Goal: Communication & Community: Answer question/provide support

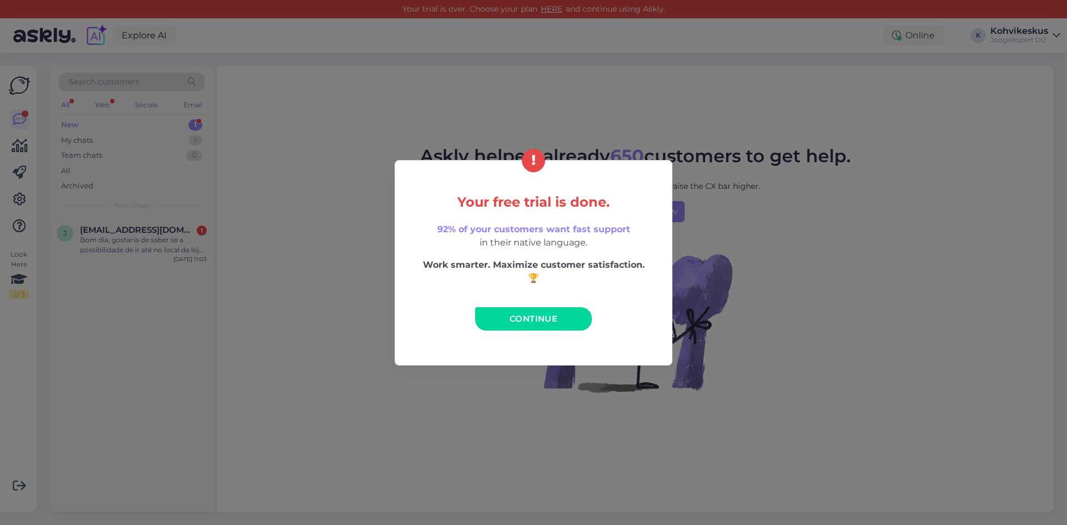
click at [523, 323] on span "Continue" at bounding box center [534, 318] width 48 height 11
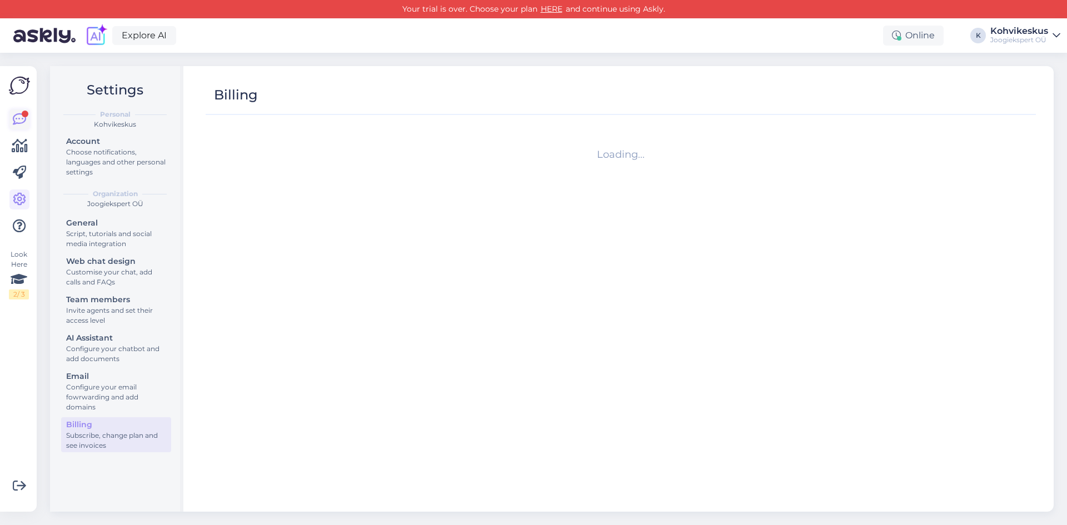
click at [17, 116] on icon at bounding box center [19, 119] width 13 height 13
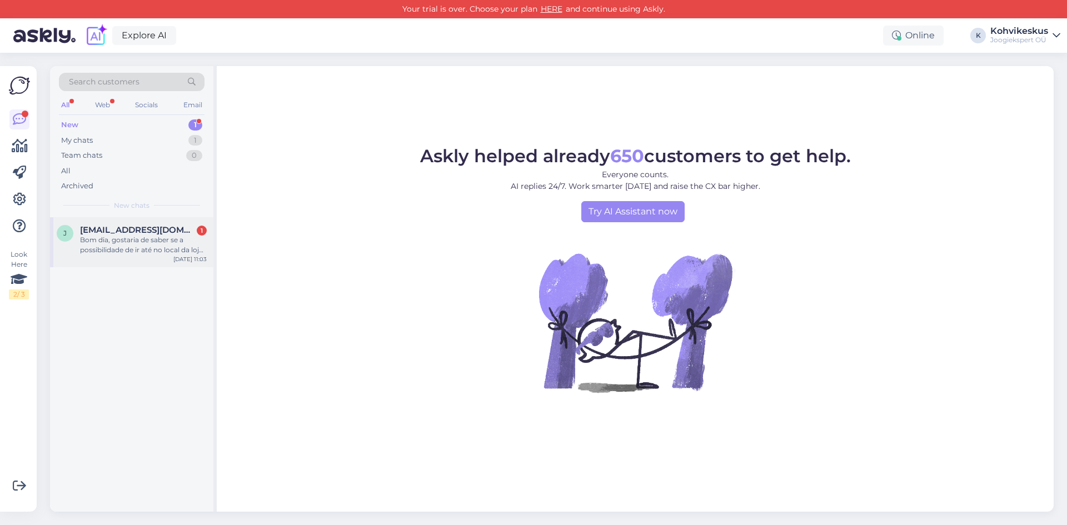
click at [109, 230] on span "[EMAIL_ADDRESS][DOMAIN_NAME]" at bounding box center [138, 230] width 116 height 10
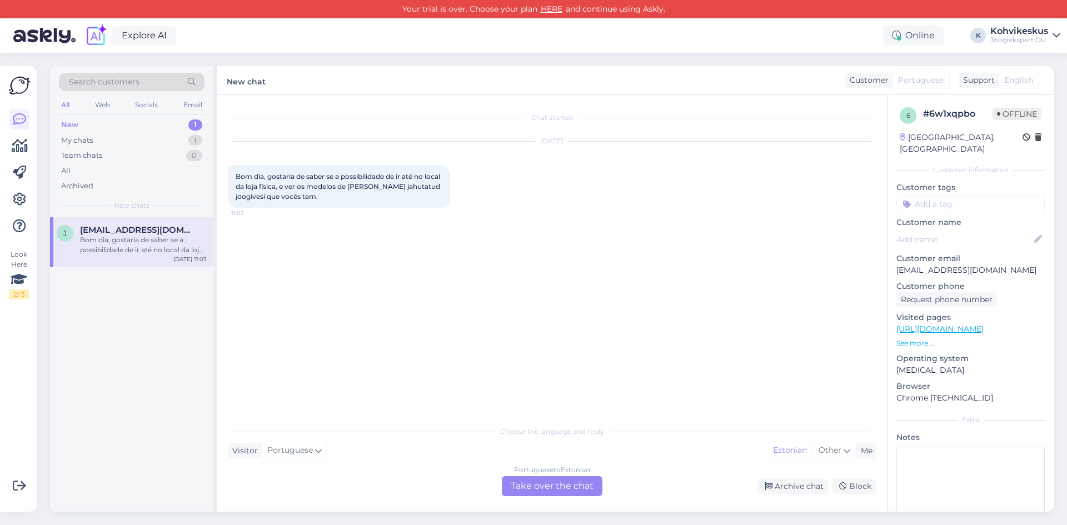
click at [562, 483] on div "Portuguese to Estonian Take over the chat" at bounding box center [552, 486] width 101 height 20
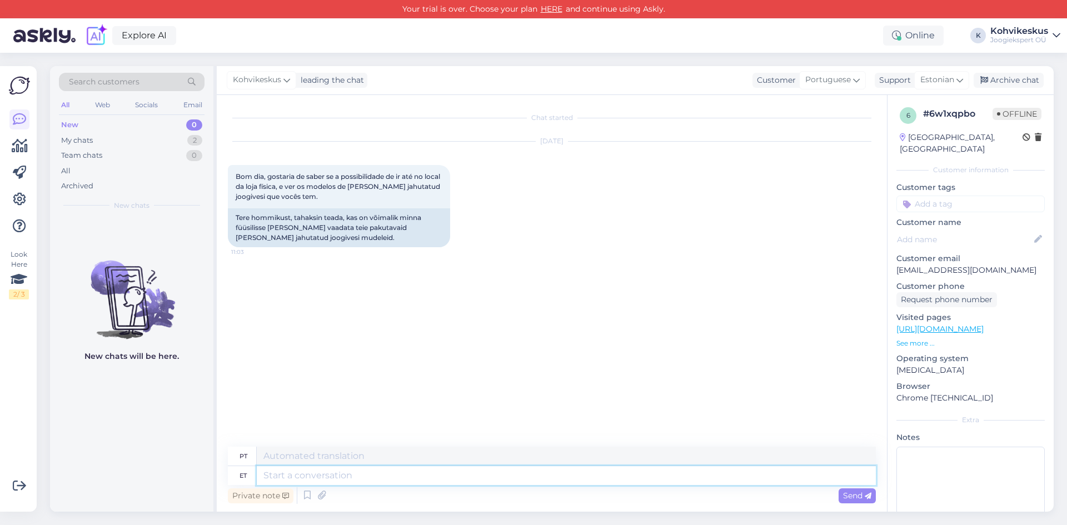
click at [370, 478] on textarea at bounding box center [566, 475] width 619 height 19
type textarea "Tere!"
type textarea "Olá!"
type textarea "Tere! Olenevalt e"
type textarea "Olá! Dependendo"
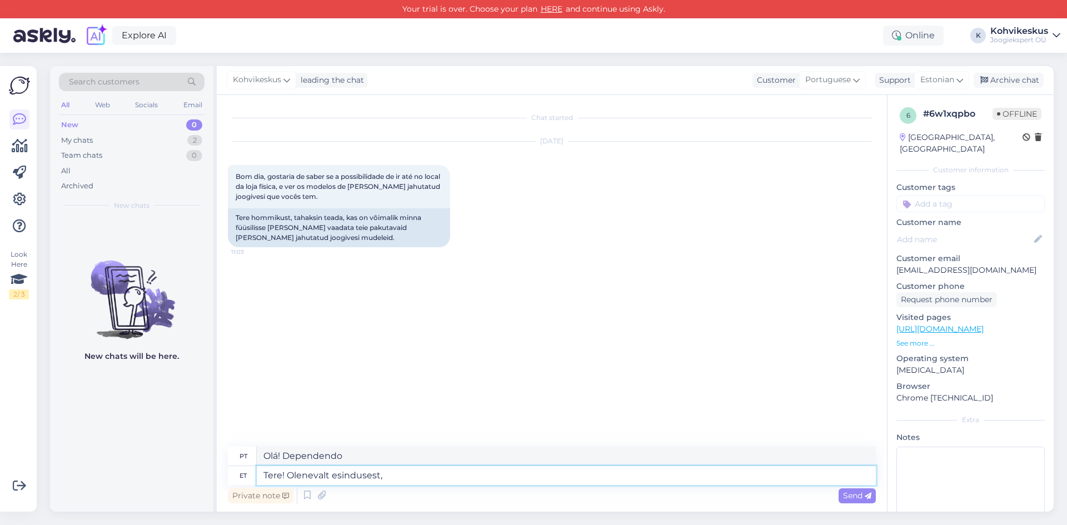
type textarea "Tere! Olenevalt esindusest,"
type textarea "Olá! Dependendo da agência,"
type textarea "Tere! Olenevalt esindusest, [GEOGRAPHIC_DATA] n"
type textarea "Olá! Dependendo do escritório de representação, em [GEOGRAPHIC_DATA]"
type textarea "Tere! Olenevalt esindusest, [GEOGRAPHIC_DATA] näiteks koh"
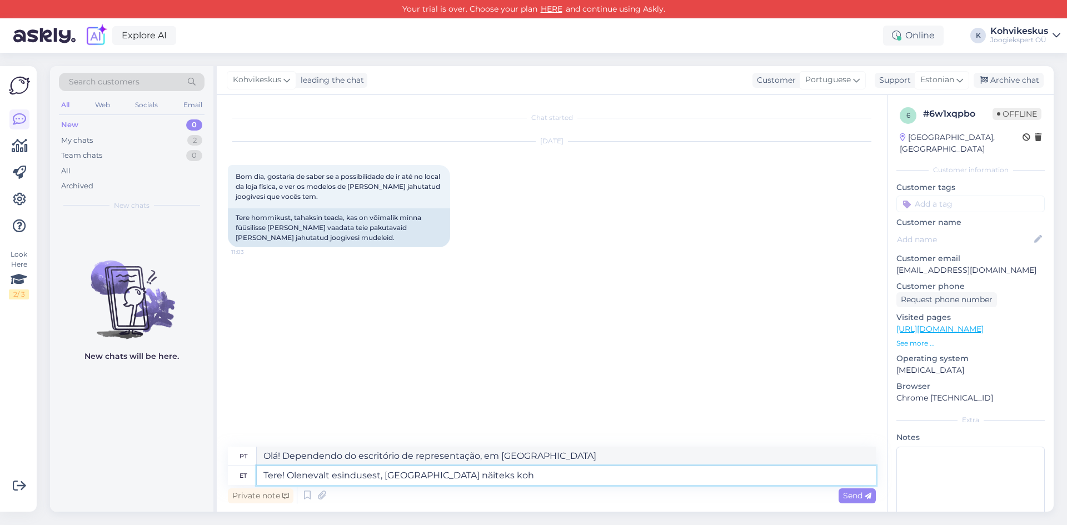
type textarea "Olá! Dependendo da filial, em [GEOGRAPHIC_DATA] por exemplo"
type textarea "Tere! Olenevalt esindusest, [GEOGRAPHIC_DATA] näiteks kohapeal"
type textarea "Olá! Dependendo do escritório, em [GEOGRAPHIC_DATA], por exemplo, no local"
type textarea "Tere! Olenevalt esindusest, [GEOGRAPHIC_DATA] näiteks kohapeal olemas"
type textarea "Olá! Dependendo da agência, em [GEOGRAPHIC_DATA] por exemplo, disponível localm…"
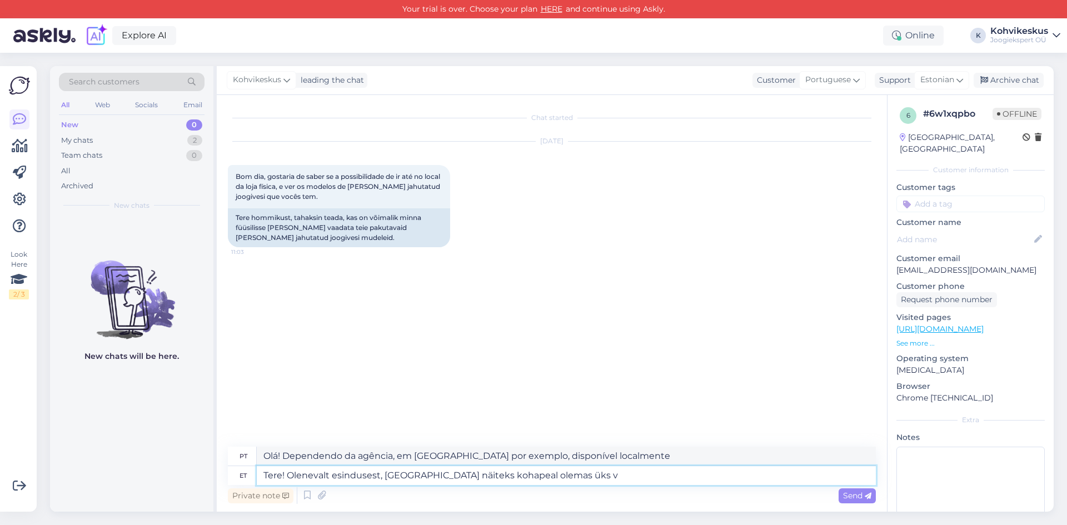
type textarea "Tere! Olenevalt esindusest, [GEOGRAPHIC_DATA] näiteks kohapeal olemas üks va"
type textarea "Olá! Dependendo da agência, em [GEOGRAPHIC_DATA] por exemplo há uma no local"
type textarea "Tere! Olenevalt esindusest, [GEOGRAPHIC_DATA] näiteks kohapeal olemas üks varia…"
type textarea "Olá! Dependendo da agência, em [GEOGRAPHIC_DATA] por exemplo, há uma opção no l…"
type textarea "Tere! Olenevalt esindusest, [GEOGRAPHIC_DATA] näiteks kohapeal olemas üks varia…"
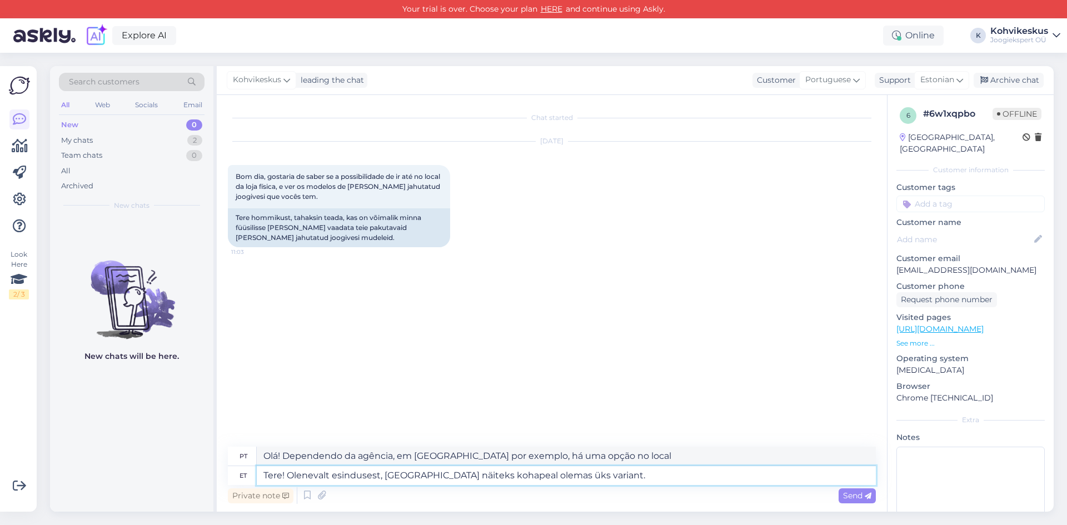
type textarea "Olá! Dependendo da agência, em [GEOGRAPHIC_DATA], por exemplo, há uma opção no …"
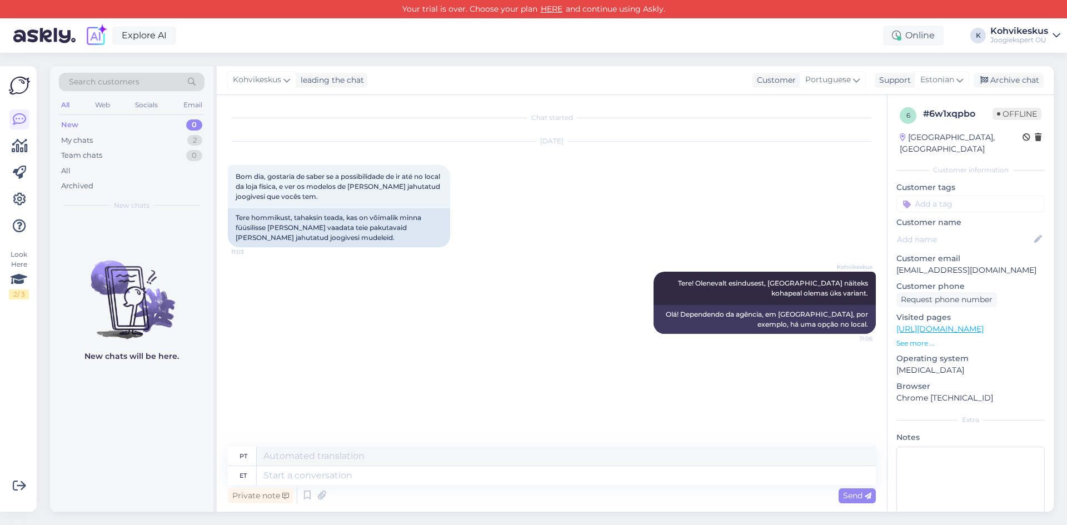
click at [579, 58] on div "Search customers All Web Socials Email New 0 My chats 2 Team chats 0 All Archiv…" at bounding box center [555, 289] width 1024 height 472
click at [457, 475] on textarea at bounding box center [566, 475] width 619 height 19
click at [527, 57] on div "Search customers All Web Socials Email New 0 My chats 2 Team chats 0 All Archiv…" at bounding box center [555, 289] width 1024 height 472
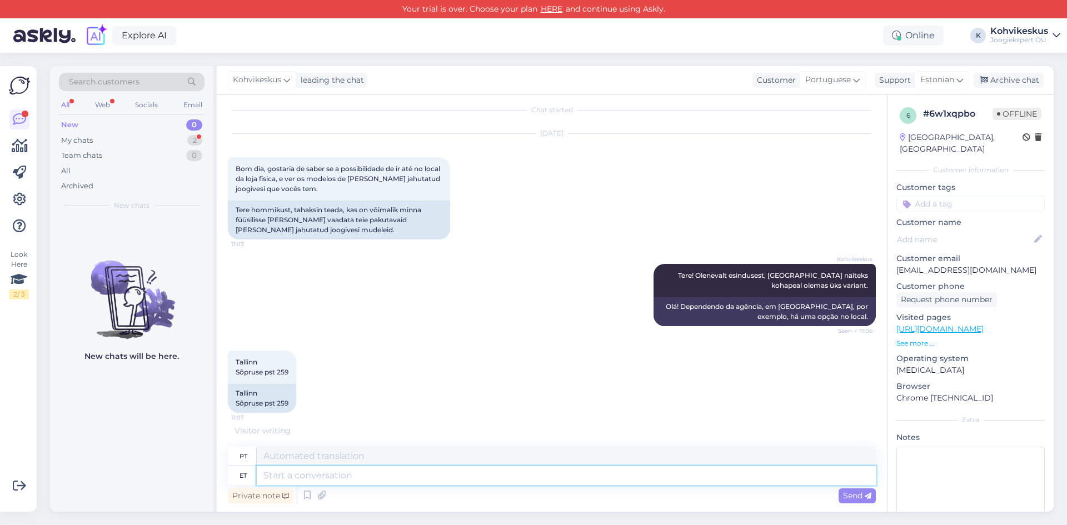
click at [392, 472] on textarea at bounding box center [566, 475] width 619 height 19
click at [184, 143] on div "My chats 2" at bounding box center [132, 141] width 146 height 16
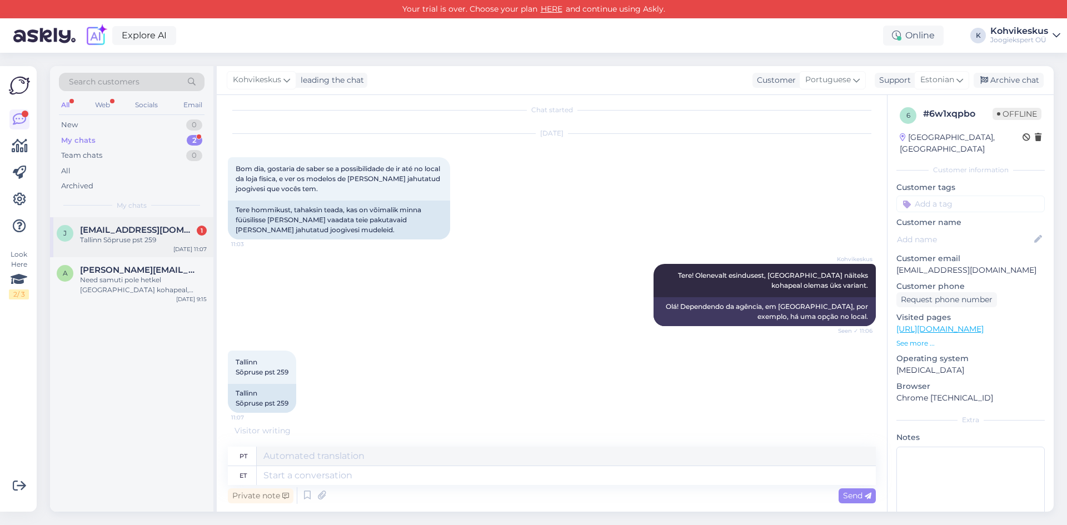
click at [127, 235] on div "Tallinn Sõpruse pst 259" at bounding box center [143, 240] width 127 height 10
click at [380, 476] on textarea at bounding box center [566, 475] width 619 height 19
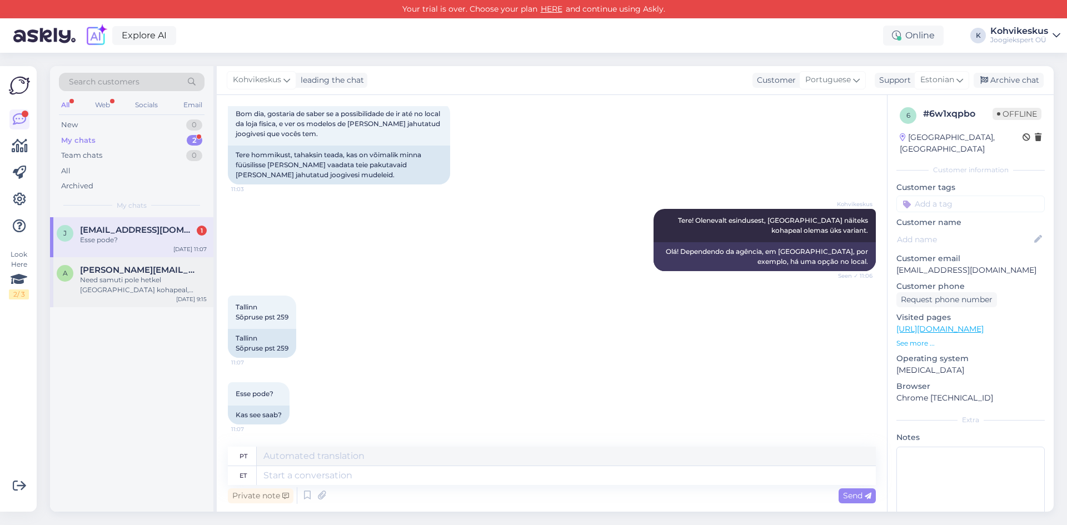
click at [147, 282] on div "Need samuti pole hetkel [GEOGRAPHIC_DATA] kohapeal, saaksime teile soovikorral …" at bounding box center [143, 285] width 127 height 20
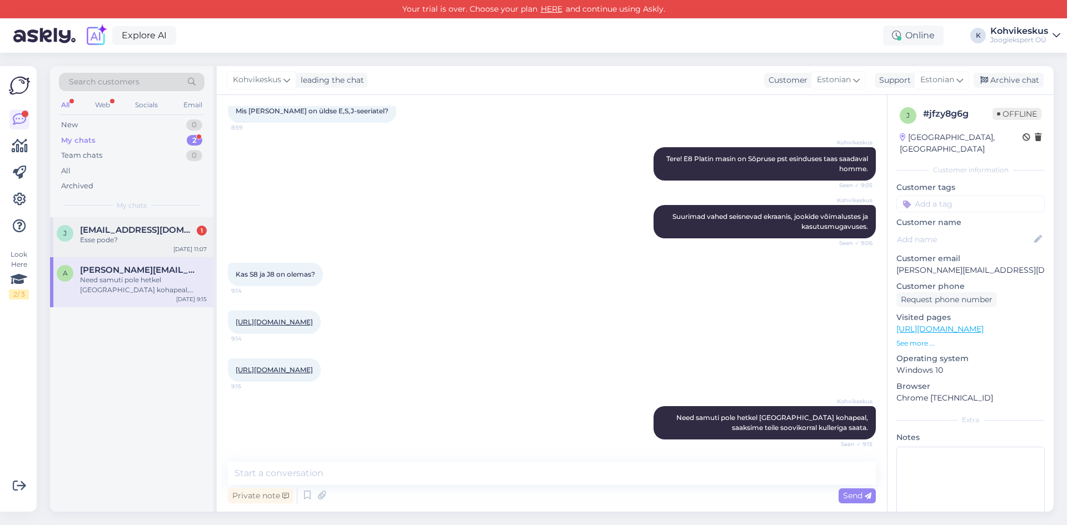
click at [151, 234] on span "[EMAIL_ADDRESS][DOMAIN_NAME]" at bounding box center [138, 230] width 116 height 10
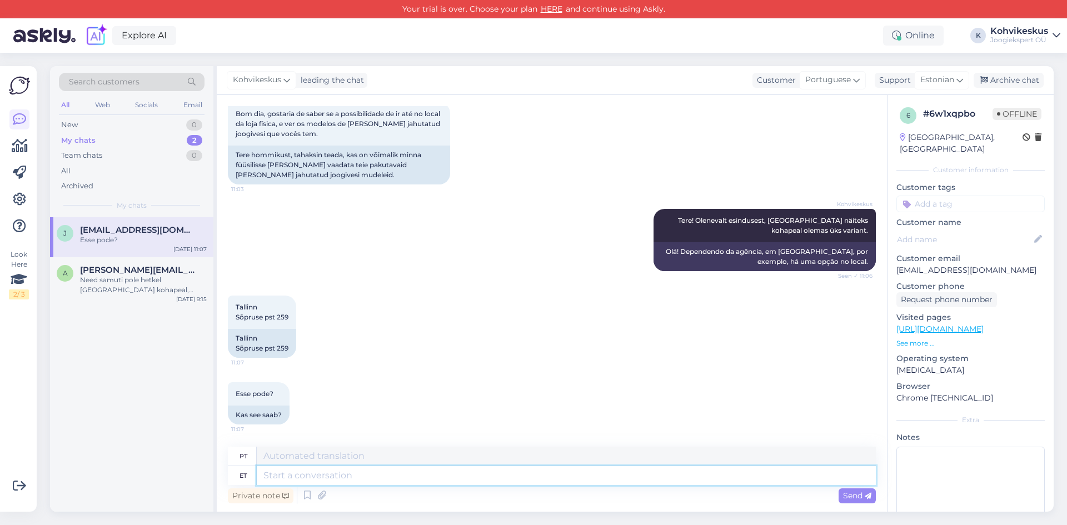
click at [438, 481] on textarea at bounding box center [566, 475] width 619 height 19
type textarea "Sõpruse ps"
type textarea "Amizade"
type textarea "Sõpruse pst"
type textarea "Amizade pst"
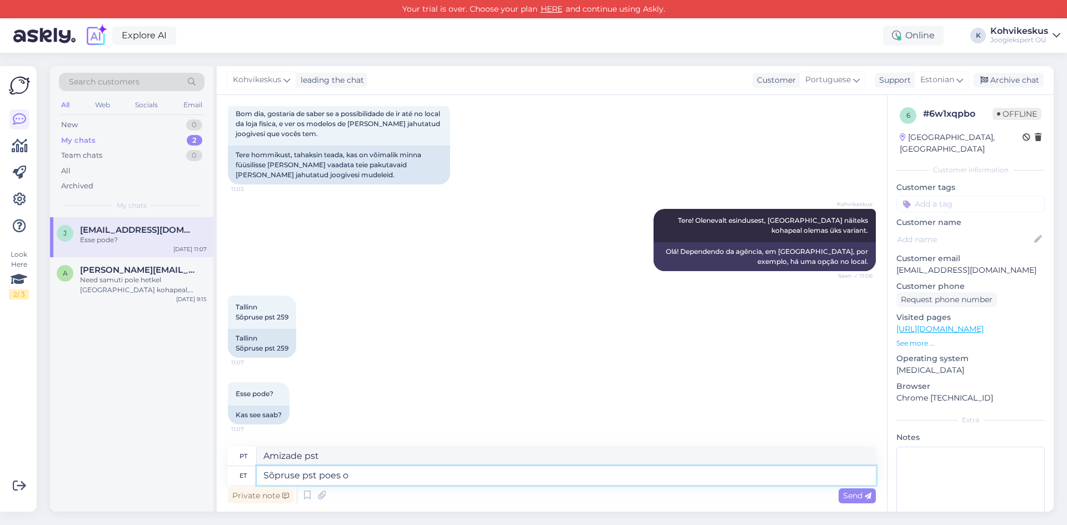
type textarea "Sõpruse pst poes on"
type textarea "Postagem de amizade na loja"
type textarea "Sõpruse pst poes on ko"
type textarea "A loja de correios da amizade é"
type textarea "Sõpruse pst poes on kohapeal"
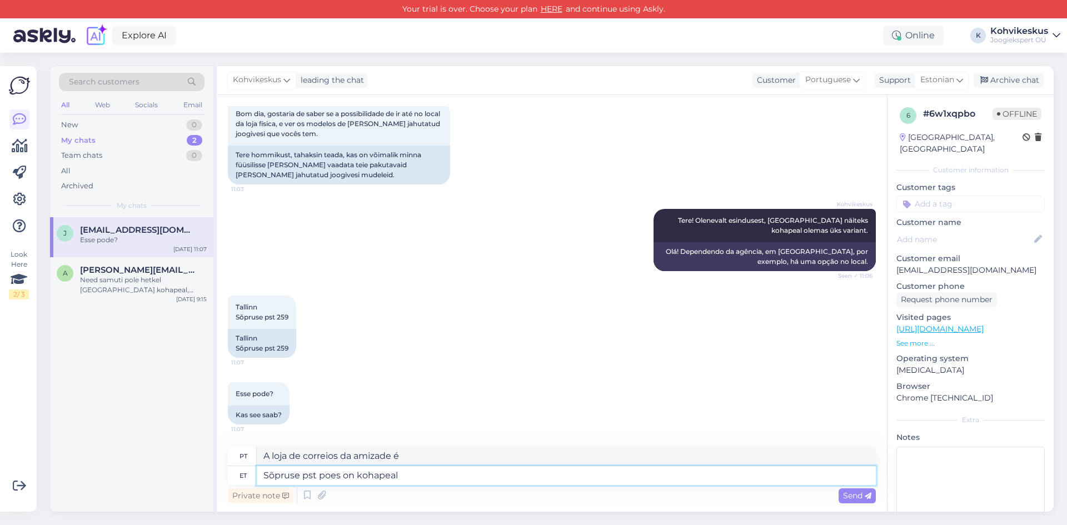
type textarea "A agência dos correios da amizade fica no local."
type textarea "Sõpruse pst poes on kohapeal selline j"
type textarea "A loja Friendship PST tem [PERSON_NAME] esta no local"
type textarea "Sõpruse pst poes on kohapeal selline joogiautomaat:"
type textarea "Há uma máquina de bebidas como esta no local da loja Sõpruse pst:"
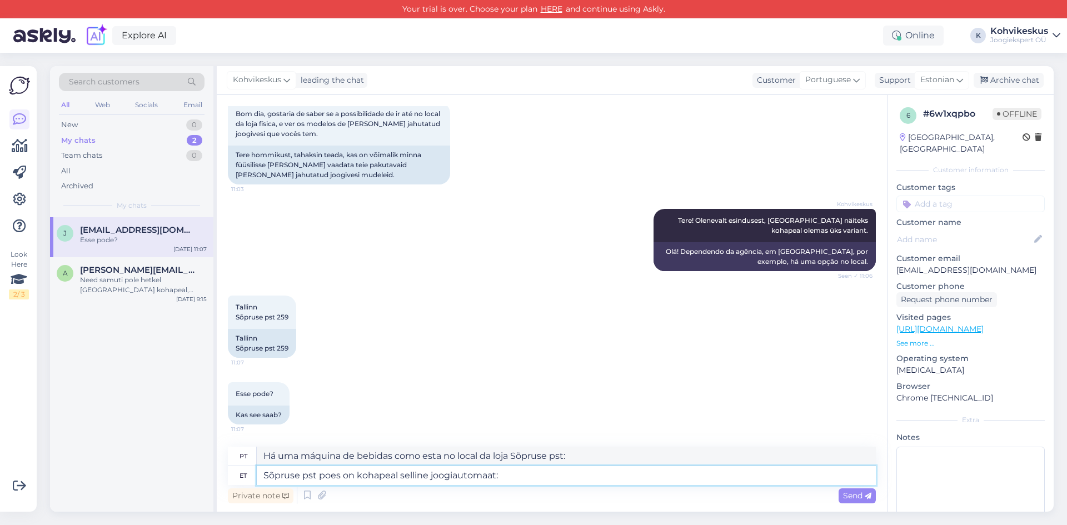
paste textarea "[URL][DOMAIN_NAME]"
type textarea "Sõpruse pst poes on kohapeal selline joogiautomaat: [URL][DOMAIN_NAME]"
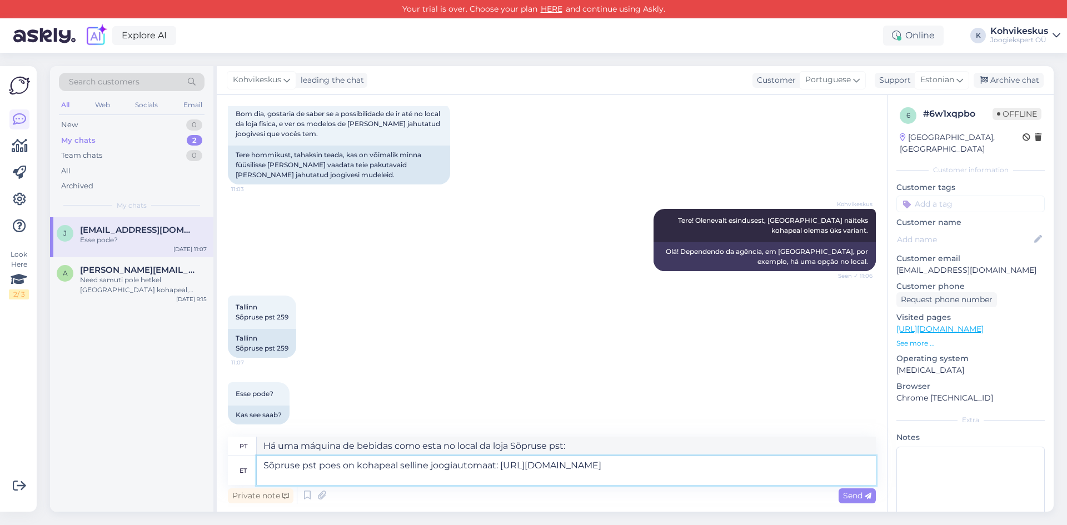
type textarea "Há uma máquina de venda automática como esta na loja Sõpruse pst: [URL][DOMAIN_…"
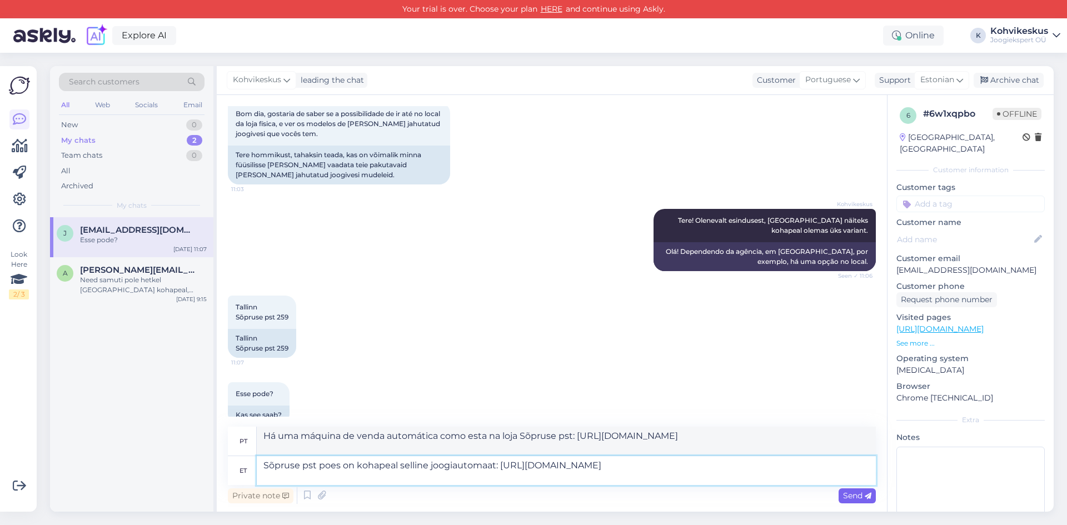
type textarea "Sõpruse pst poes on kohapeal selline joogiautomaat: [URL][DOMAIN_NAME]"
click at [851, 493] on span "Send" at bounding box center [857, 496] width 28 height 10
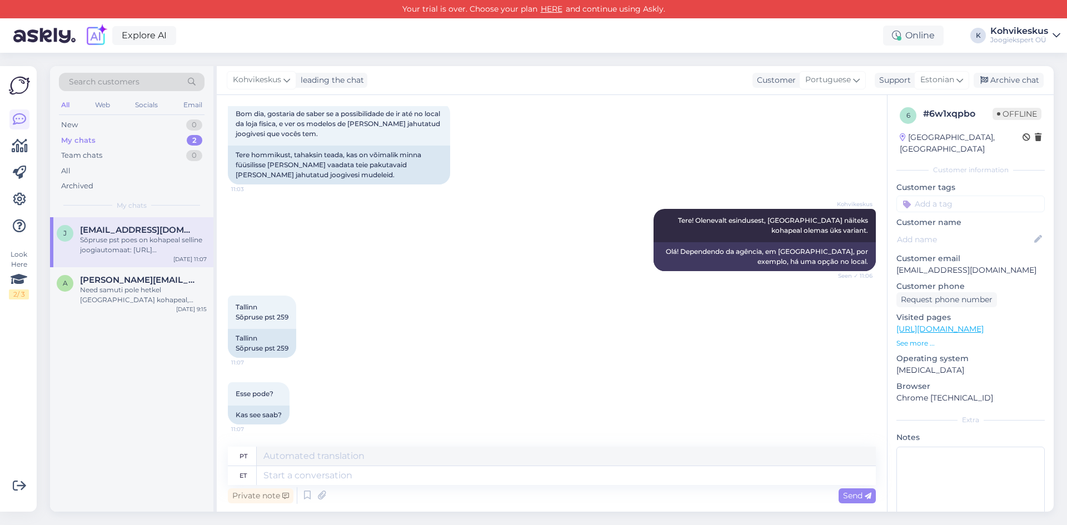
scroll to position [179, 0]
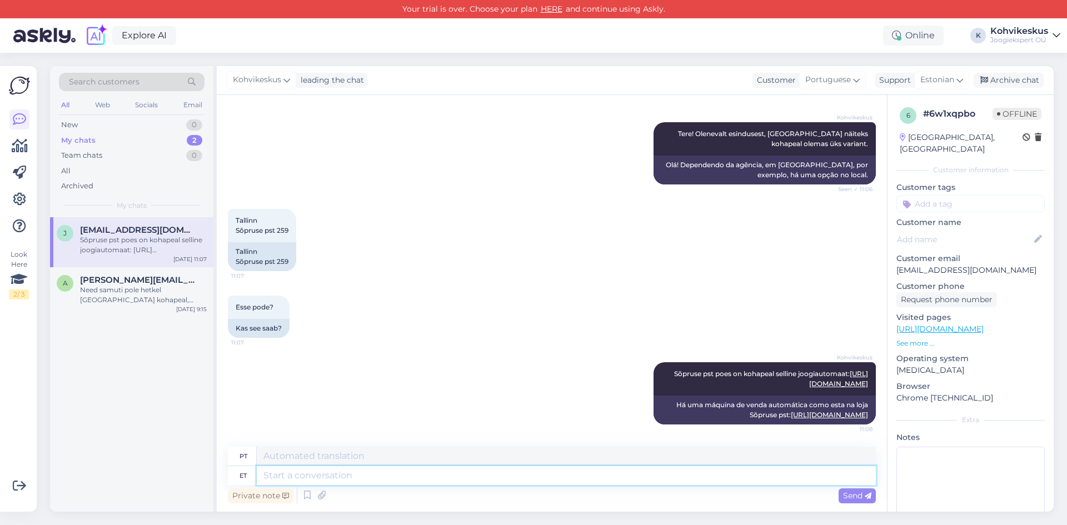
click at [555, 474] on textarea at bounding box center [566, 475] width 619 height 19
drag, startPoint x: 401, startPoint y: 57, endPoint x: 379, endPoint y: 75, distance: 28.8
click at [401, 56] on div "Search customers All Web Socials Email New 0 My chats 2 Team chats 0 All Archiv…" at bounding box center [555, 289] width 1024 height 472
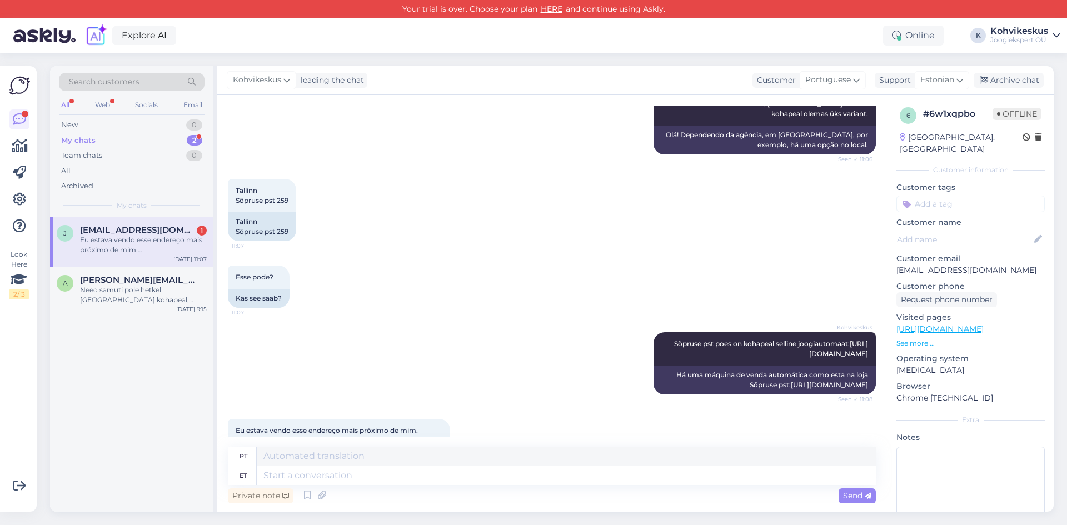
scroll to position [316, 0]
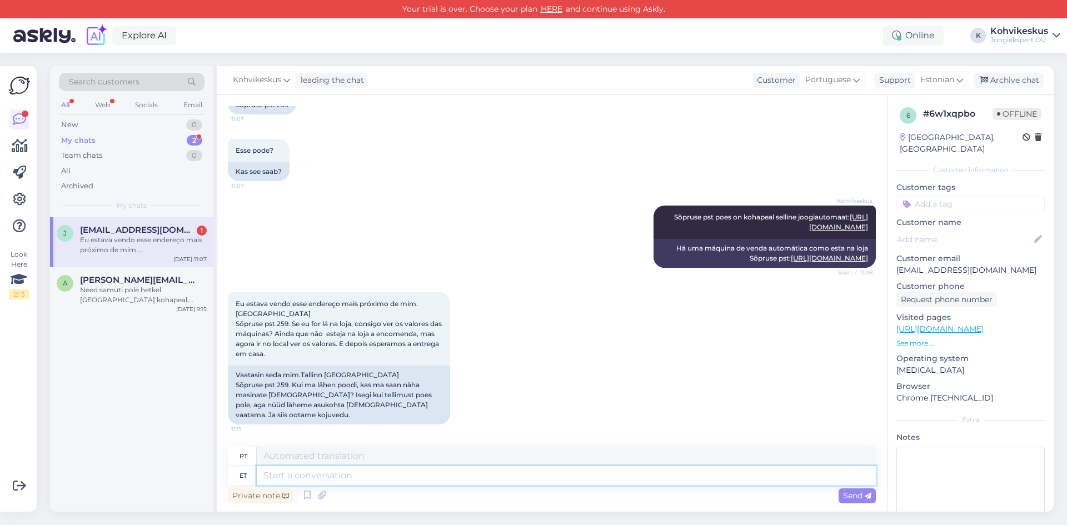
click at [335, 476] on textarea at bounding box center [566, 475] width 619 height 19
click at [142, 302] on div "Need samuti pole hetkel [GEOGRAPHIC_DATA] kohapeal, saaksime teile soovikorral …" at bounding box center [143, 295] width 127 height 20
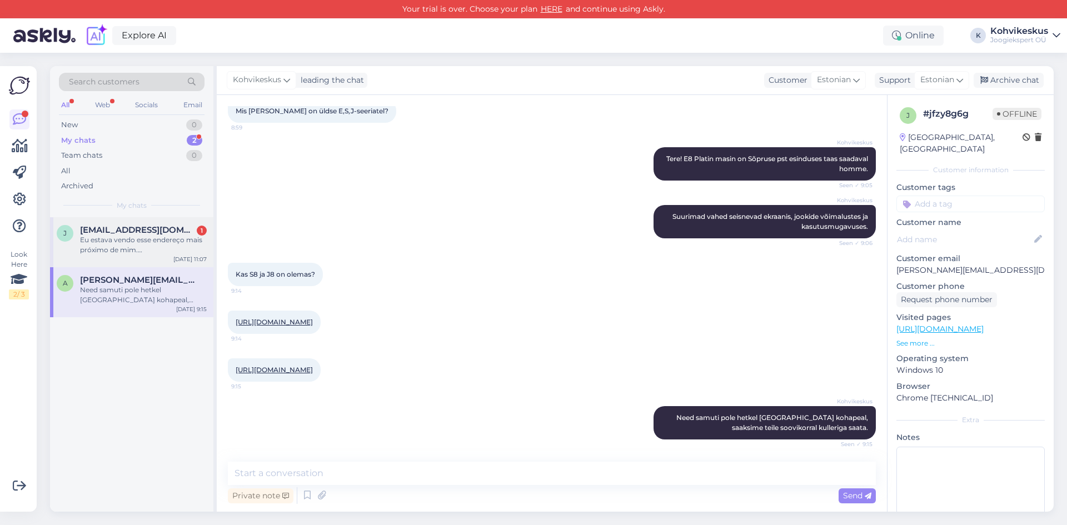
click at [154, 234] on span "[EMAIL_ADDRESS][DOMAIN_NAME]" at bounding box center [138, 230] width 116 height 10
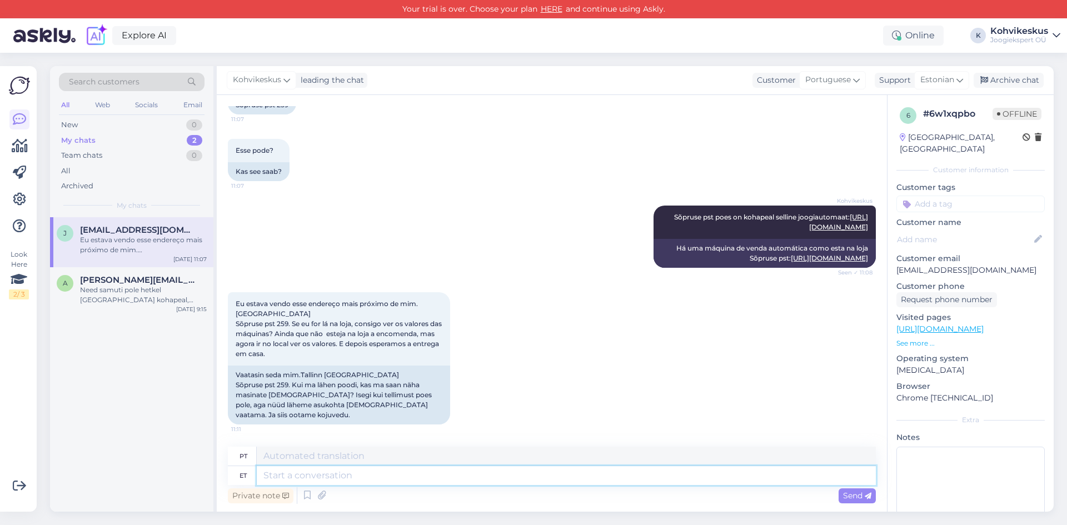
click at [366, 477] on textarea at bounding box center [566, 475] width 619 height 19
type textarea "E"
type textarea "Segunda-feira"
type textarea "Ei o"
type textarea "Não"
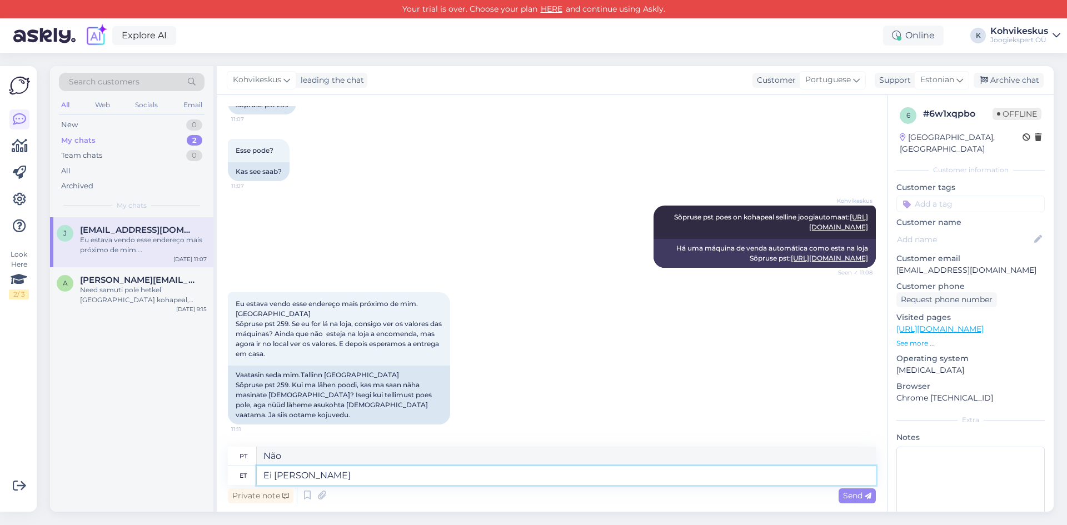
type textarea "Ei [PERSON_NAME]"
type textarea "Não no local"
type textarea "Ei ole kohapeal hindasid,"
type textarea "Não há preços no site,"
type textarea "Ei ole kohapeal hindasid, soovikoraal s"
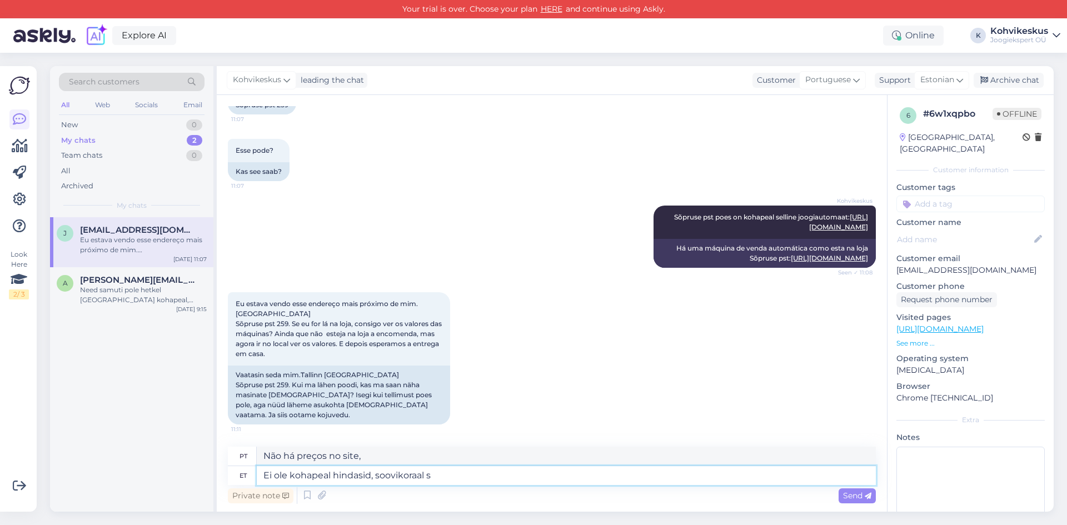
type textarea "Não há preços no site, entre em contato conosco."
type textarea "Ei ole kohapeal hindasid, soovikorral s"
type textarea "Sem preços no local, mediante solicitação"
type textarea "Ei ole kohapeal hindasid, soovikorral saate u"
type textarea "Não há preços no site, você pode obtê-los mediante solicitação."
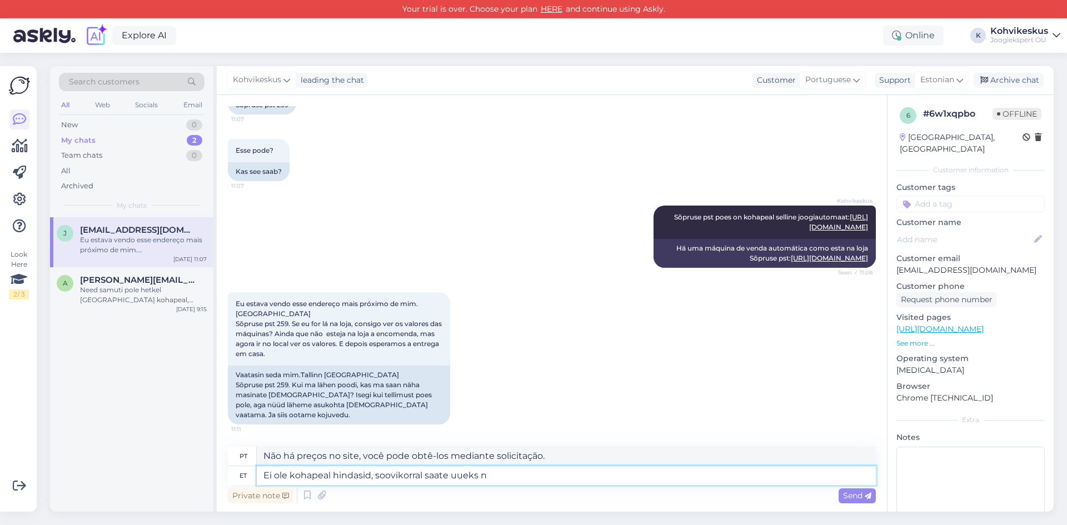
type textarea "Ei ole kohapeal hindasid, soovikorral saate uueks nä"
type textarea "Não há preços no site, você pode adquirir um novo se desejar."
type textarea "Ei ole kohapeal hindasid, soovikorral saate uueks nädalaks ko"
type textarea "Não há preços no site, você pode obtê-los para a nova semana mediante solicitaç…"
type textarea "Ei ole kohapeal hindasid, soovikorral saate uueks nädalaks kohtumise m"
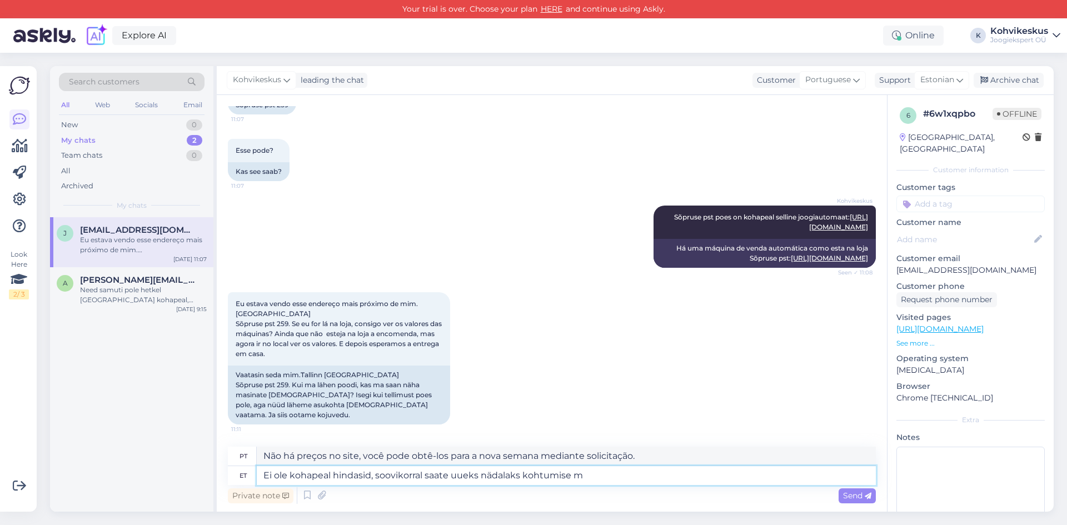
type textarea "Não há preços no local, você pode marcar uma consulta para a próxima semana, se…"
type textarea "Ei ole kohapeal hindasid, soovikorral saate uueks nädalaks kohtumise müügi"
type textarea "Não há preços no local, se desejar, você pode agendar um horário para a nova se…"
type textarea "Ei ole kohapeal hindasid, soovikorral saate uueks nädalaks kohtumise müügijuhiga"
type textarea "Não há preços no site, se desejar, você pode agendar uma consulta com o gerente…"
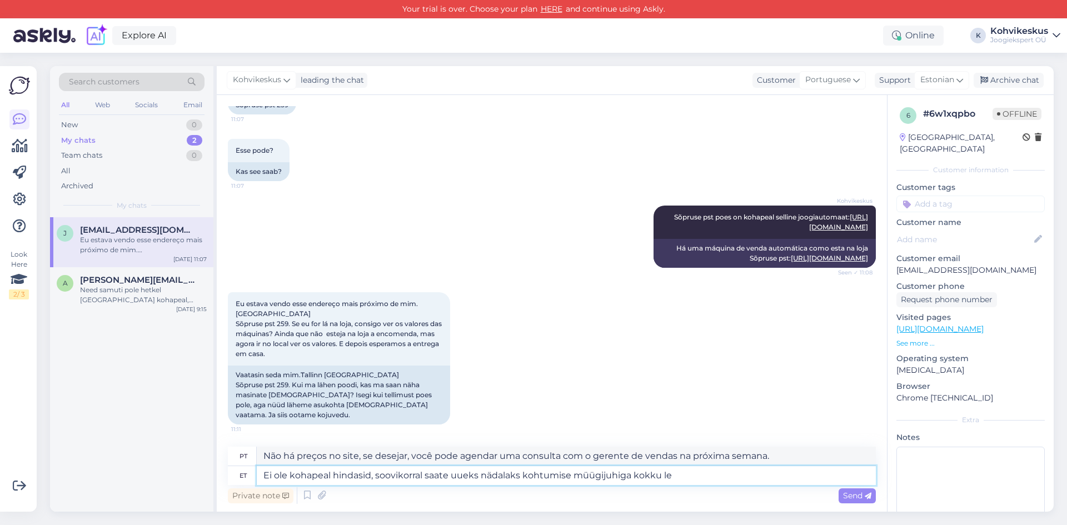
type textarea "Ei ole kohapeal hindasid, soovikorral saate uueks nädalaks kohtumise müügijuhig…"
type textarea "Não há preços no site. Se desejar, você pode agendar uma reunião com o gerente …"
type textarea "Ei ole kohapeal hindasid, soovikorral saate uueks nädalaks kohtumise müügijuhig…"
type textarea "Não há preços no site, se desejar, você pode agendar uma reunião com o gerente …"
type textarea "Ei ole kohapeal hindasid, soovikorral saate uueks nädalaks kohtumise müügijuhig…"
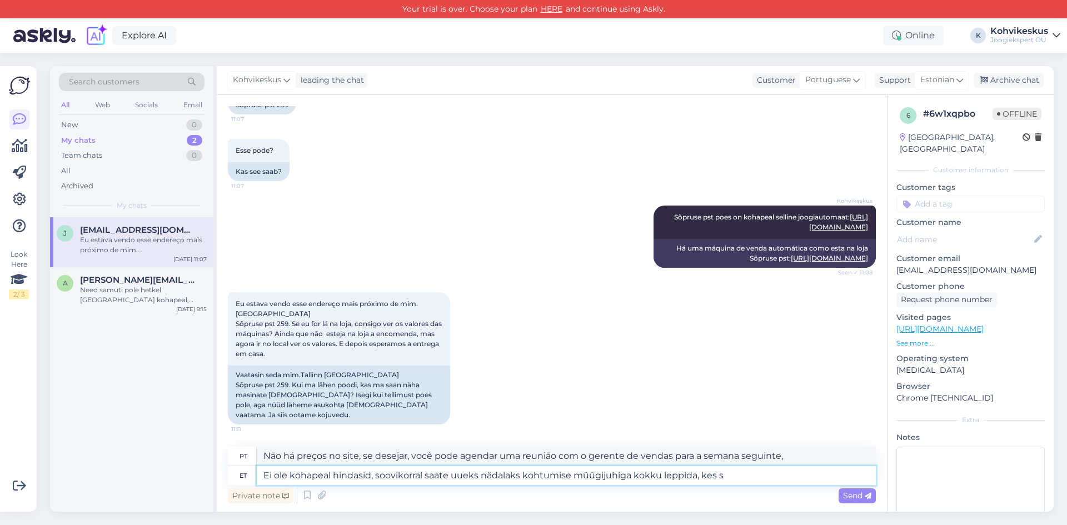
type textarea "Não há preços no site, se desejar, você pode agendar uma reunião com o gerente …"
type textarea "Ei ole kohapeal hindasid, soovikorral saate uueks nädalaks kohtumise müügijuhig…"
type textarea "Não há preços no site, se desejar, você pode agendar uma reunião com o gerente …"
type textarea "Ei ole kohapeal hindasid, soovikorral saate uueks nädalaks kohtumise müügijuhig…"
type textarea "Não há preços no site, se desejar, você pode agendar uma reunião com o gerente …"
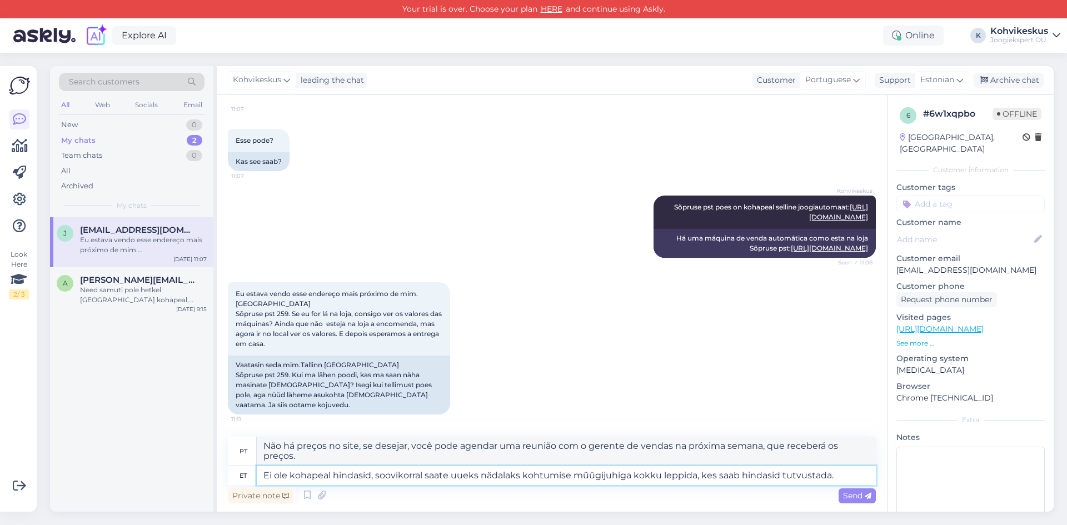
type textarea "Ei ole kohapeal hindasid, soovikorral saate uueks nädalaks kohtumise müügijuhig…"
type textarea "Não há preços no site, mas se desejar, você pode marcar uma reunião com o geren…"
type textarea "Ei ole kohapeal hindasid, soovikorral saate uueks nädalaks kohtumise müügijuhig…"
type textarea "Não há preços no site. Se desejar, você pode agendar uma reunião com o gerente …"
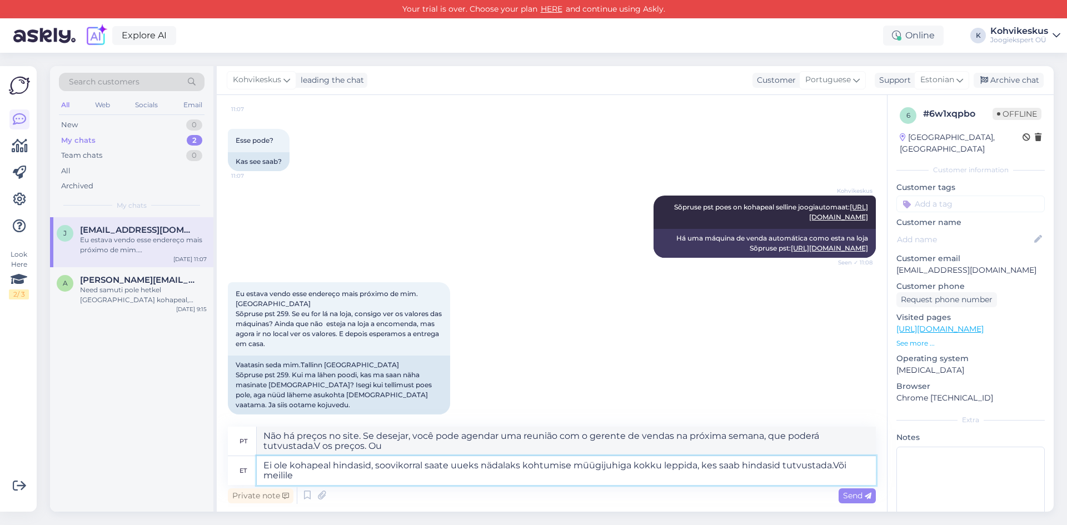
type textarea "Ei ole kohapeal hindasid, soovikorral saate uueks nädalaks kohtumise müügijuhig…"
type textarea "Não há preços no local. Se desejar, você pode agendar uma reunião com o gerente…"
type textarea "Ei ole kohapeal hindasid, soovikorral saate uueks nädalaks kohtumise müügijuhig…"
type textarea "Não há preços no site. Se desejar, você pode agendar uma reunião com o gerente …"
type textarea "Ei ole kohapeal hindasid, soovikorral saate uueks nädalaks kohtumise müügijuhig…"
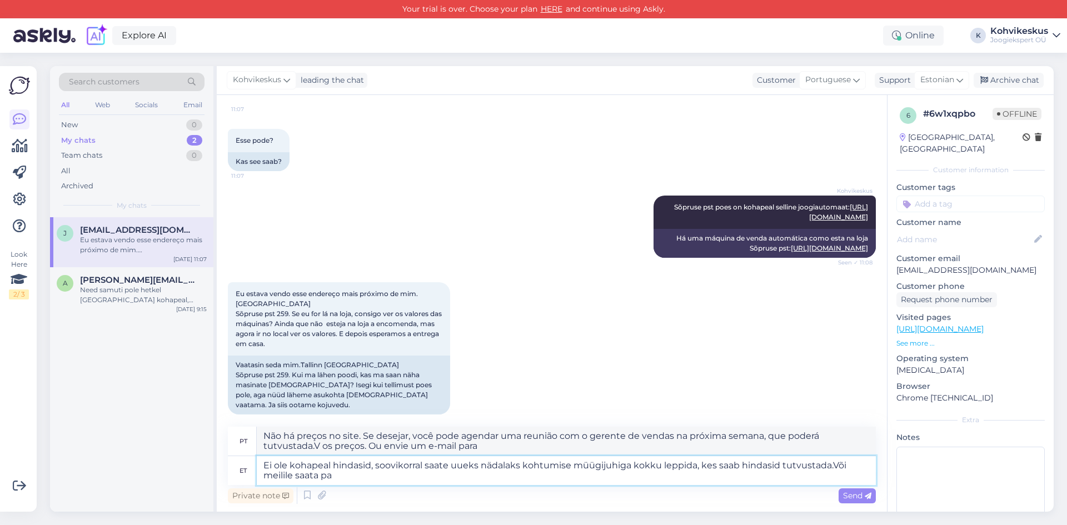
type textarea "Não há preços no site. Se desejar, você pode agendar uma reunião com o gerente …"
type textarea "Ei ole kohapeal hindasid, soovikorral saate uueks nädalaks kohtumise müügijuhig…"
type textarea "Não há preços no site. Se desejar, você pode agendar uma reunião com o gerente …"
click at [832, 467] on textarea "Ei ole kohapeal hindasid, soovikorral saate uueks nädalaks kohtumise müügijuhig…" at bounding box center [566, 470] width 619 height 29
type textarea "Ei ole kohapeal hindasid, soovikorral saate uueks nädalaks kohtumise müügijuhig…"
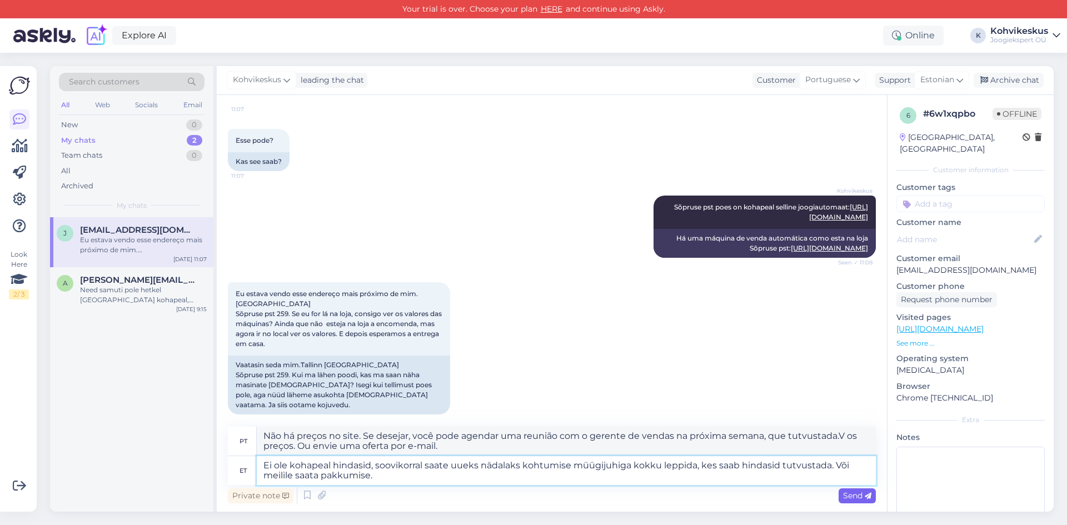
type textarea "Não há preços no site. Se desejar, você pode agendar uma reunião com o gerente …"
type textarea "Ei ole kohapeal hindasid, soovikorral saate uueks nädalaks kohtumise müügijuhig…"
click at [851, 489] on div "Send" at bounding box center [857, 495] width 37 height 15
click at [860, 496] on span "Send" at bounding box center [857, 496] width 28 height 10
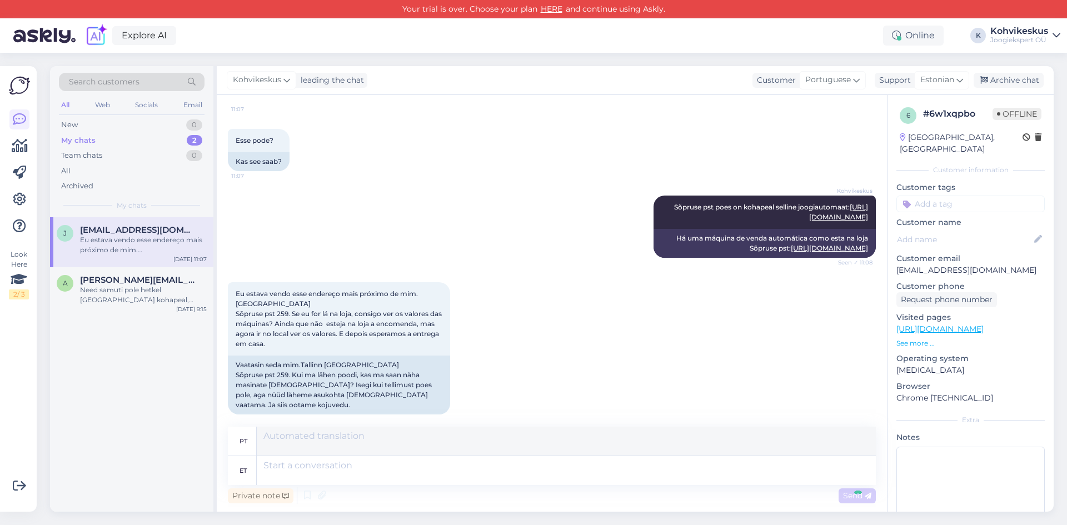
scroll to position [423, 0]
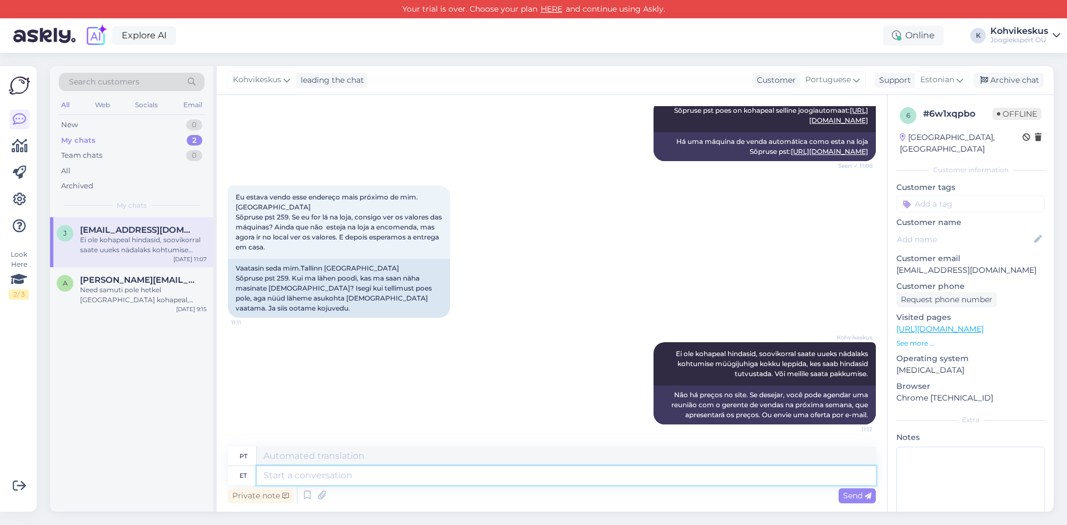
click at [365, 475] on textarea at bounding box center [566, 475] width 619 height 19
click at [388, 62] on div "Search customers All Web Socials Email New 0 My chats 2 Team chats 0 All Archiv…" at bounding box center [555, 289] width 1024 height 472
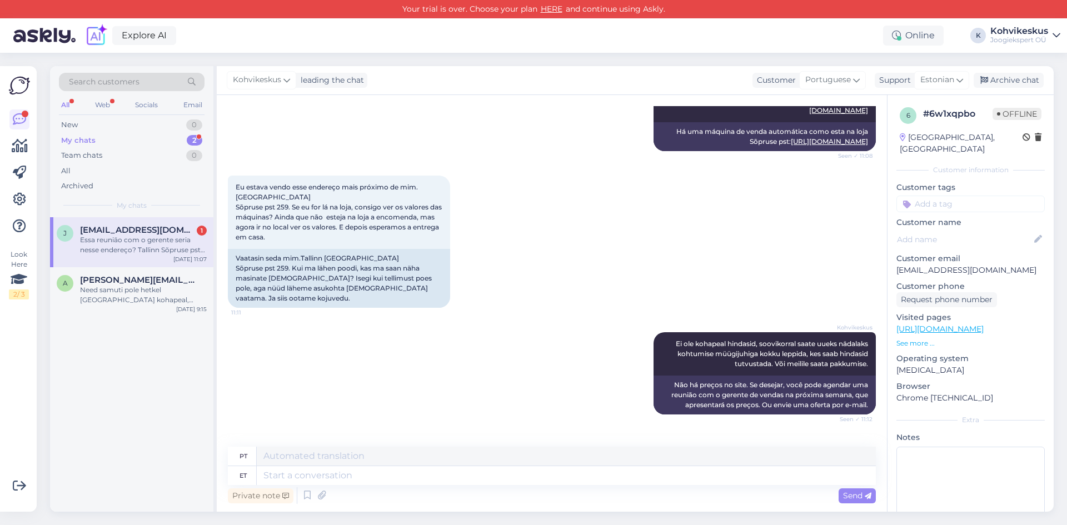
scroll to position [520, 0]
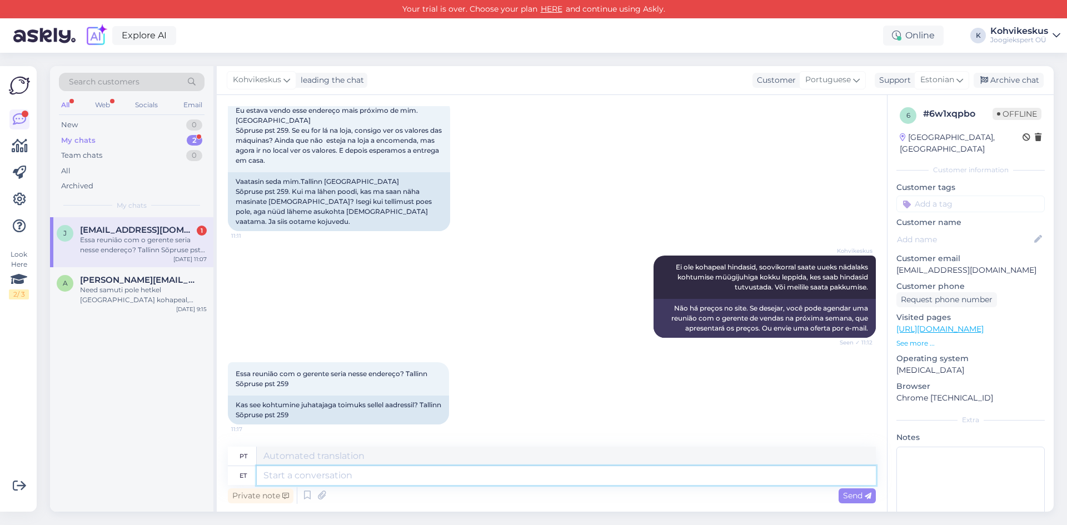
click at [390, 471] on textarea at bounding box center [566, 475] width 619 height 19
click at [135, 236] on div "Essa reunião com o gerente seria nesse endereço? Tallinn Sõpruse pst 259" at bounding box center [143, 245] width 127 height 20
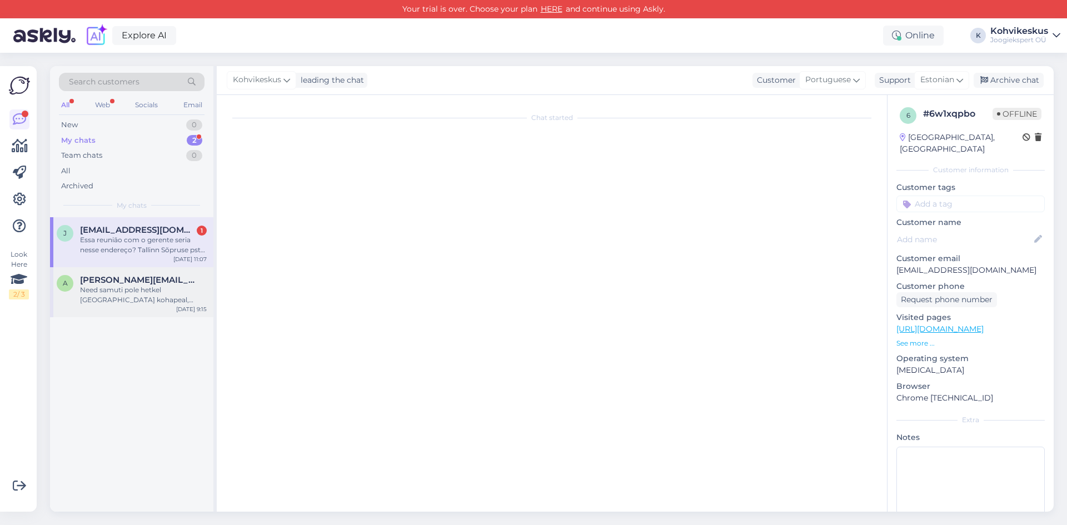
scroll to position [0, 0]
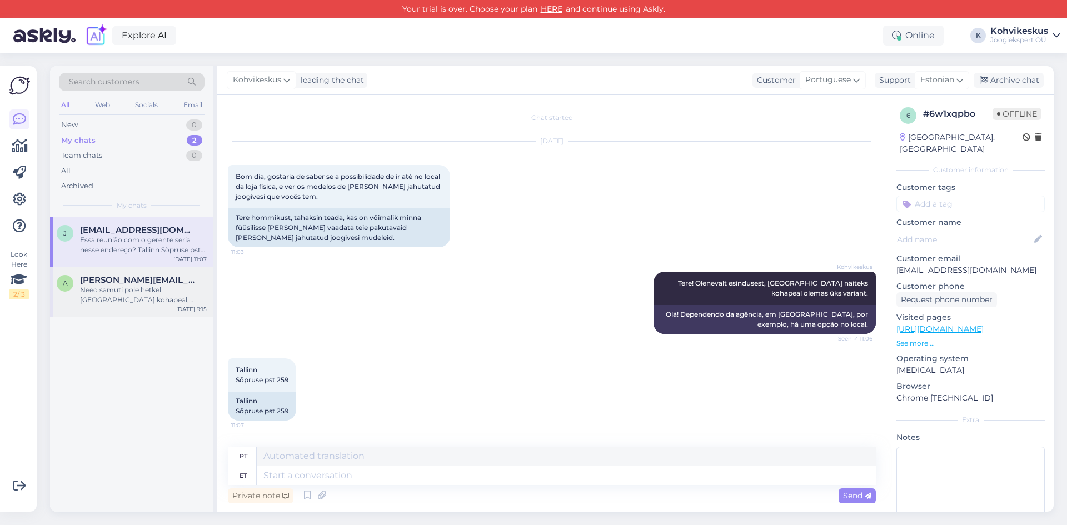
click at [146, 292] on div "Need samuti pole hetkel [GEOGRAPHIC_DATA] kohapeal, saaksime teile soovikorral …" at bounding box center [143, 295] width 127 height 20
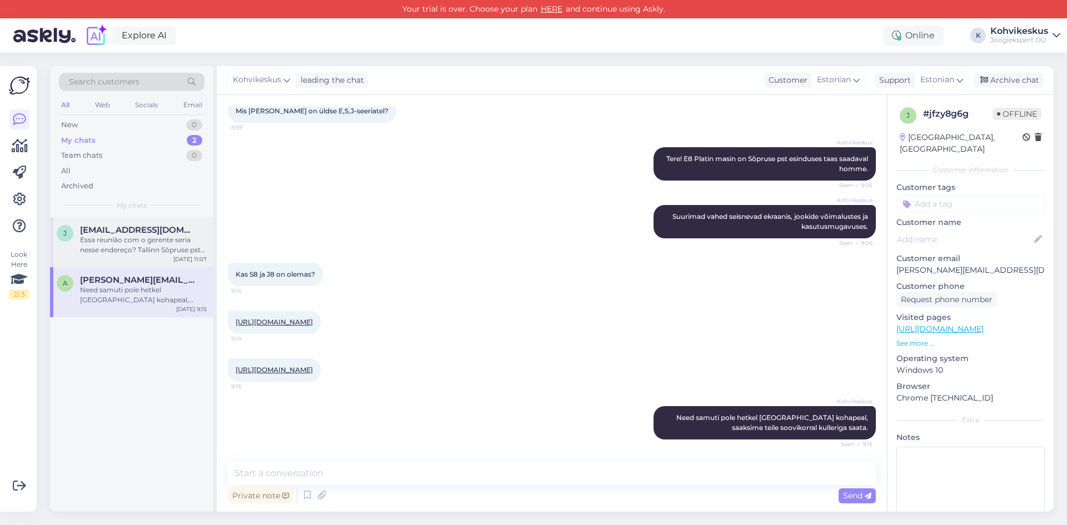
click at [153, 235] on div "Essa reunião com o gerente seria nesse endereço? Tallinn Sõpruse pst 259" at bounding box center [143, 245] width 127 height 20
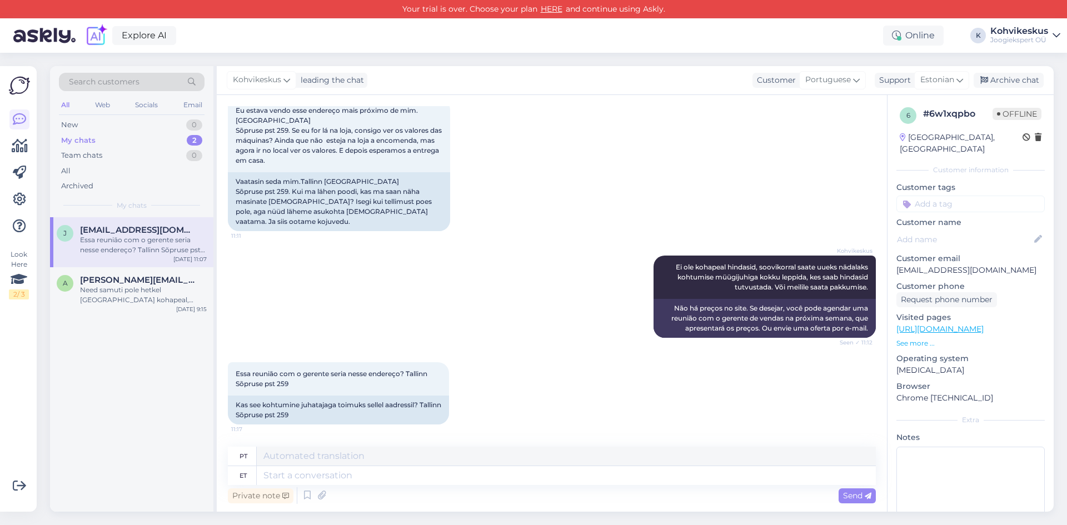
scroll to position [520, 0]
click at [370, 480] on textarea at bounding box center [566, 475] width 619 height 19
type textarea "Jah"
type textarea "Sim"
type textarea "Jah!"
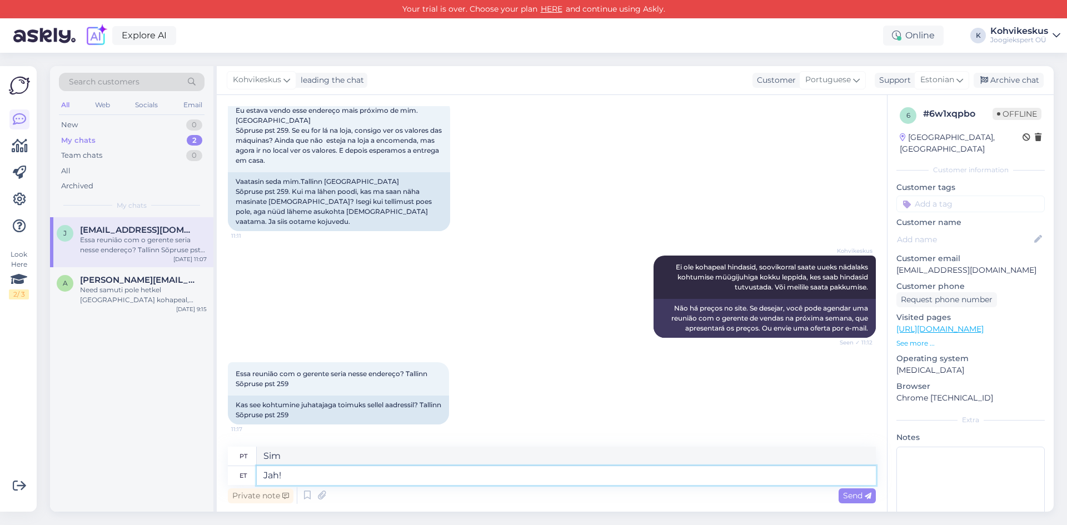
type textarea "Sim!"
type textarea "Jah."
type textarea "Sim."
type textarea "Jah."
click at [863, 501] on div "Send" at bounding box center [857, 495] width 37 height 15
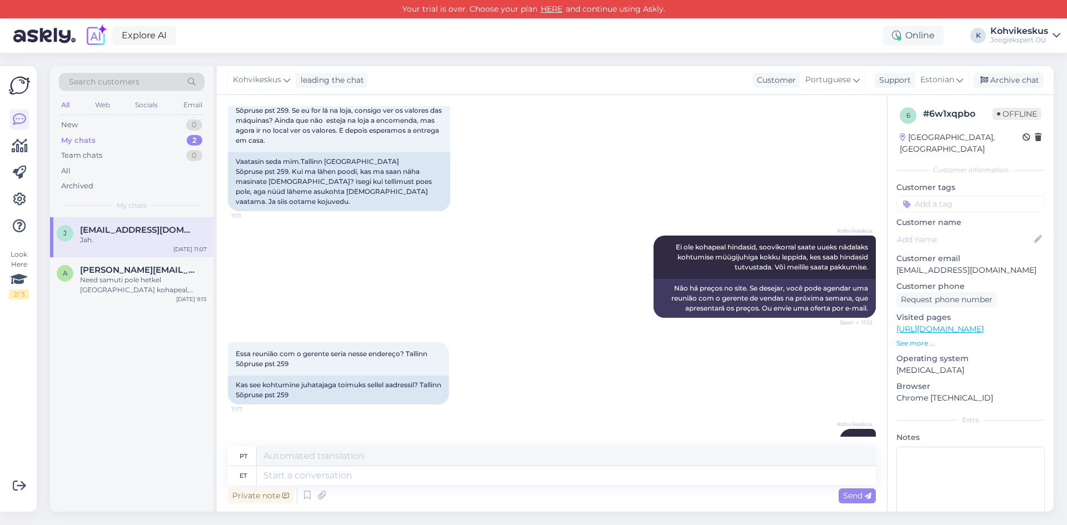
scroll to position [586, 0]
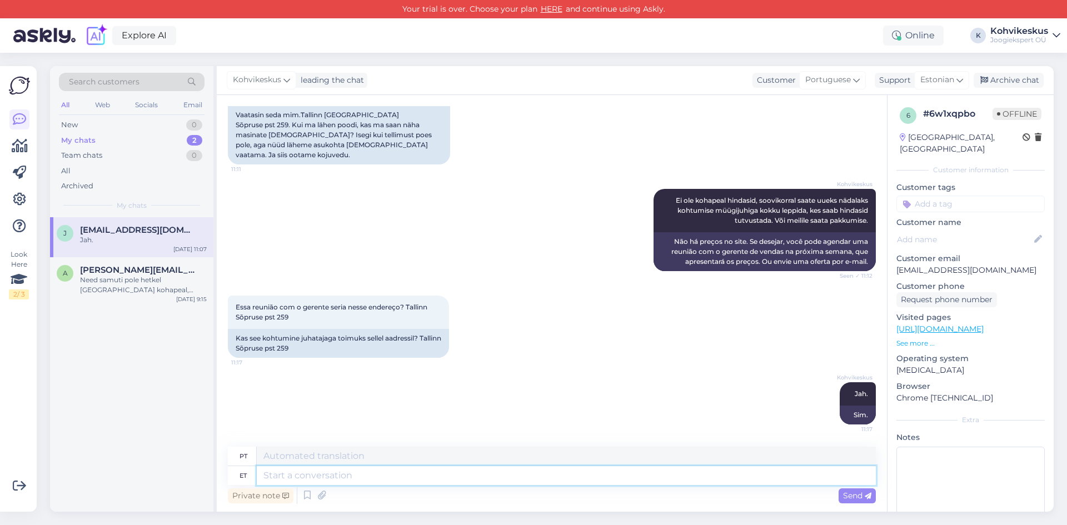
click at [485, 480] on textarea at bounding box center [566, 475] width 619 height 19
click at [500, 63] on div "Search customers All Web Socials Email New 0 My chats 2 Team chats 0 All Archiv…" at bounding box center [555, 289] width 1024 height 472
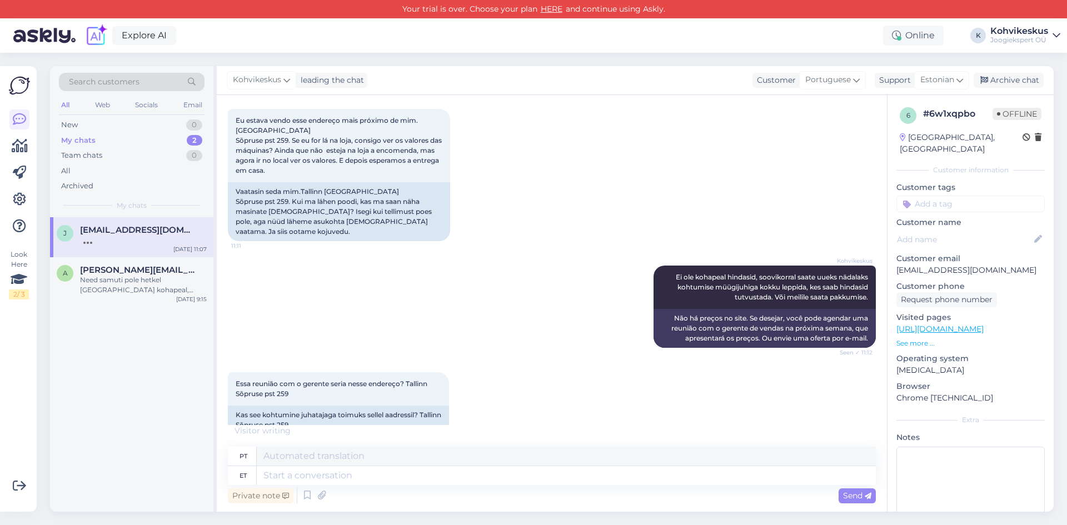
scroll to position [598, 0]
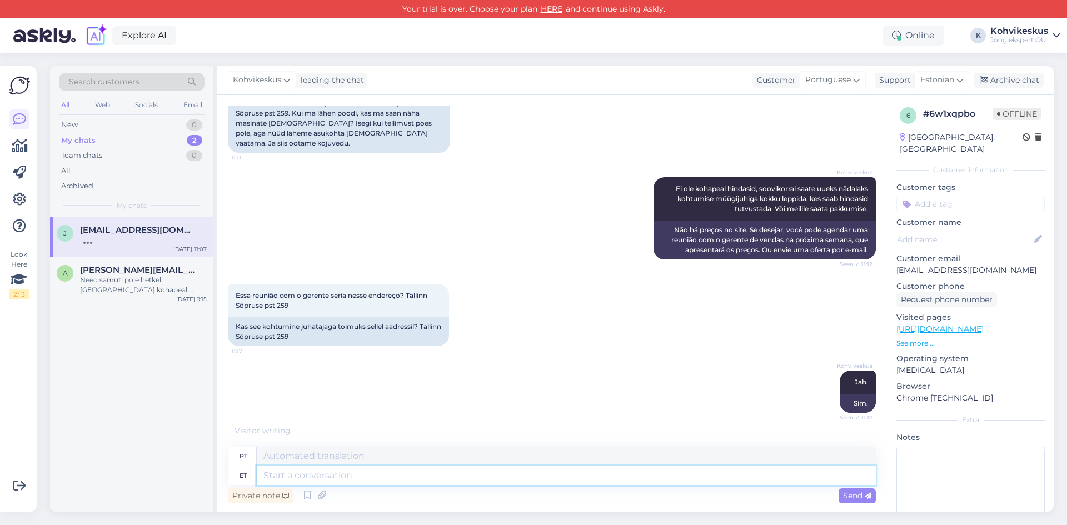
click at [408, 481] on textarea at bounding box center [566, 475] width 619 height 19
click at [401, 472] on textarea at bounding box center [566, 475] width 619 height 19
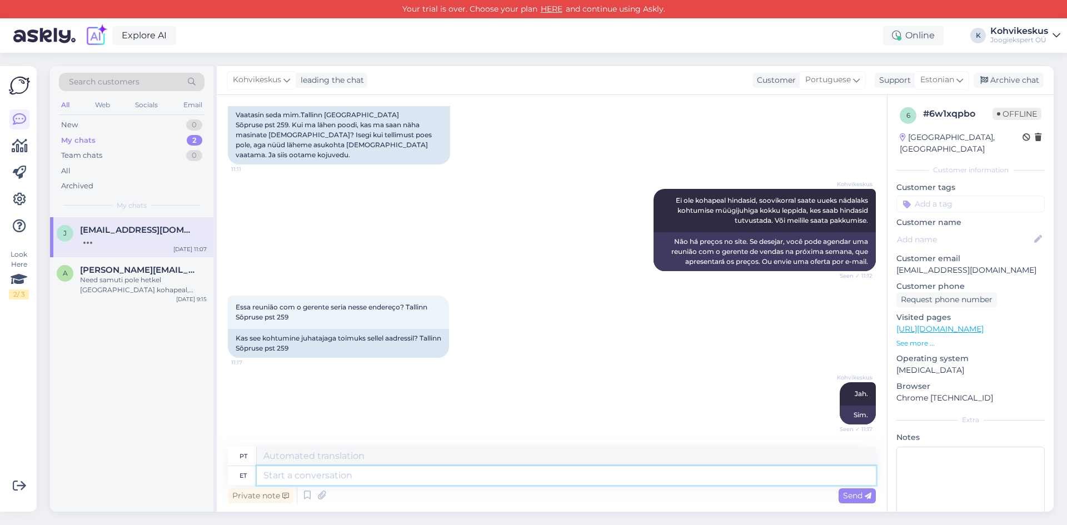
scroll to position [586, 0]
click at [371, 477] on textarea at bounding box center [566, 475] width 619 height 19
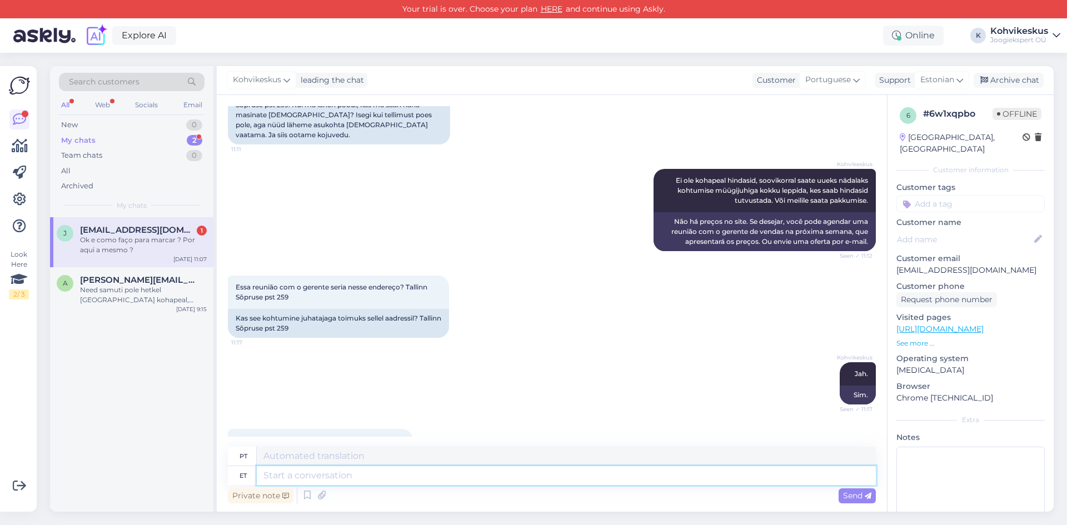
scroll to position [653, 0]
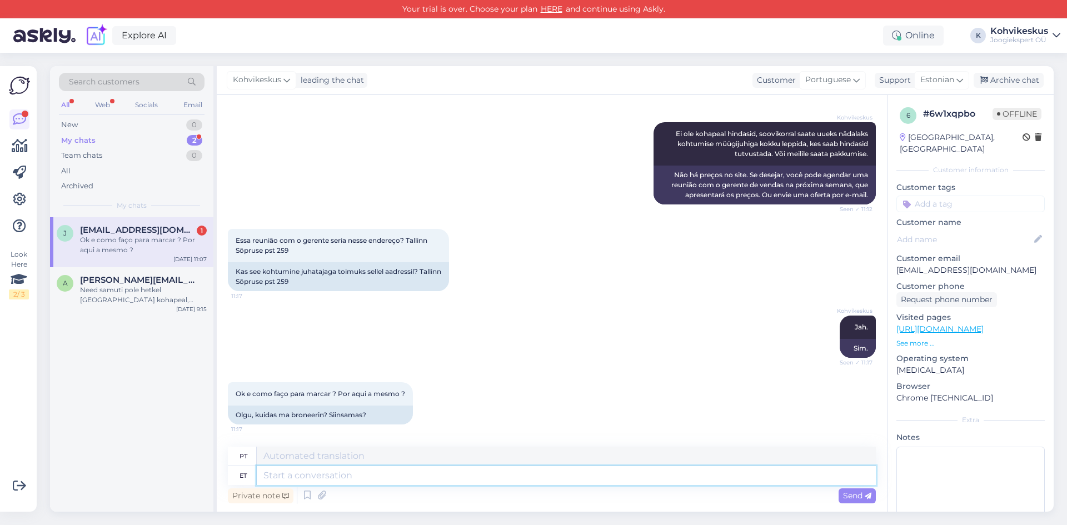
click at [358, 477] on textarea at bounding box center [566, 475] width 619 height 19
click at [144, 242] on div "Ok e como faço para marcar ? Por aqui a mesmo ?" at bounding box center [143, 245] width 127 height 20
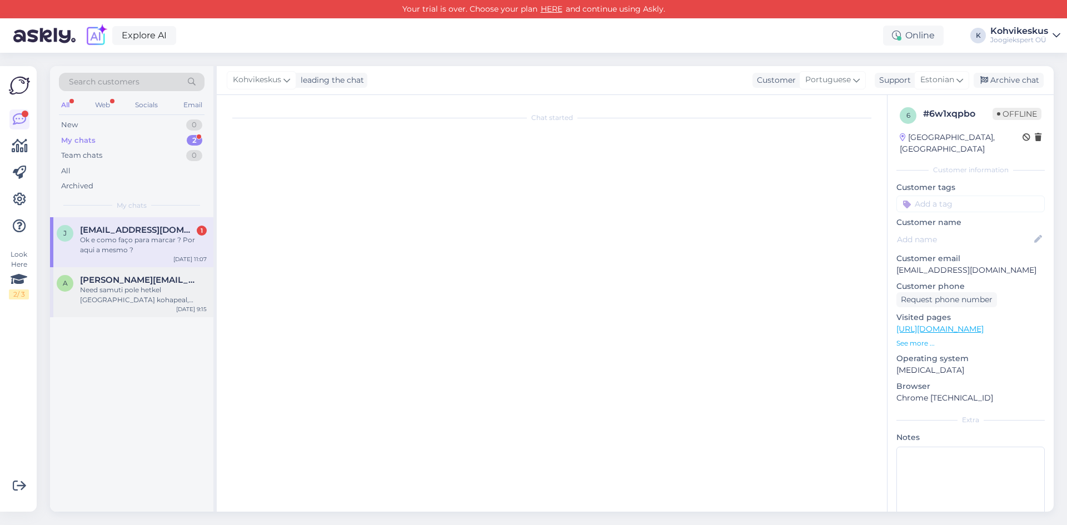
scroll to position [0, 0]
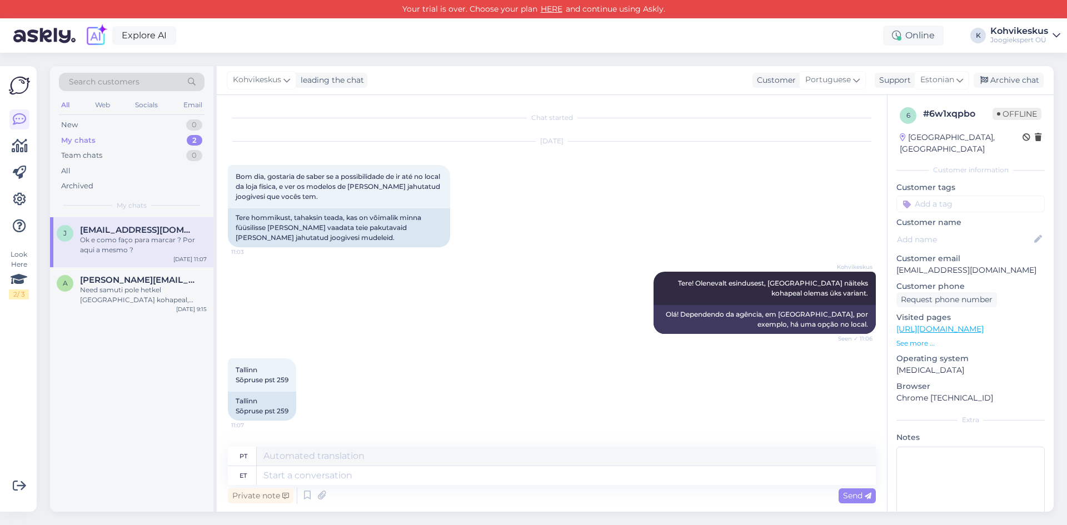
click at [149, 232] on span "[EMAIL_ADDRESS][DOMAIN_NAME]" at bounding box center [138, 230] width 116 height 10
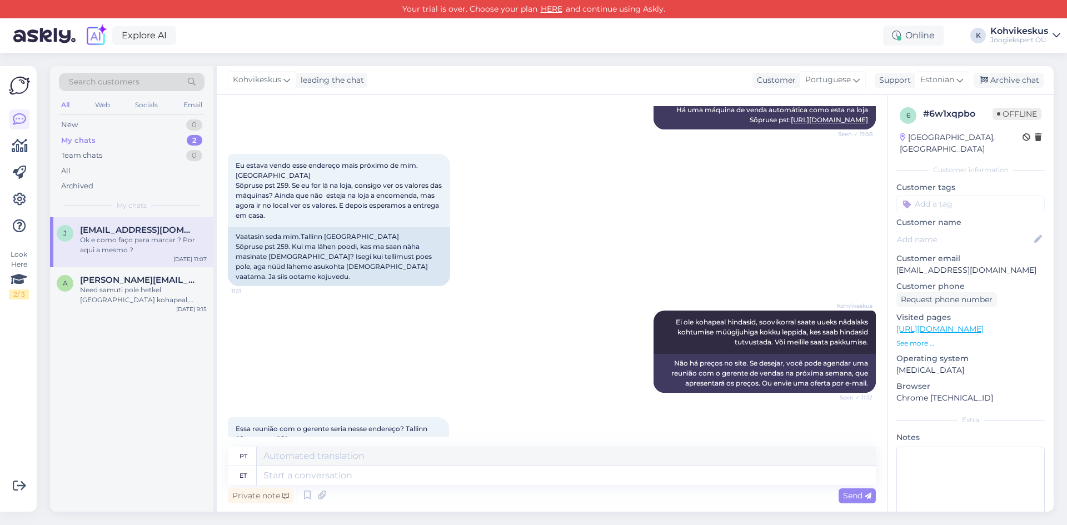
scroll to position [653, 0]
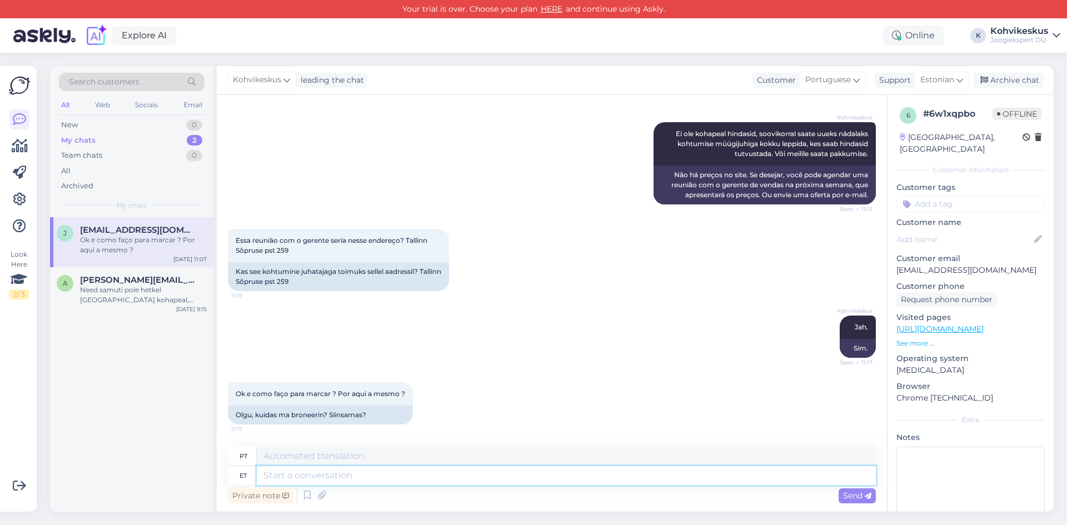
click at [363, 474] on textarea at bounding box center [566, 475] width 619 height 19
type textarea "Jah, võ"
type textarea "Sim,"
type textarea "Jah, võite si"
type textarea "Sim, você pode."
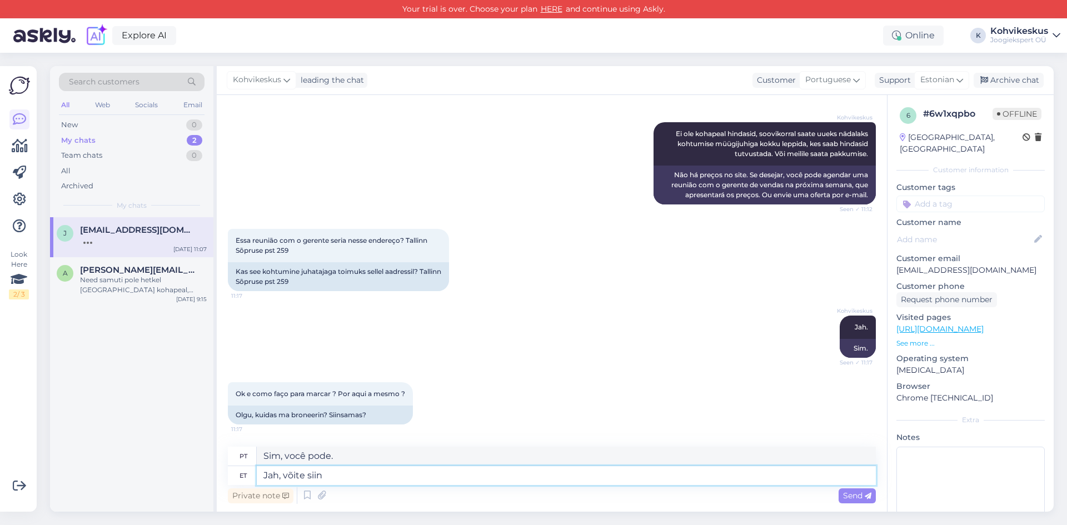
type textarea "Jah, võite siin s"
type textarea "Sim, você pode aqui"
type textarea "Jah, võite siin sobiva aja"
type textarea "Sim, você pode encontrar o caminho certo aqui."
type textarea "Jah, võite siin sobiva aja"
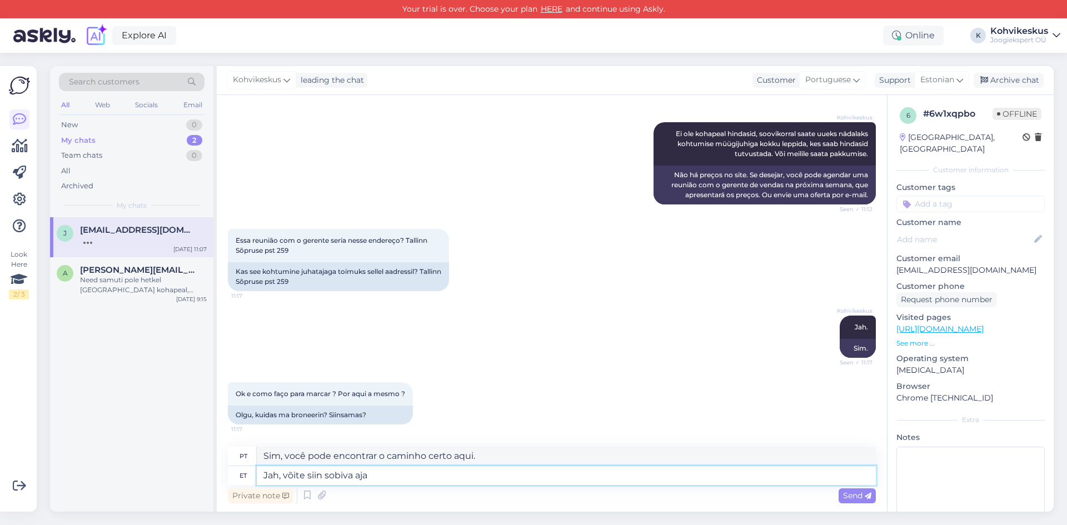
type textarea "Sim, você pode encontrar um horário adequado aqui."
type textarea "Jah, võite siin sobiva aja öelda"
type textarea "Sim, você pode me dizer o horário apropriado aqui."
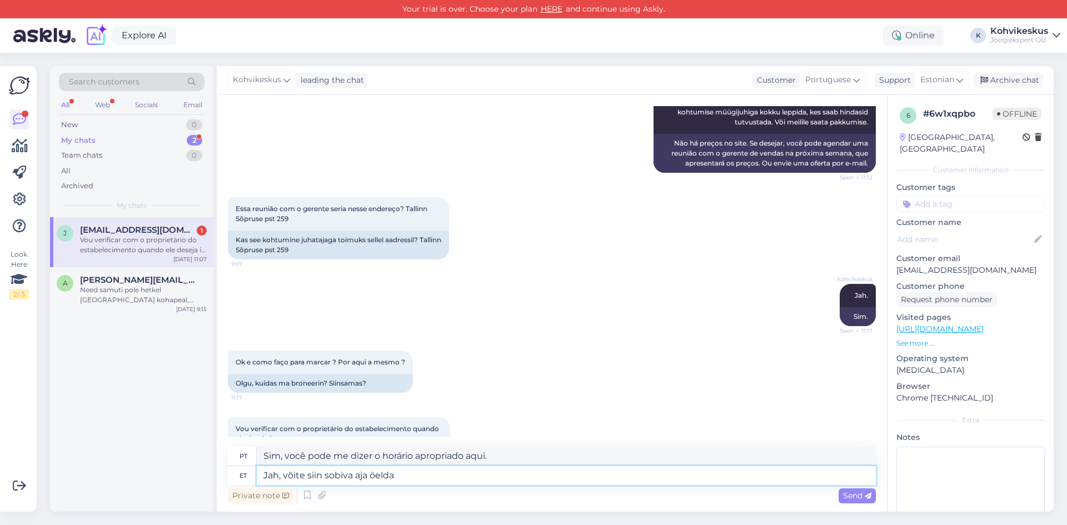
scroll to position [740, 0]
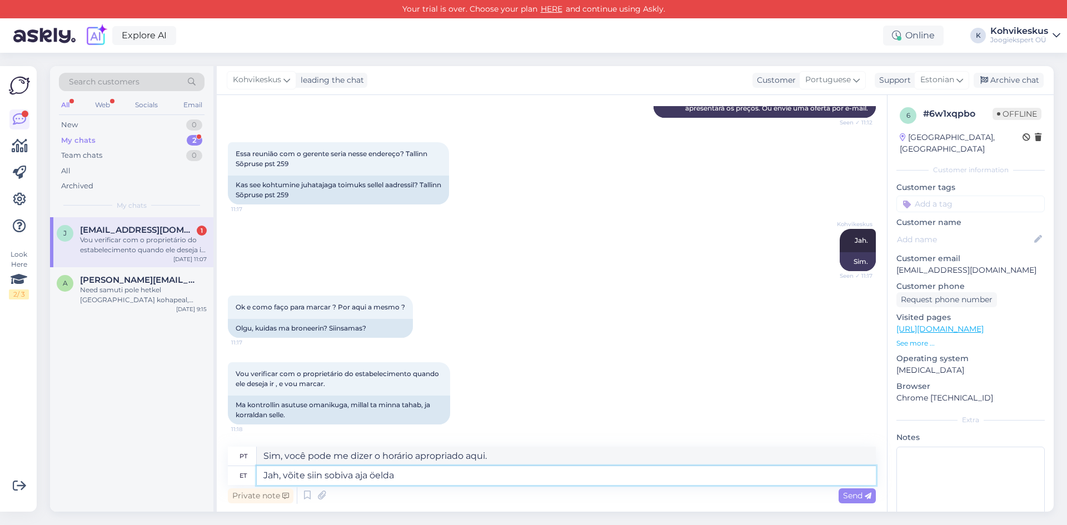
click at [416, 472] on textarea "Jah, võite siin sobiva aja öelda" at bounding box center [566, 475] width 619 height 19
click at [285, 473] on textarea "Jah, võite siin sobiva aja öelda" at bounding box center [566, 475] width 619 height 19
type textarea "Jah, ja võite siin sobiva aja öelda"
click at [450, 470] on textarea "Jah, ja võite siin sobiva aja öelda" at bounding box center [566, 475] width 619 height 19
type textarea "Sim, e você pode me dizer o horário apropriado aqui"
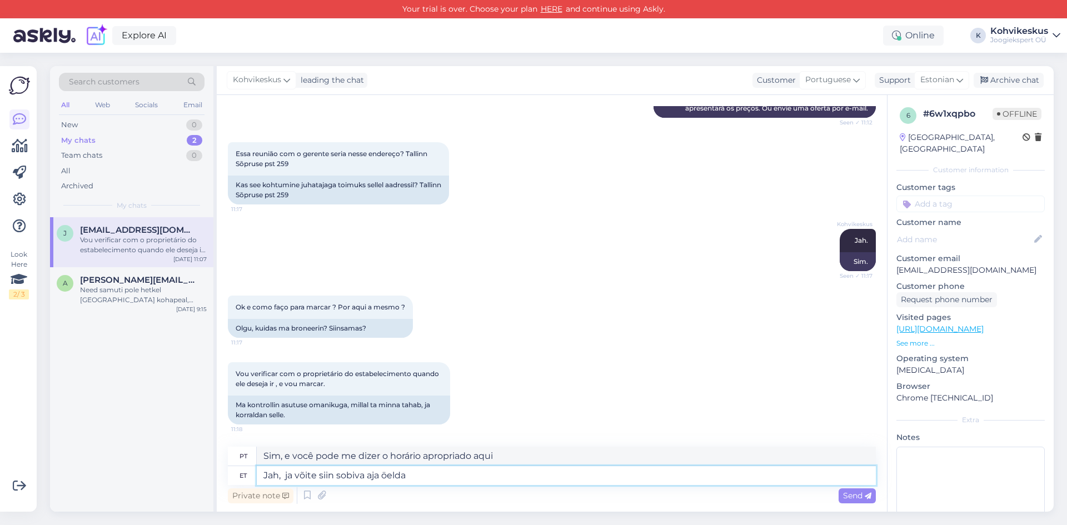
type textarea "Jah, ja võite siin sobiva aja öelda."
type textarea "Sim, e você pode me dizer o horário apropriado aqui."
type textarea "Jah, ja võite siin sobiva aja öelda."
click at [854, 491] on span "Send" at bounding box center [857, 496] width 28 height 10
click at [868, 495] on icon at bounding box center [868, 496] width 7 height 7
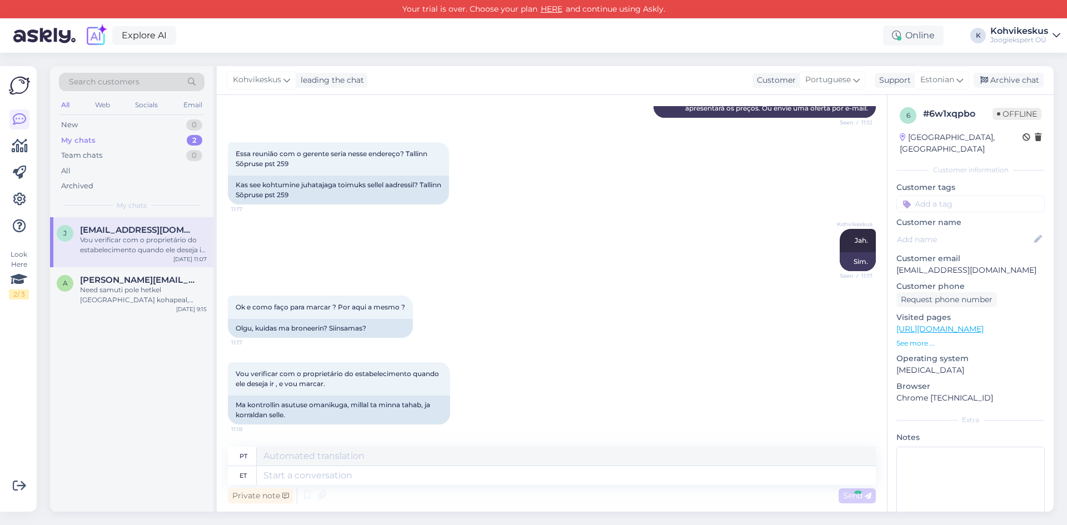
scroll to position [806, 0]
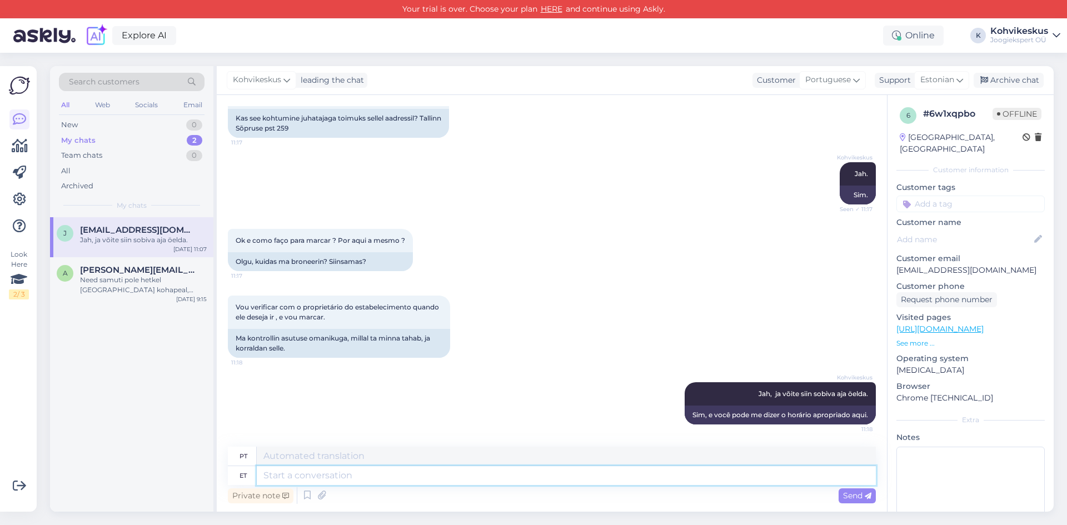
click at [388, 473] on textarea at bounding box center [566, 475] width 619 height 19
type textarea "[PERSON_NAME]"
type textarea "E"
type textarea "Ja igaks ju"
type textarea "E para cada"
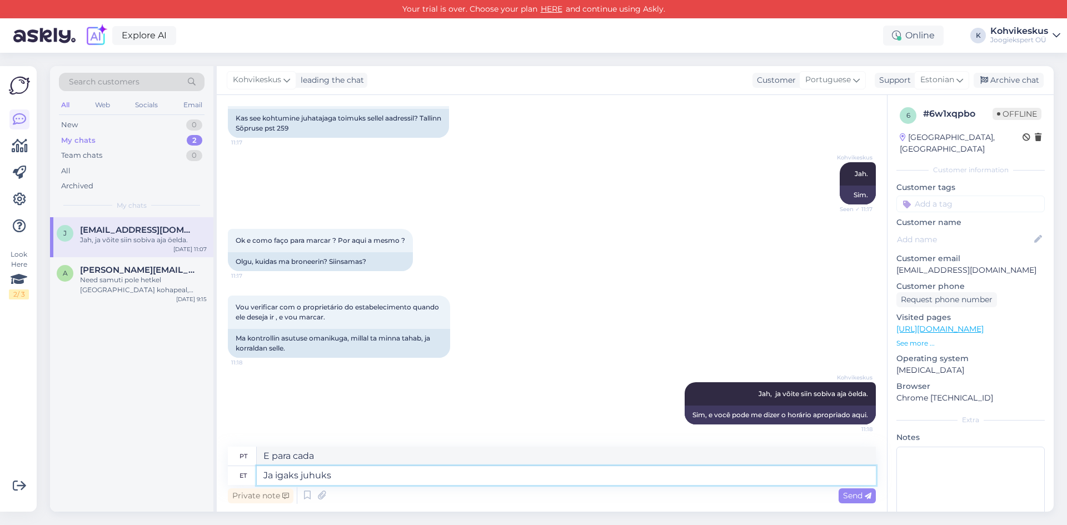
type textarea "Ja igaks juhuks"
type textarea "E só por precaução"
type textarea "Ja i"
type textarea "E para cada"
type textarea "J"
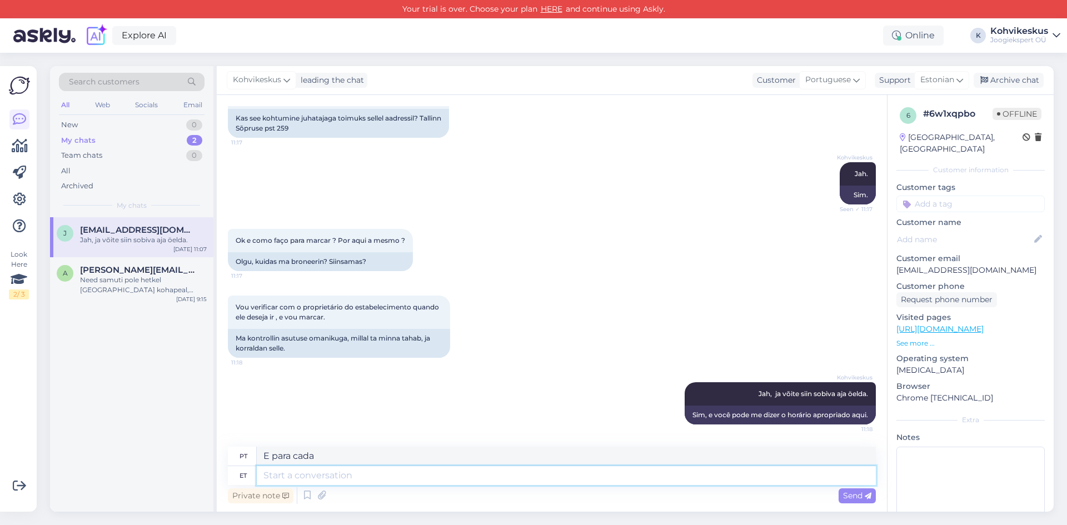
type textarea "E"
drag, startPoint x: 896, startPoint y: 258, endPoint x: 1028, endPoint y: 258, distance: 132.3
click at [1028, 258] on div "6 # 6w1xqpbo Offline [GEOGRAPHIC_DATA], [GEOGRAPHIC_DATA] Customer information …" at bounding box center [970, 329] width 166 height 468
copy p "[EMAIL_ADDRESS][DOMAIN_NAME]"
click at [480, 478] on textarea at bounding box center [566, 475] width 619 height 19
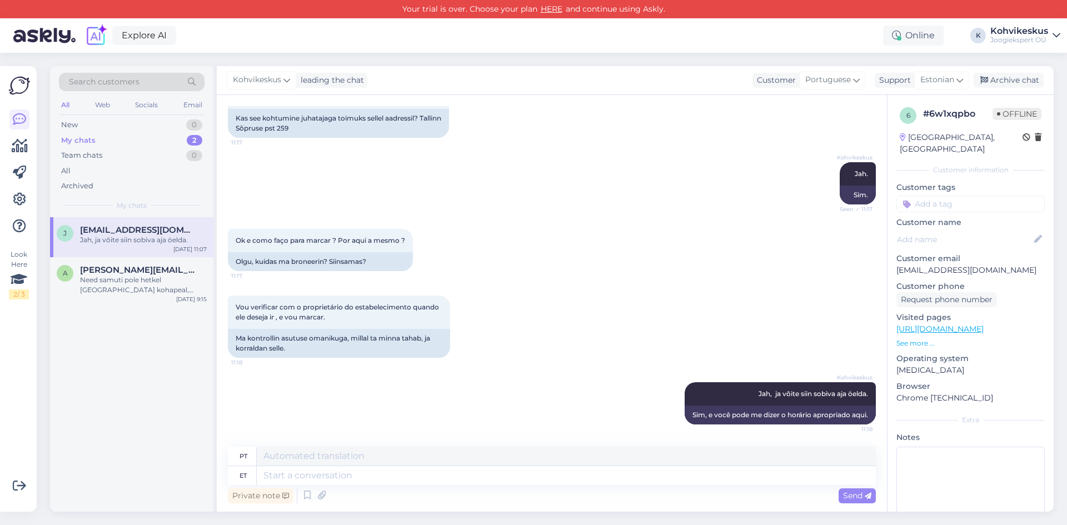
drag, startPoint x: 512, startPoint y: 60, endPoint x: 523, endPoint y: 61, distance: 11.1
click at [512, 60] on div "Search customers All Web Socials Email New 0 My chats 2 Team chats 0 All Archiv…" at bounding box center [555, 289] width 1024 height 472
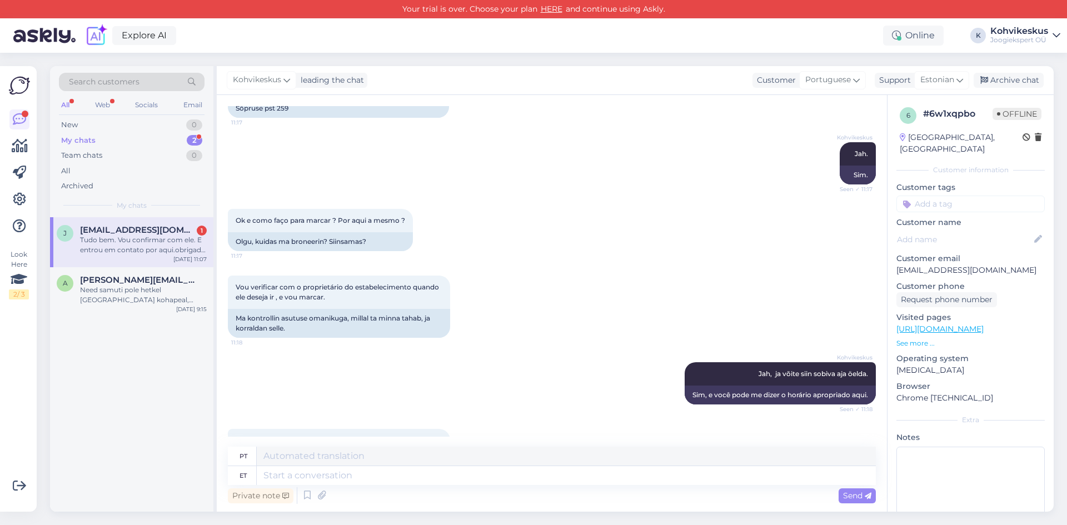
scroll to position [893, 0]
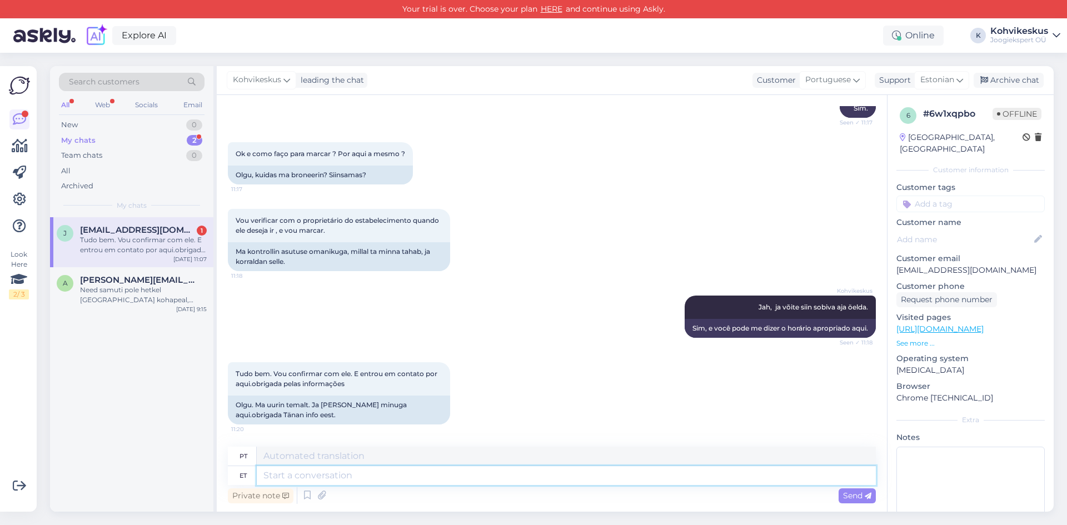
click at [379, 484] on textarea at bounding box center [566, 475] width 619 height 19
click at [142, 248] on div "Tudo bem. Vou confirmar com ele. E entrou em contato por aqui.obrigada pelas in…" at bounding box center [143, 245] width 127 height 20
click at [378, 471] on textarea at bounding box center [566, 475] width 619 height 19
click at [461, 58] on div "Search customers All Web Socials Email New 0 My chats 2 Team chats 0 All Archiv…" at bounding box center [555, 289] width 1024 height 472
drag, startPoint x: 349, startPoint y: 384, endPoint x: 223, endPoint y: 368, distance: 126.6
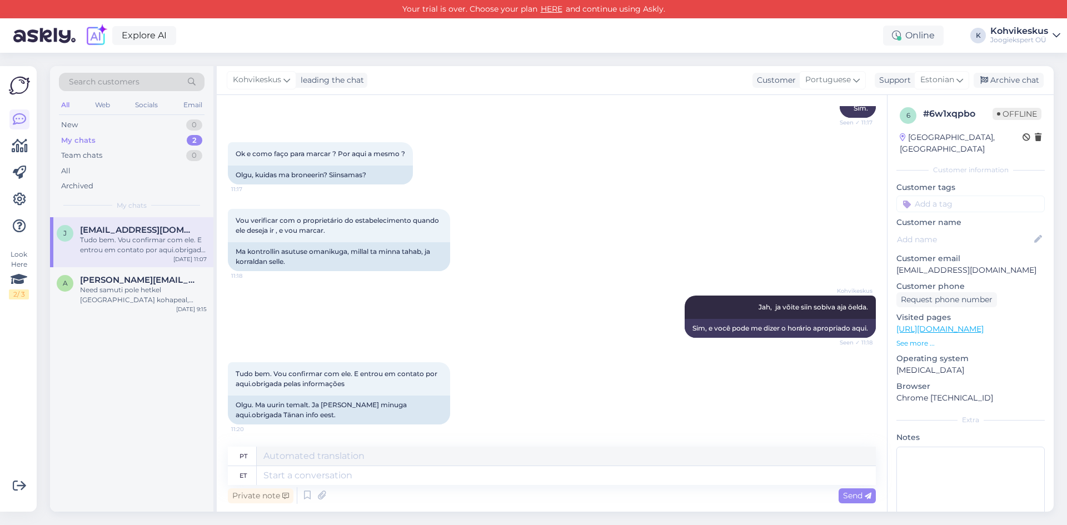
click at [223, 368] on div "Chat started [DATE] Bom dia, gostaria de saber se a possibilidade de ir até no …" at bounding box center [552, 303] width 670 height 417
click at [216, 354] on div at bounding box center [216, 354] width 0 height 0
click at [451, 525] on div "Close" at bounding box center [533, 525] width 1067 height 0
click at [412, 477] on textarea at bounding box center [566, 475] width 619 height 19
click at [463, 56] on div "Search customers All Web Socials Email New 0 My chats 2 Team chats 0 All Archiv…" at bounding box center [555, 289] width 1024 height 472
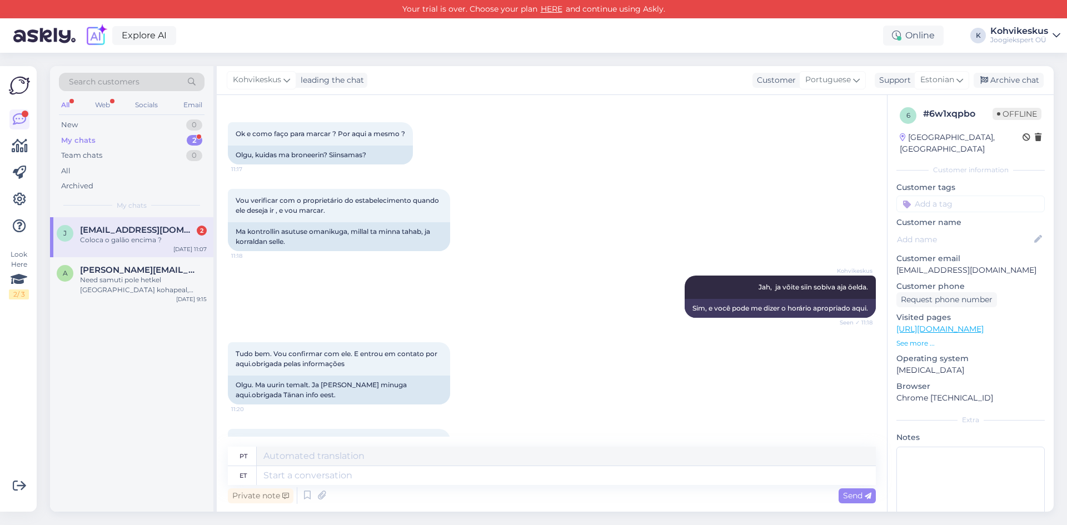
scroll to position [1146, 0]
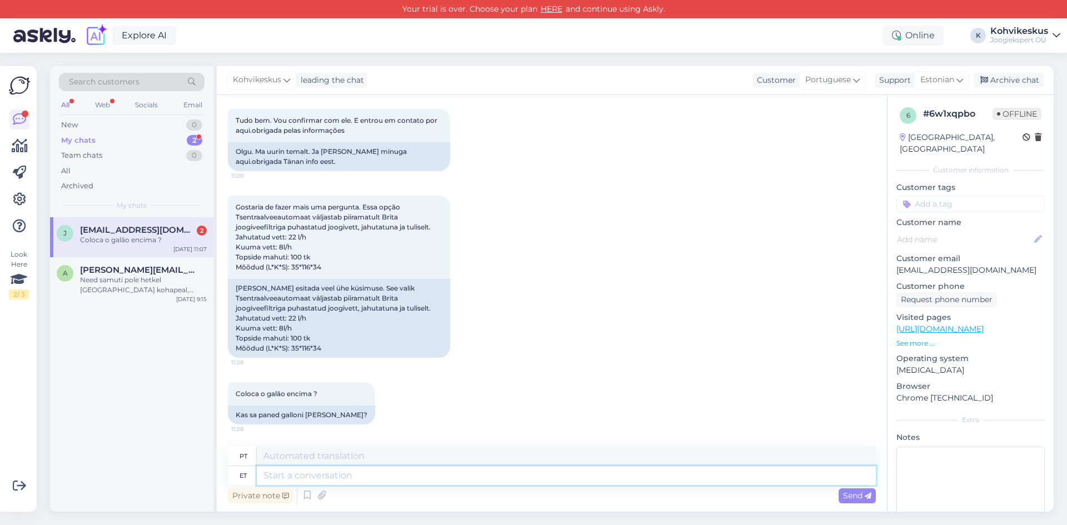
click at [392, 481] on textarea at bounding box center [566, 475] width 619 height 19
click at [164, 229] on span "[EMAIL_ADDRESS][DOMAIN_NAME]" at bounding box center [138, 230] width 116 height 10
click at [355, 478] on textarea at bounding box center [566, 475] width 619 height 19
drag, startPoint x: 235, startPoint y: 393, endPoint x: 318, endPoint y: 396, distance: 83.9
click at [320, 397] on div "Coloca o galão encima ? 11:28" at bounding box center [301, 393] width 147 height 23
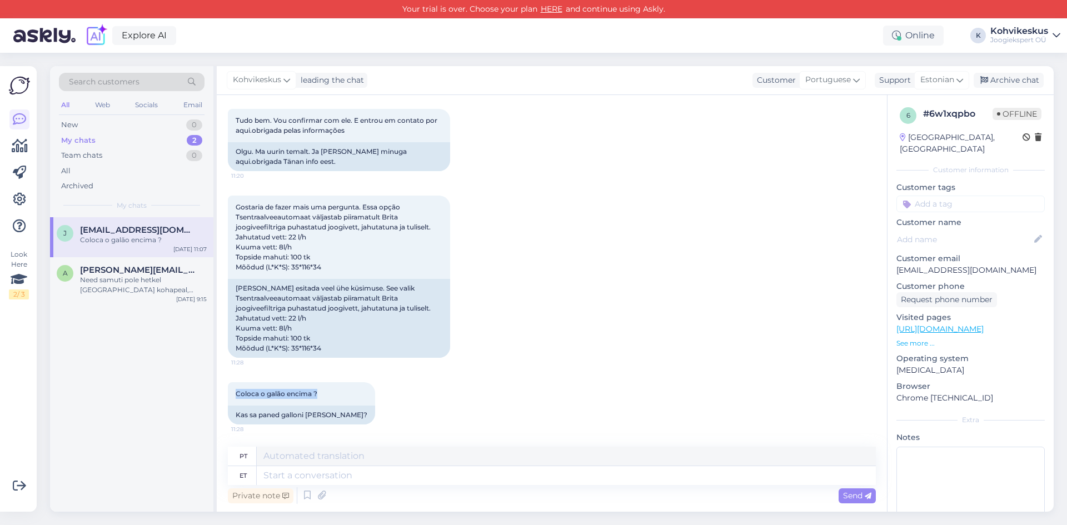
click at [312, 398] on div at bounding box center [312, 398] width 0 height 0
copy span "Coloca o galão encima ?"
click at [323, 480] on textarea at bounding box center [566, 475] width 619 height 19
type textarea "See"
type textarea "Esse"
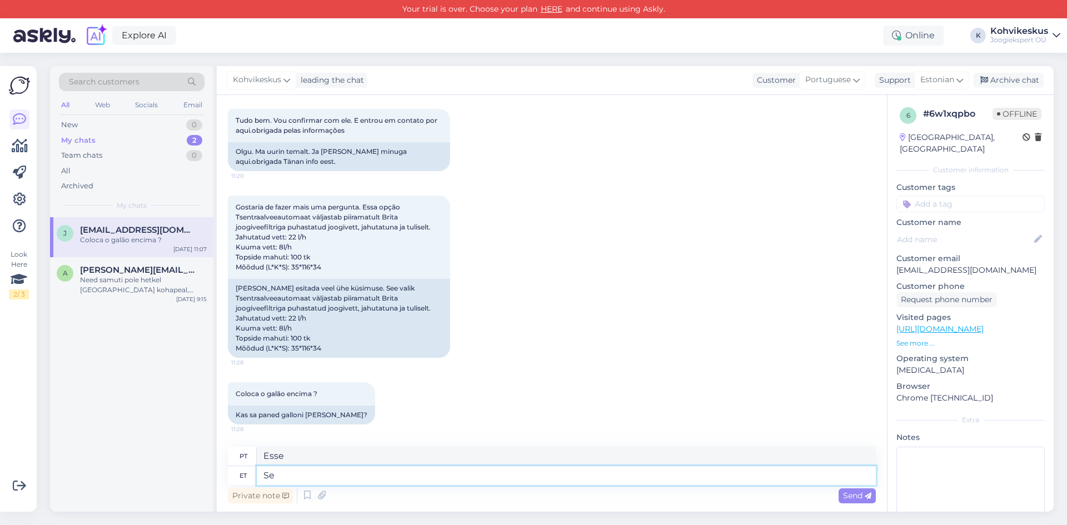
type textarea "S"
type textarea "Kõik m"
type textarea "Todos"
type textarea "Kõik meie au"
type textarea "Todos nós"
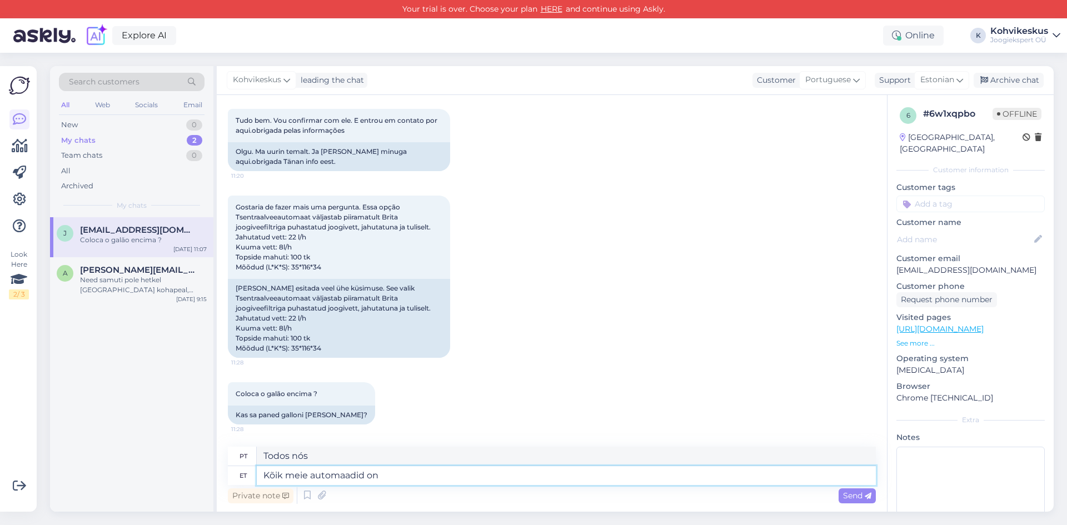
type textarea "Kõik meie automaadid on"
type textarea "Todas as nossas máquinas são"
type textarea "Kõik meie automaadid on trassiveeühendusega."
type textarea "Todas as nossas máquinas estão conectadas à rede de água."
type textarea "Kõik meie automaadid on trassiveeühendusega. Otse t"
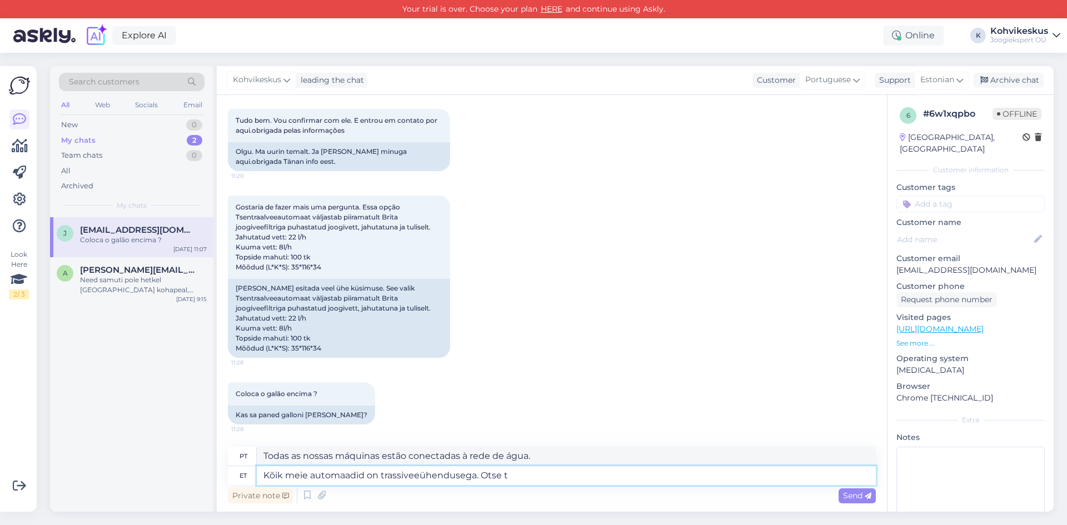
type textarea "Todas as nossas máquinas estão conectadas à rede de água. Direto"
type textarea "Kõik meie automaadid on trassiveeühendusega. Otse tor"
type textarea "Todas as nossas máquinas estão conectadas à rede de água. Diretamente"
type textarea "Kõik meie automaadid on trassiveeühendusega. Otse torudest."
type textarea "Todas as nossas máquinas são conectadas à rede de água, diretamente dos canos."
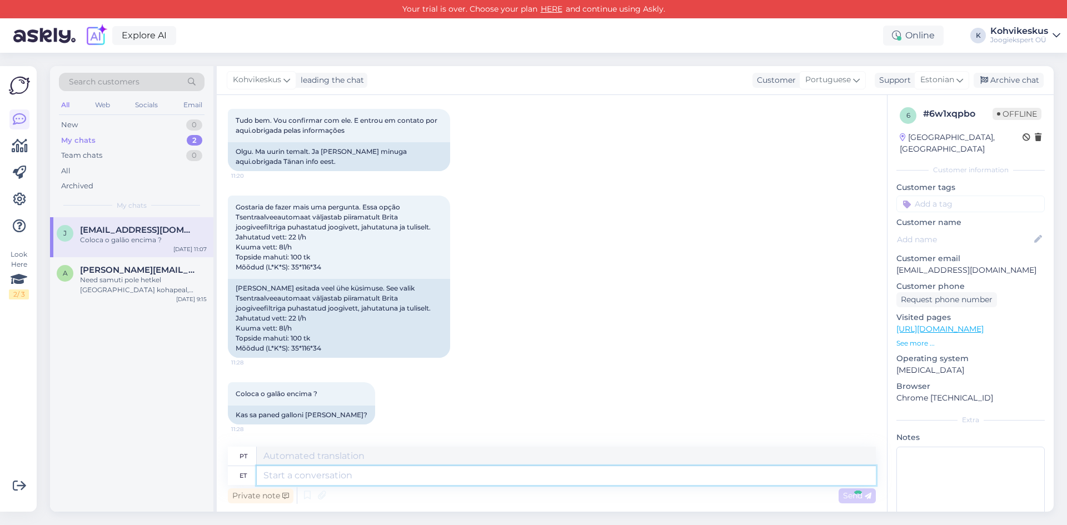
scroll to position [1233, 0]
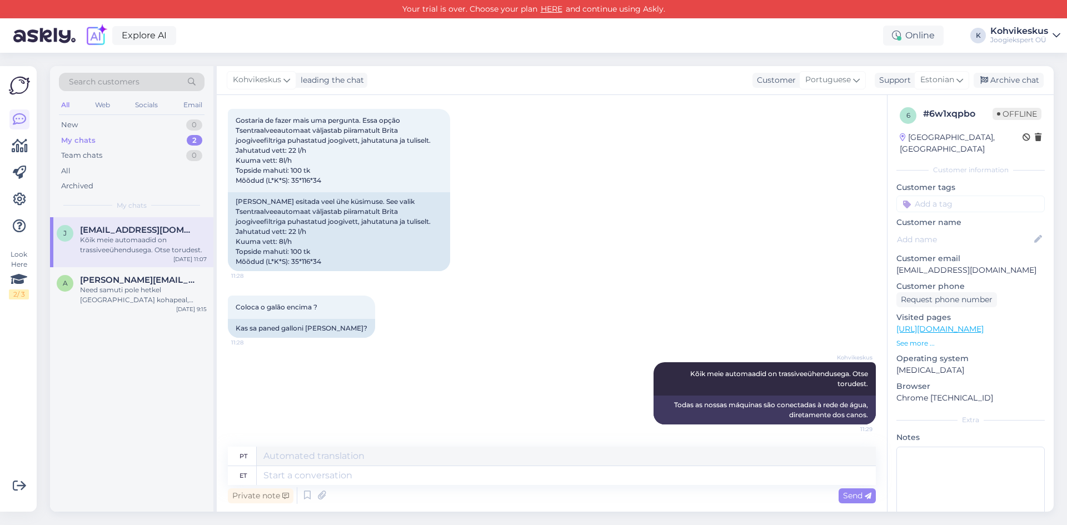
click at [525, 53] on div "Search customers All Web Socials Email New 0 My chats 2 Team chats 0 All Archiv…" at bounding box center [555, 289] width 1024 height 472
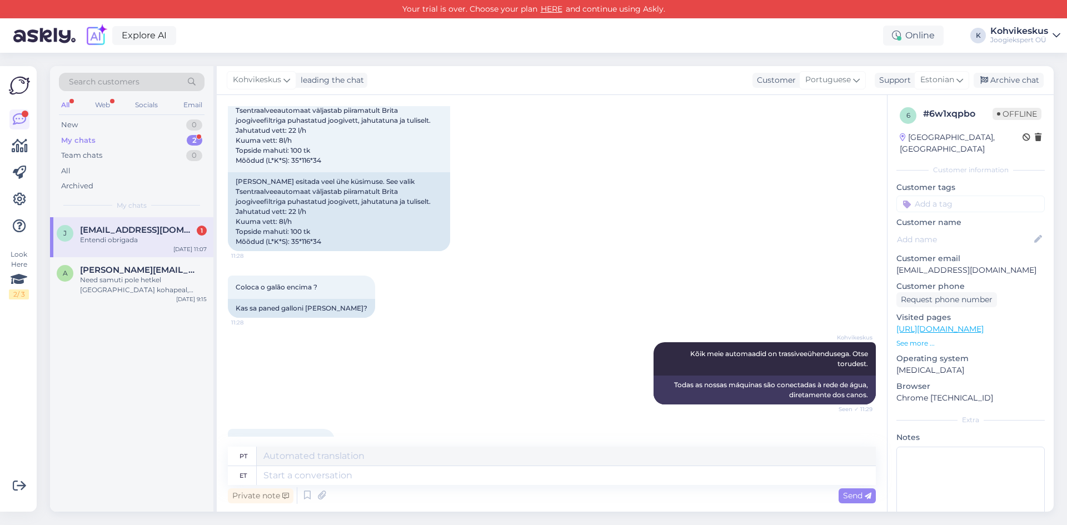
scroll to position [1300, 0]
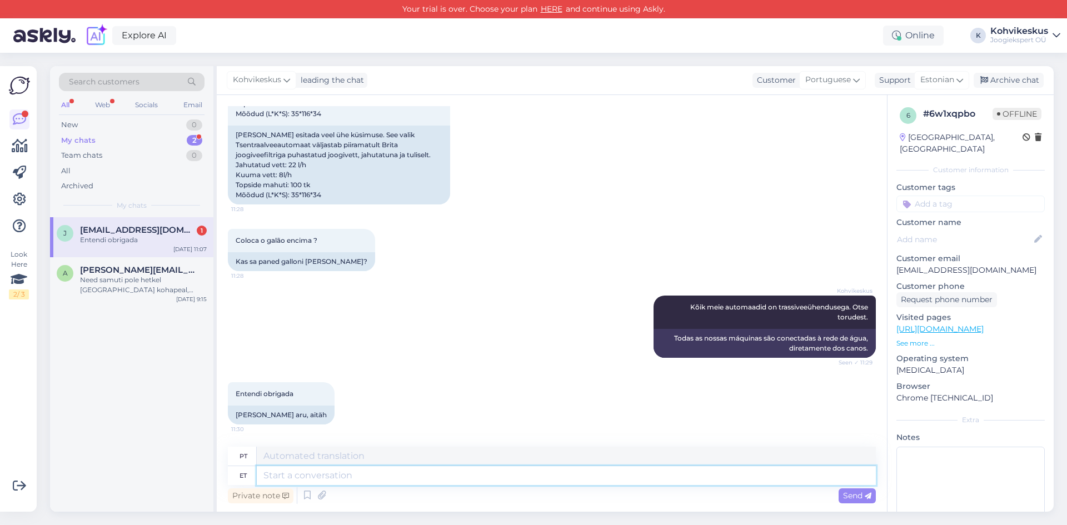
click at [318, 476] on textarea at bounding box center [566, 475] width 619 height 19
click at [136, 276] on div "Need samuti pole hetkel [GEOGRAPHIC_DATA] kohapeal, saaksime teile soovikorral …" at bounding box center [143, 285] width 127 height 20
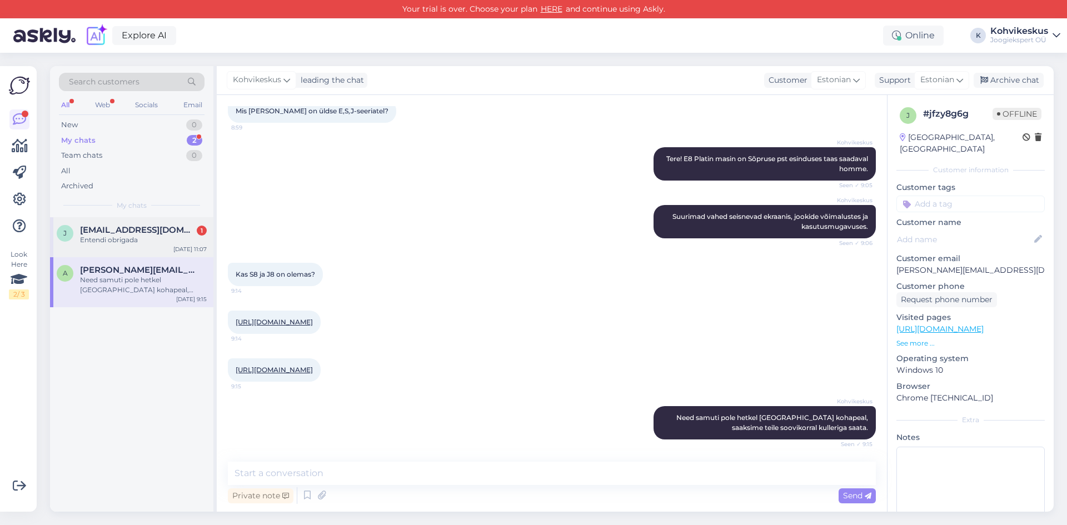
click at [126, 228] on span "[EMAIL_ADDRESS][DOMAIN_NAME]" at bounding box center [138, 230] width 116 height 10
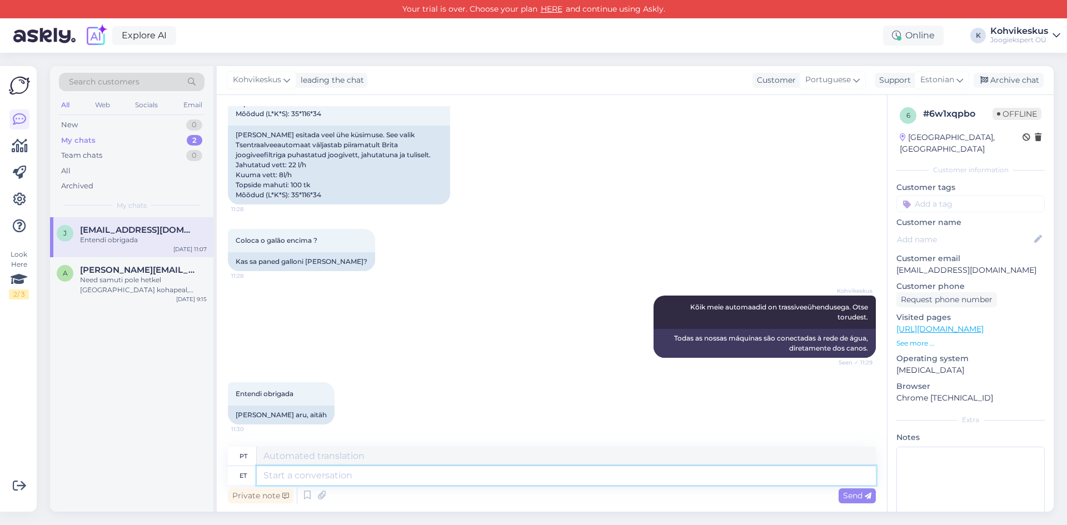
click at [388, 479] on textarea at bounding box center [566, 475] width 619 height 19
click at [527, 59] on div "Search customers All Web Socials Email New 0 My chats 2 Team chats 0 All Archiv…" at bounding box center [555, 289] width 1024 height 472
click at [383, 476] on textarea at bounding box center [566, 475] width 619 height 19
type textarea "Küsin v"
type textarea "Eu pergunto"
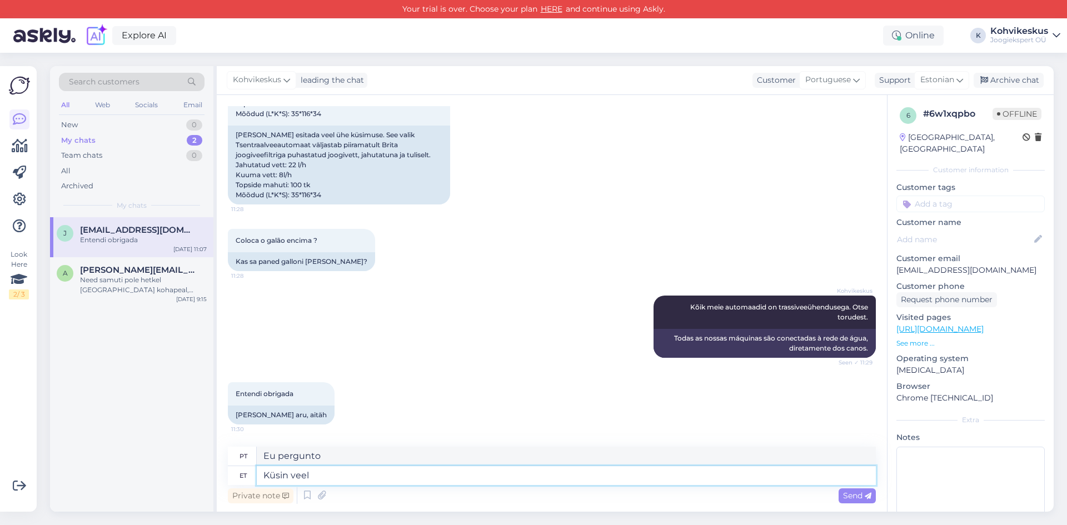
type textarea "Küsin veel o"
type textarea "Vou perguntar novamente."
type textarea "[PERSON_NAME] veel omaltpoolt, ka"
type textarea "Vou perguntar novamente,"
type textarea "[PERSON_NAME] veel omaltpoolt, kas tei"
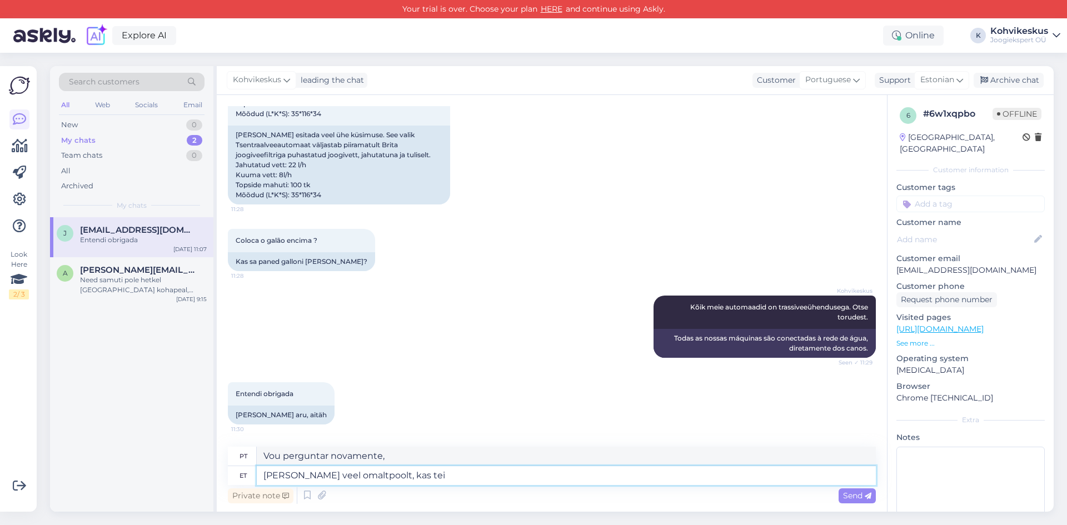
type textarea "Gostaria também de perguntar, da minha parte, se"
type textarea "[PERSON_NAME] veel omaltpoolt, kas teil on"
type textarea "Eu também gostaria de perguntar, você tem"
type textarea "[PERSON_NAME] veel omaltpoolt, kas teil on huvi"
type textarea "Vou perguntar novamente, você está interessado?"
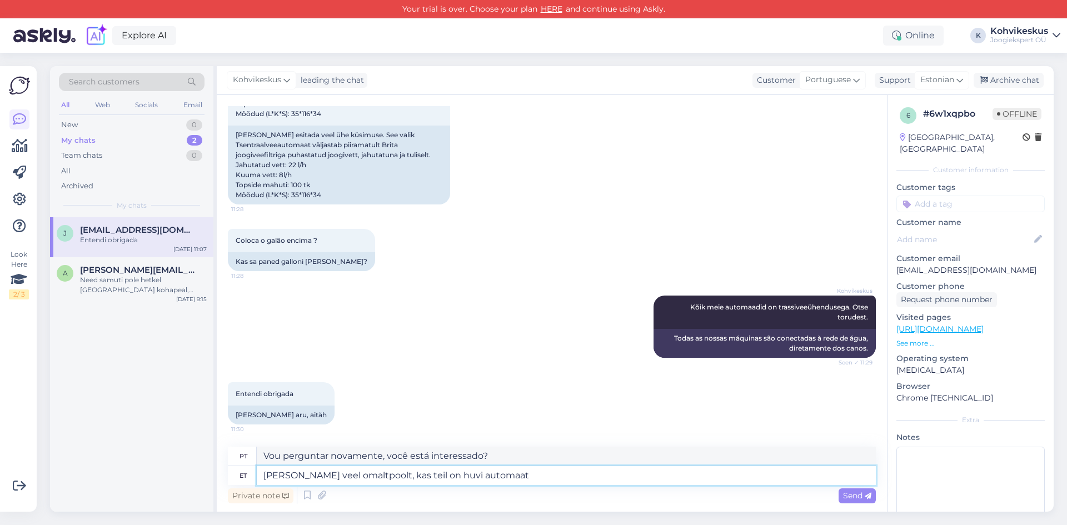
type textarea "[PERSON_NAME] veel omaltpoolt, kas teil on huvi automaat"
type textarea "Vou perguntar-lhe, em meu próprio nome, se está interessado num automático"
type textarea "[PERSON_NAME] veel omaltpoolt, kas teil on huvi automaat osta või"
type textarea "Gostaria também de perguntar se você tem interesse em comprar uma máquina."
type textarea "[PERSON_NAME] veel omaltpoolt, kas teil on huvi automaat osta või r"
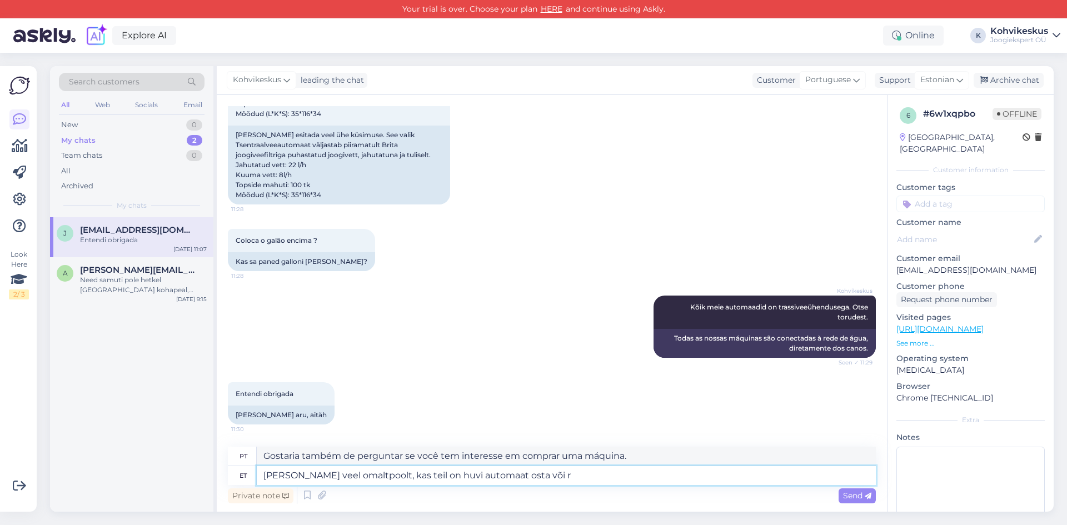
type textarea "Gostaria também de lhe perguntar se você tem interesse em comprar uma máquina ou"
type textarea "[PERSON_NAME] veel omaltpoolt, kas teil on huvi automaat osta või rentida?"
type textarea "Gostaria também de perguntar se você tem interesse em comprar ou alugar uma máq…"
type textarea "[PERSON_NAME] veel omaltpoolt, kas teil on huvi automaat osta või rentida?"
click at [847, 494] on span "Send" at bounding box center [857, 496] width 28 height 10
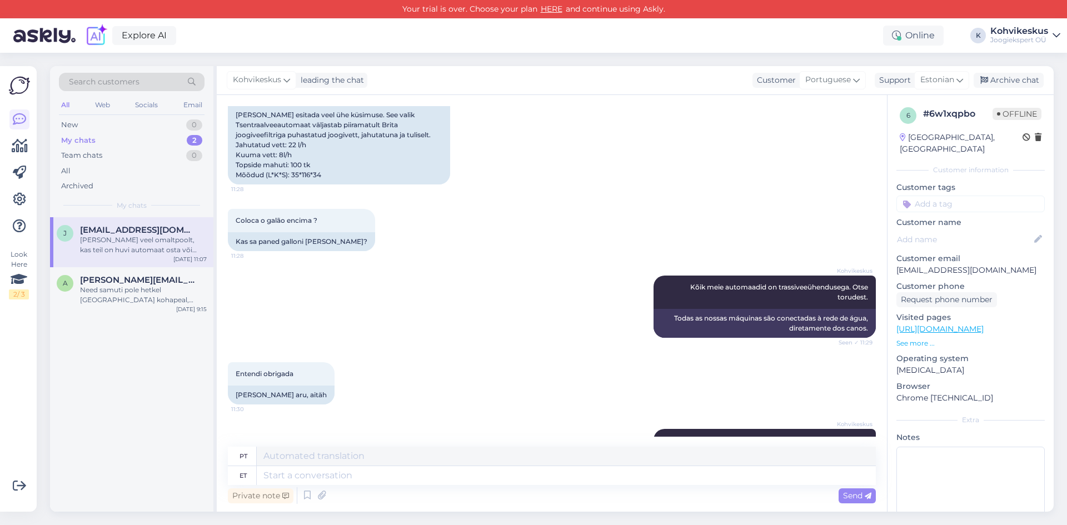
scroll to position [1387, 0]
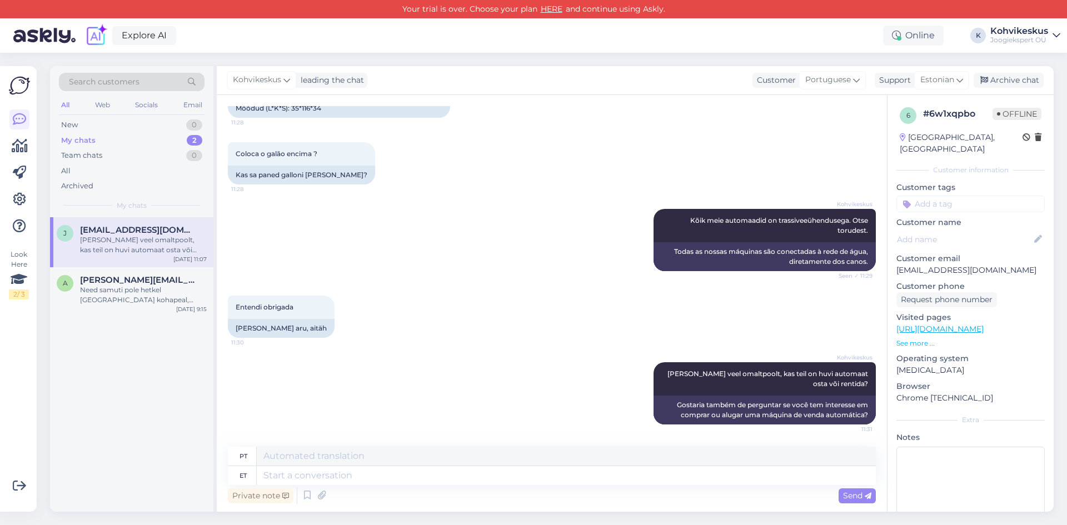
click at [530, 59] on div "Search customers All Web Socials Email New 0 My chats 2 Team chats 0 All Archiv…" at bounding box center [555, 289] width 1024 height 472
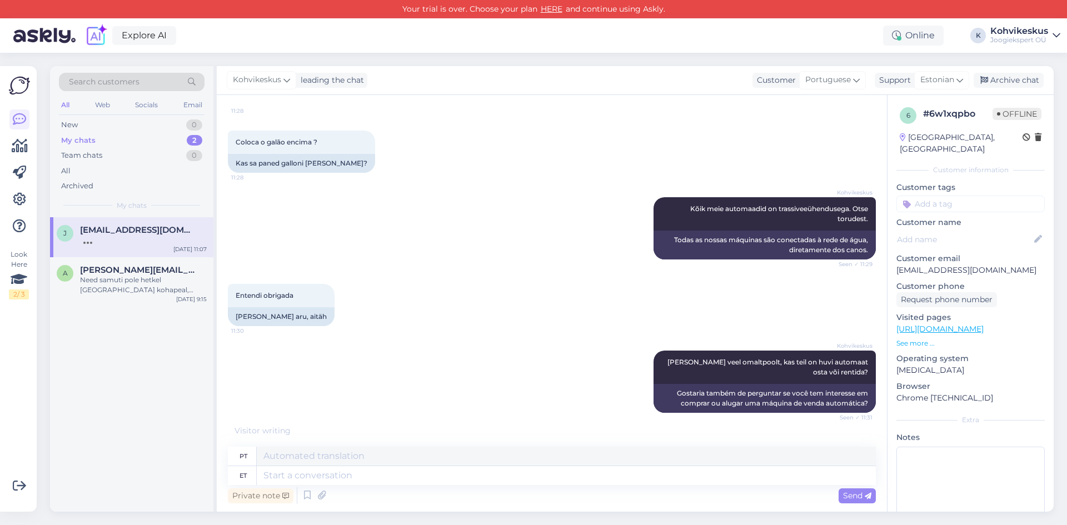
scroll to position [1453, 0]
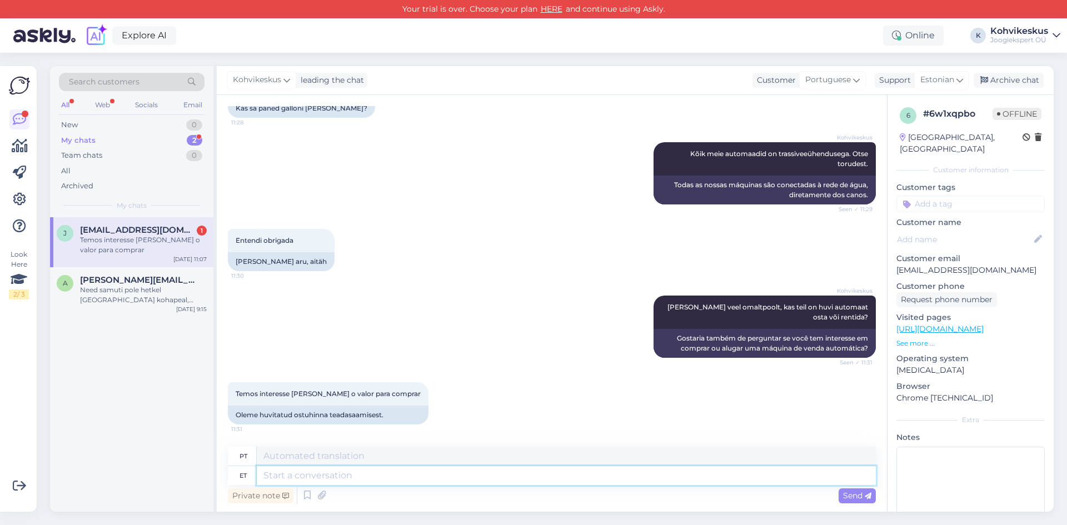
click at [351, 477] on textarea at bounding box center [566, 475] width 619 height 19
click at [116, 283] on span "[PERSON_NAME][EMAIL_ADDRESS][DOMAIN_NAME]" at bounding box center [138, 280] width 116 height 10
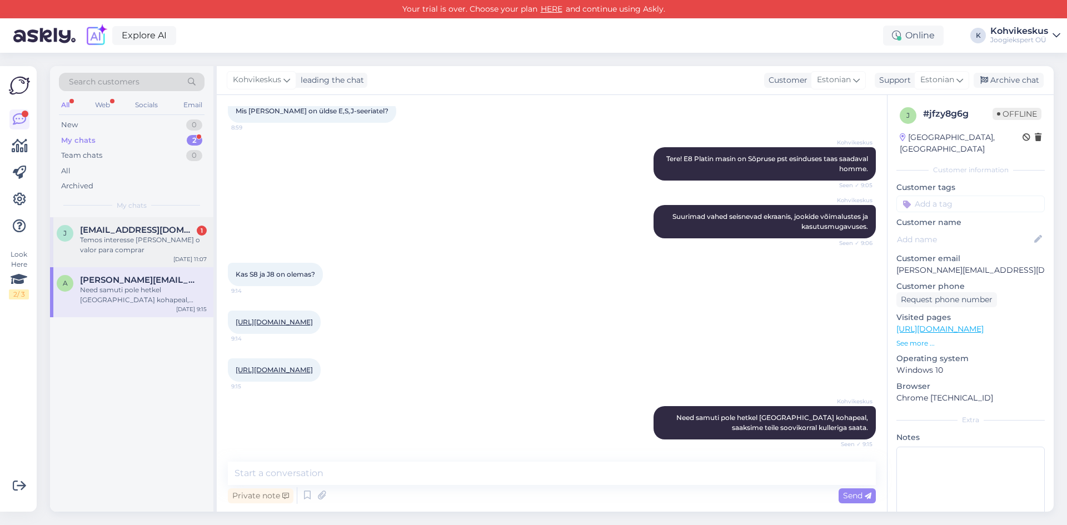
click at [118, 239] on div "Temos interesse [PERSON_NAME] o valor para comprar" at bounding box center [143, 245] width 127 height 20
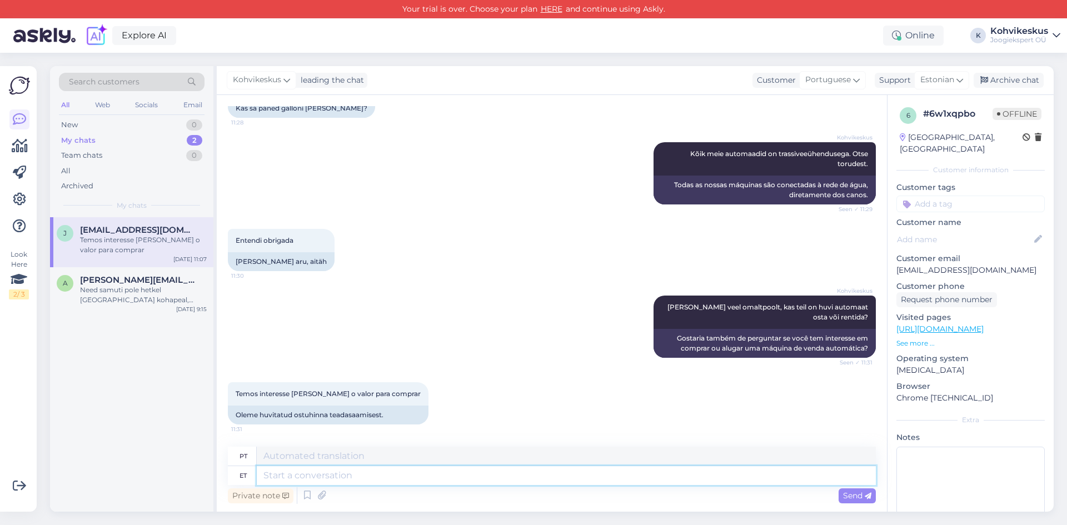
click at [455, 478] on textarea at bounding box center [566, 475] width 619 height 19
click at [473, 480] on textarea at bounding box center [566, 475] width 619 height 19
click at [439, 57] on div "Search customers All Web Socials Email New 0 My chats 2 Team chats 0 All Archiv…" at bounding box center [555, 289] width 1024 height 472
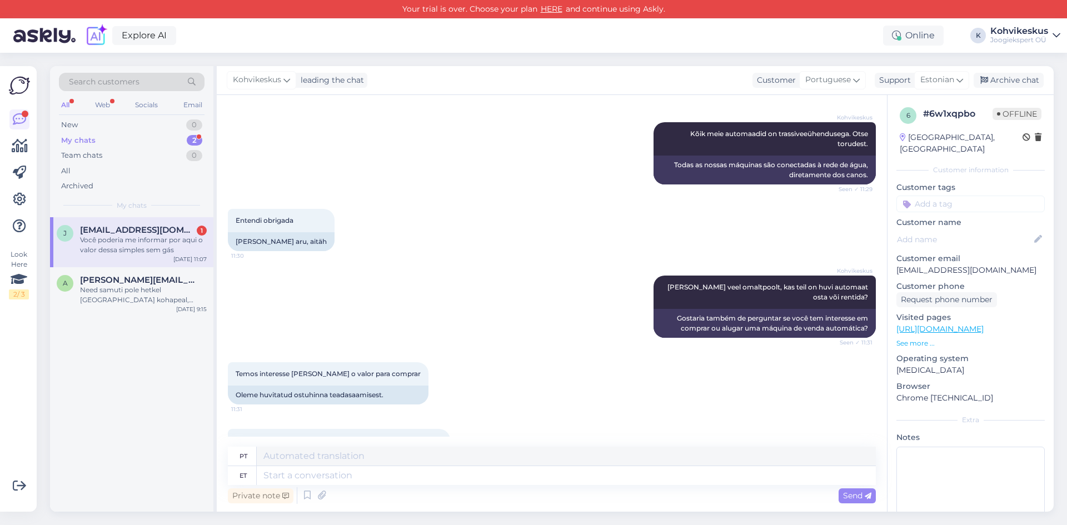
scroll to position [1540, 0]
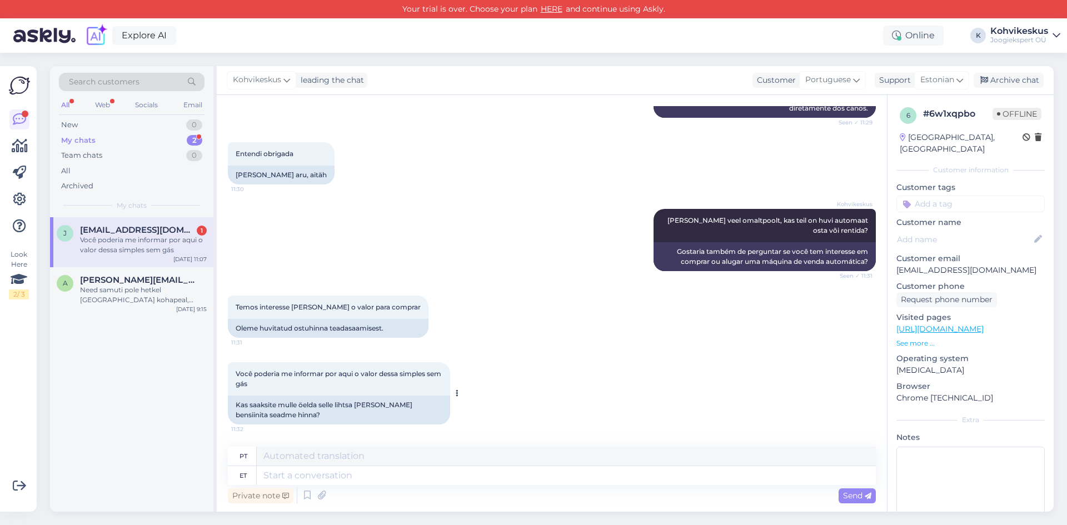
drag, startPoint x: 268, startPoint y: 384, endPoint x: 233, endPoint y: 375, distance: 35.6
click at [233, 375] on div "Você poderia me informar por aqui o valor dessa simples sem gás 11:32" at bounding box center [339, 378] width 222 height 33
copy span "Você poderia me informar por aqui o valor dessa simples sem gás"
click at [343, 477] on textarea at bounding box center [566, 475] width 619 height 19
click at [129, 287] on div "Need samuti pole hetkel [GEOGRAPHIC_DATA] kohapeal, saaksime teile soovikorral …" at bounding box center [143, 295] width 127 height 20
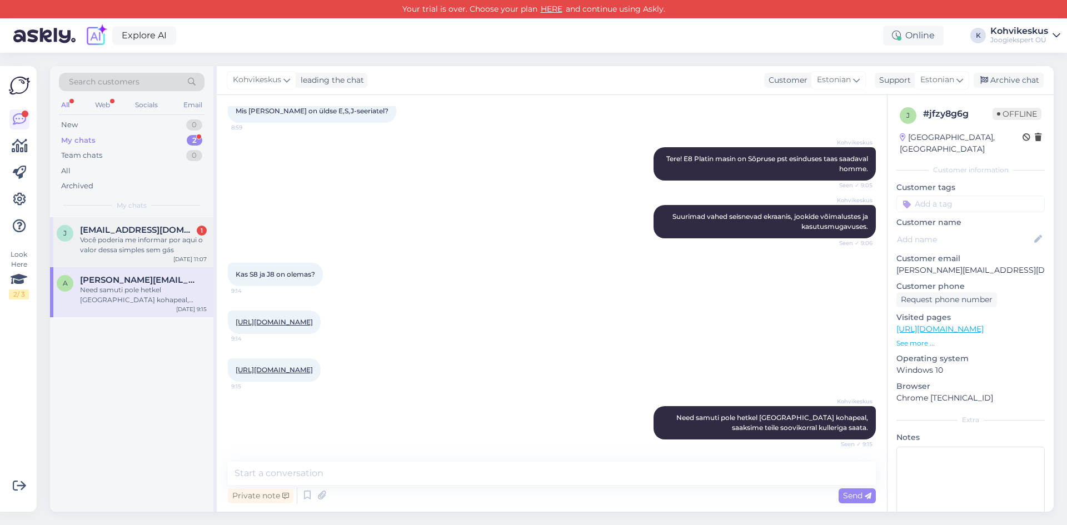
click at [126, 226] on span "[EMAIL_ADDRESS][DOMAIN_NAME]" at bounding box center [138, 230] width 116 height 10
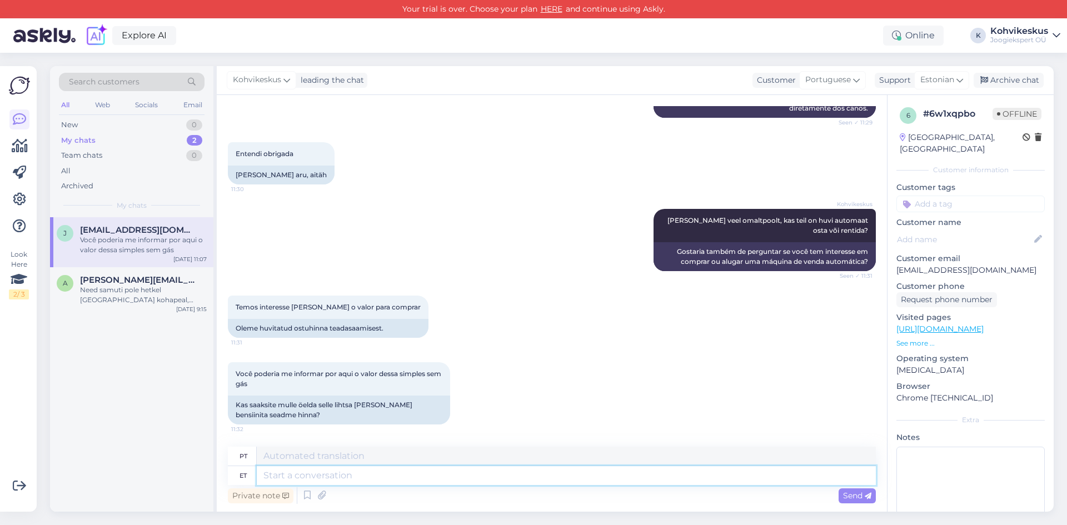
click at [404, 481] on textarea at bounding box center [566, 475] width 619 height 19
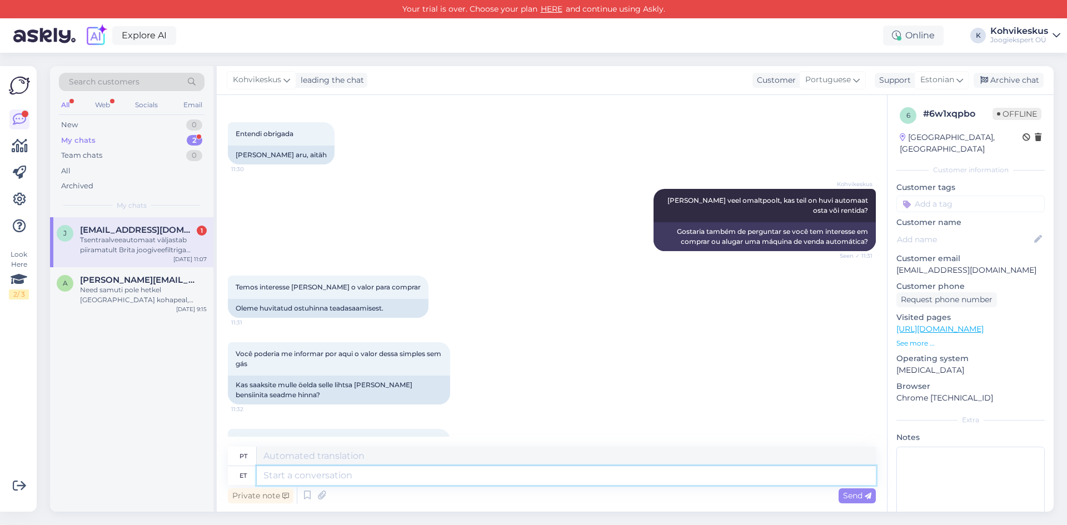
scroll to position [1707, 0]
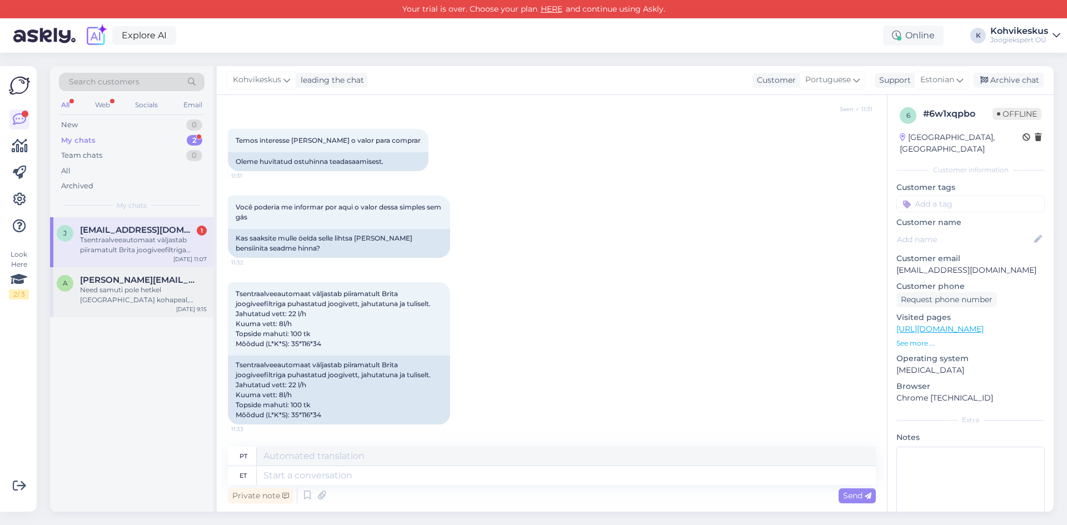
click at [147, 285] on div "Need samuti pole hetkel [GEOGRAPHIC_DATA] kohapeal, saaksime teile soovikorral …" at bounding box center [143, 295] width 127 height 20
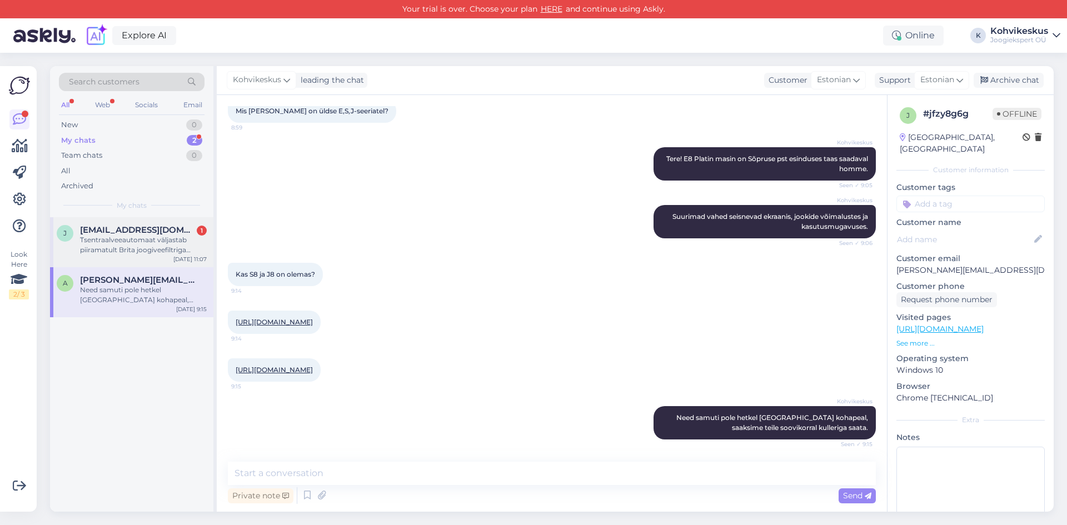
click at [149, 240] on div "Tsentraalveeautomaat väljastab piiramatult Brita joogiveefiltriga puhastatud jo…" at bounding box center [143, 245] width 127 height 20
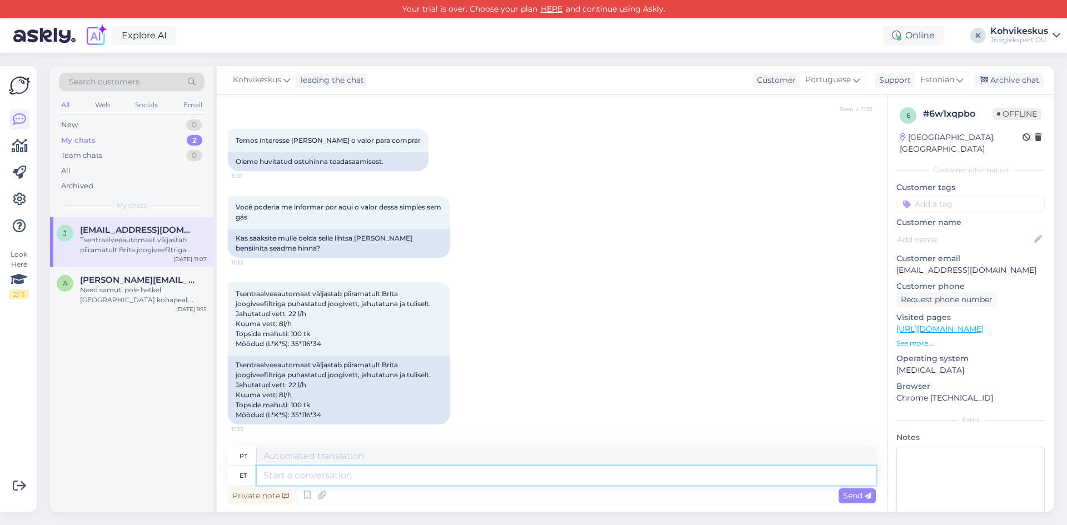
click at [335, 476] on textarea at bounding box center [566, 475] width 619 height 19
click at [363, 473] on textarea at bounding box center [566, 475] width 619 height 19
type textarea "U"
type textarea "Oskan"
type textarea "Eu posso"
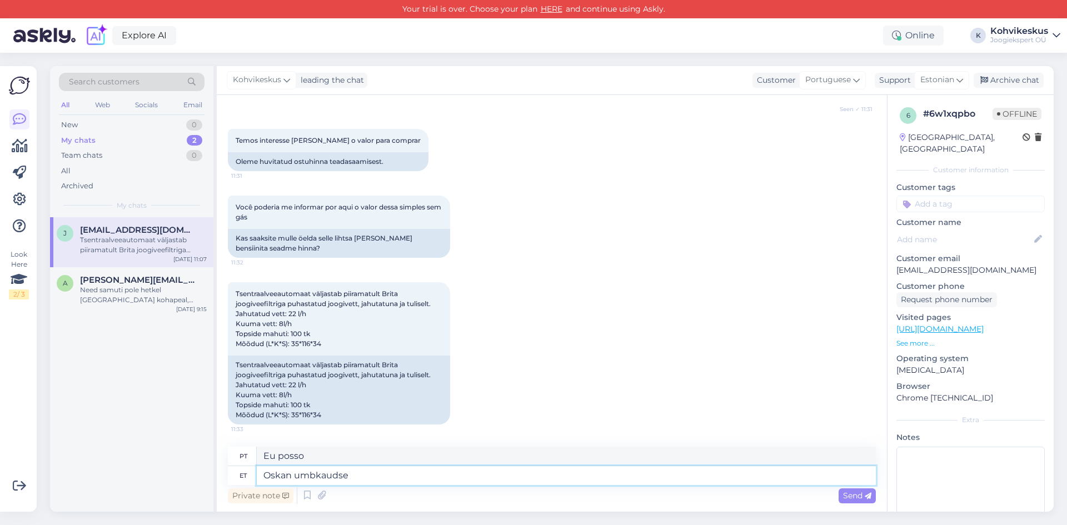
type textarea "Oskan umbkaudse"
type textarea "Posso falar de forma grosseira."
type textarea "Oskan umbkaudse hinna öel"
type textarea "Eu sei o preço aproximado."
type textarea "Oskan umbkaudse hinna öelda,"
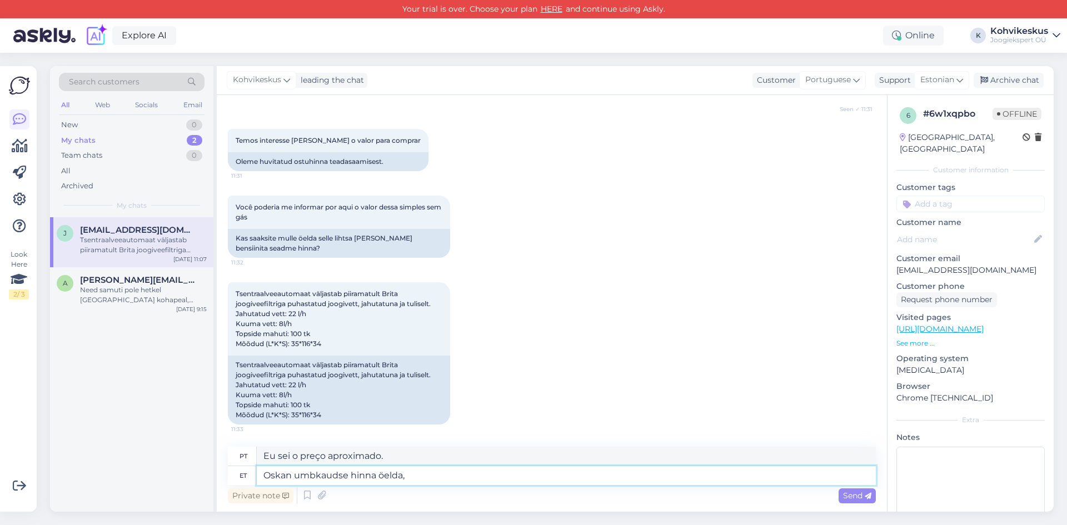
type textarea "Posso lhe dar um preço aproximado,"
type textarea "Oskan umbkaudse hinna öelda, külm-kuum ve"
type textarea "Posso lhe dar um preço aproximado, frio ou quente."
type textarea "Oskan umbkaudse hinna öelda, külm-kuum veeautomaadis j"
type textarea "Posso dar-lhe um preço aproximado, água fria e quente da máquina de venda autom…"
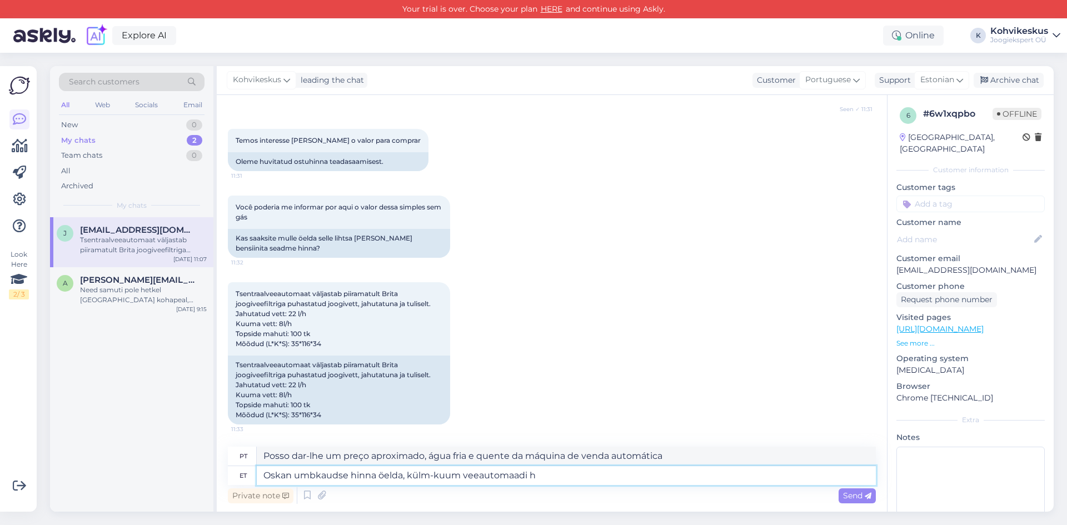
type textarea "Oskan umbkaudse hinna öelda, külm-kuum veeautomaadi hi"
type textarea "Posso lhe dar um preço aproximado para um dispensador de água quente e fria."
type textarea "Oskan umbkaudse hinna öelda, külm-kuum veeautomaadi hind"
type textarea "Posso dar-lhe um preço aproximado, o preço de um dispensador de água fria e que…"
type textarea "Oskan umbkaudse hinna öelda, külm-kuum veeautomaadi hind on"
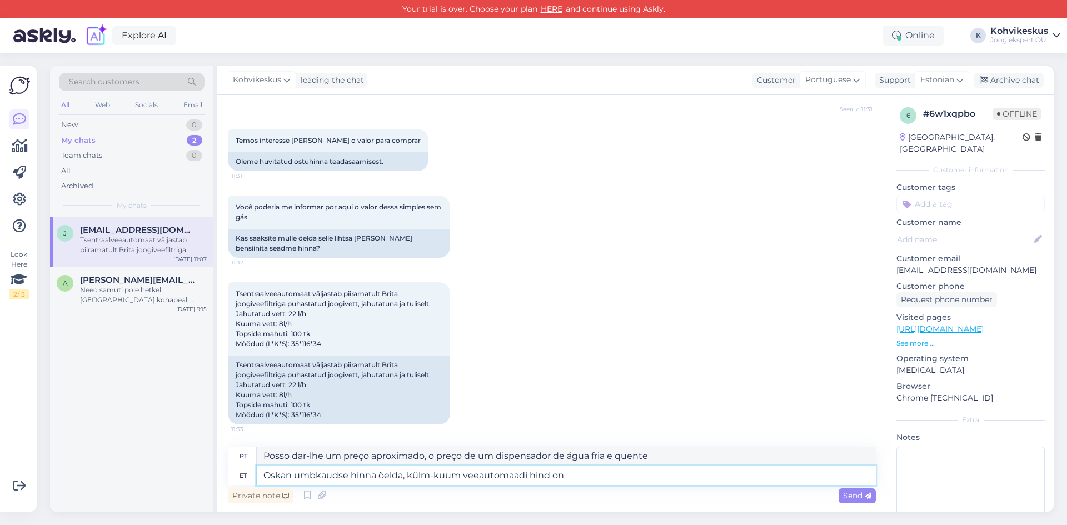
type textarea "Posso dar-lhe um preço aproximado, o preço de um dispensador de água fria e que…"
type textarea "Oskan umbkaudse hinna öelda, külm-kuum veeautomaadi hind on ca"
type textarea "Posso lhe dar um preço aproximado, o preço de um dispensador de água fria e que…"
type textarea "Oskan umbkaudse hinna öelda, külm-kuum veeautomaadi hind on ca 7"
type textarea "Posso dar-lhe um preço aproximado, o preço de um dispensador de água fria e que…"
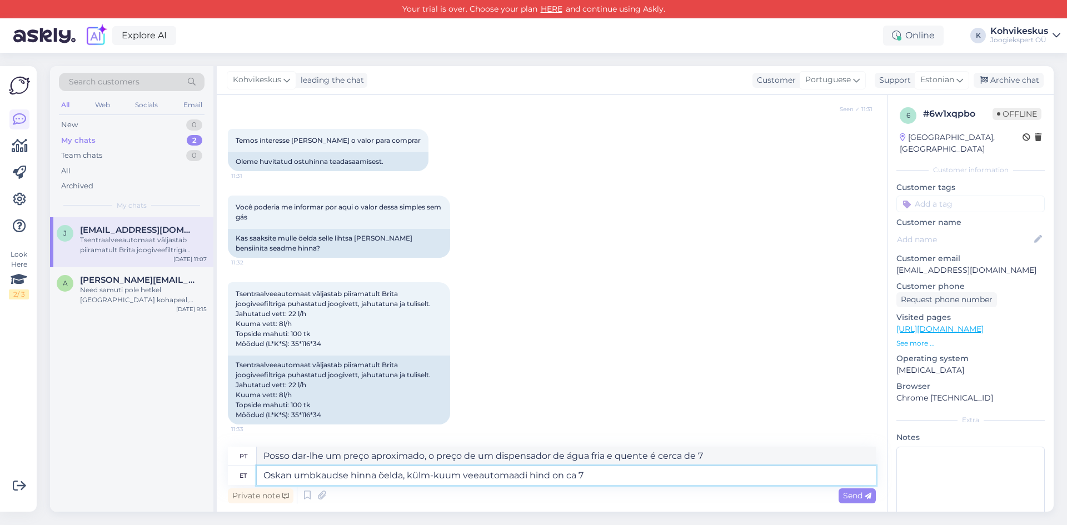
type textarea "Oskan umbkaudse hinna öelda, külm-kuum veeautomaadi hind on ca"
type textarea "Posso lhe dar um preço aproximado, o preço de um dispensador de água fria e que…"
click at [477, 474] on textarea "Oskan umbkaudse hinna öelda, külm-kuum veeautomaadi hind on ca 600-700€+km." at bounding box center [566, 475] width 619 height 19
click at [594, 478] on textarea "Oskan umbkaudse hinna öelda, külm-kuum veeautomaadi hind on ca 600-700€+km." at bounding box center [566, 475] width 619 height 19
click at [682, 481] on textarea "Oskan umbkaudse hinna öelda, külm-kuum veeautomaadi hind on ca 600-700€+km." at bounding box center [566, 475] width 619 height 19
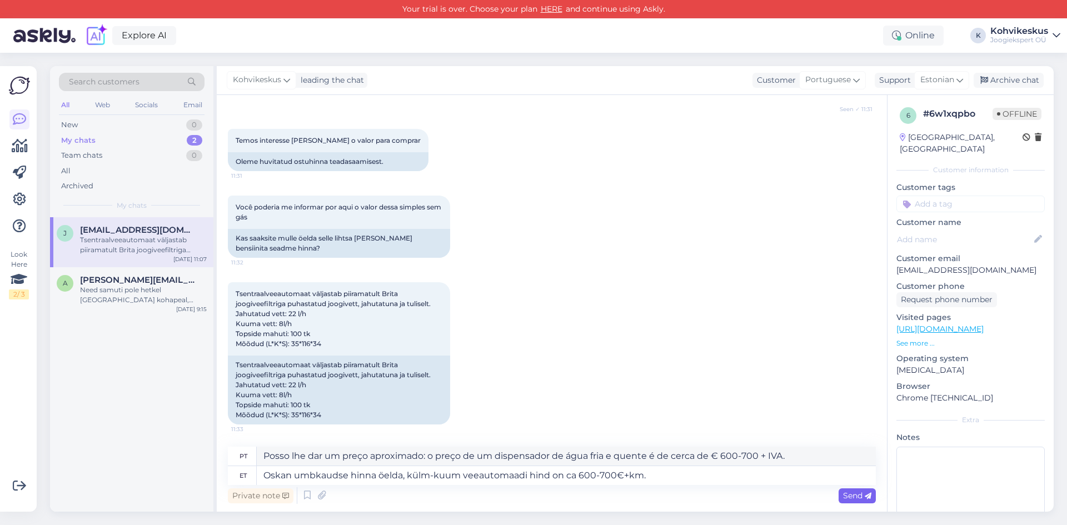
click at [866, 496] on icon at bounding box center [868, 496] width 7 height 7
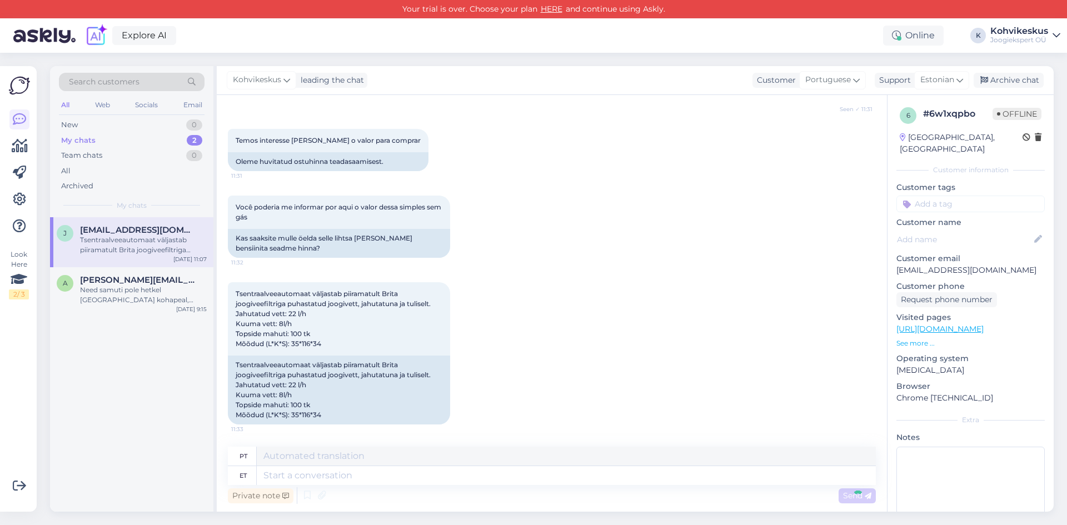
scroll to position [1803, 0]
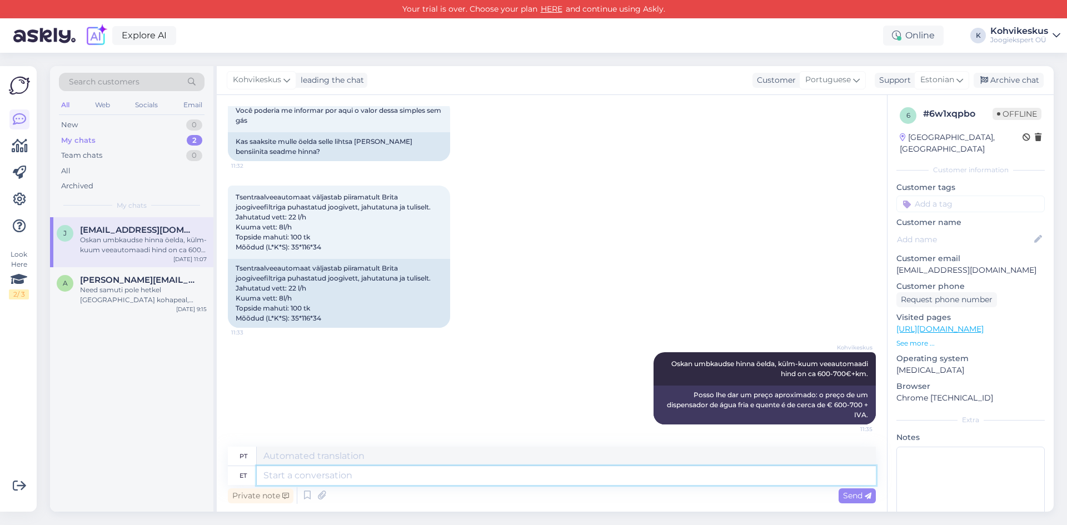
click at [465, 479] on textarea at bounding box center [566, 475] width 619 height 19
click at [582, 61] on div "Search customers All Web Socials Email New 0 My chats 2 Team chats 0 All Archiv…" at bounding box center [555, 289] width 1024 height 472
click at [477, 471] on textarea at bounding box center [566, 475] width 619 height 19
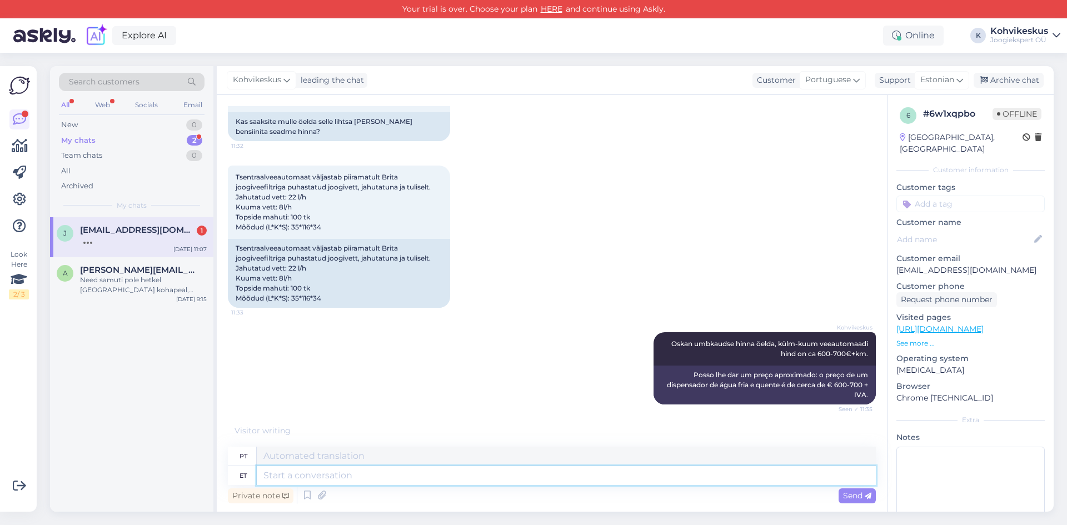
scroll to position [1870, 0]
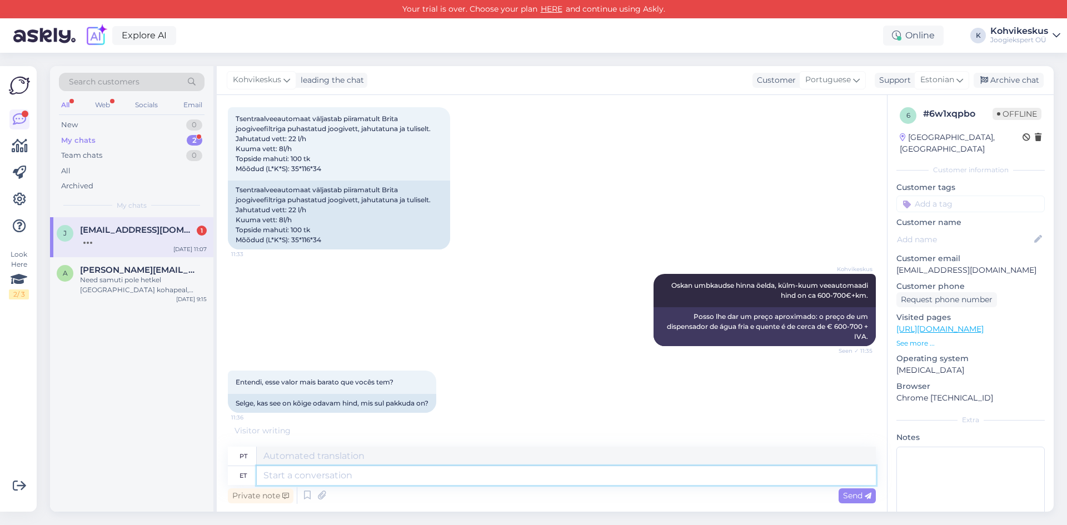
click at [381, 474] on textarea at bounding box center [566, 475] width 619 height 19
click at [139, 282] on div "Need samuti pole hetkel [GEOGRAPHIC_DATA] kohapeal, saaksime teile soovikorral …" at bounding box center [143, 285] width 127 height 20
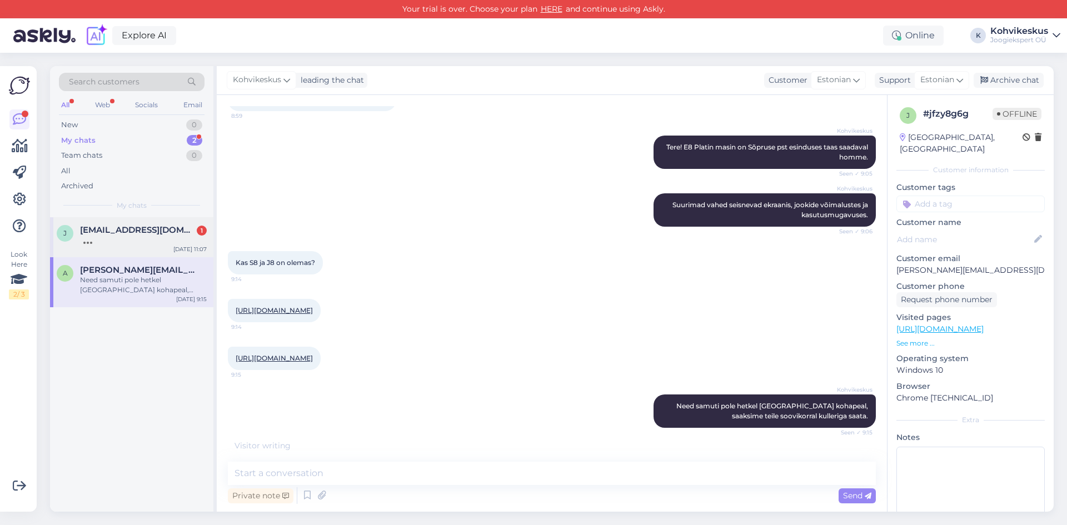
click at [141, 239] on div at bounding box center [143, 240] width 127 height 10
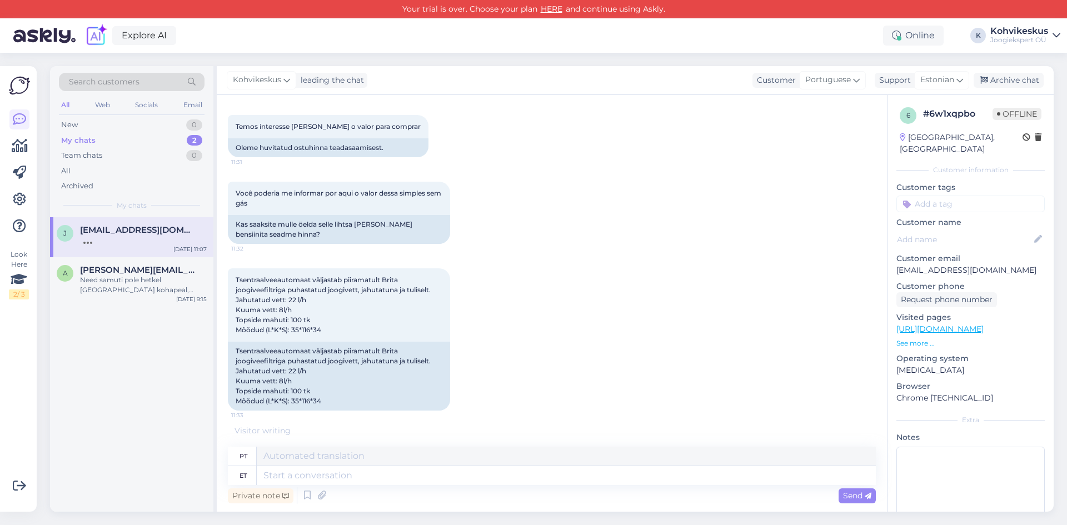
scroll to position [1882, 0]
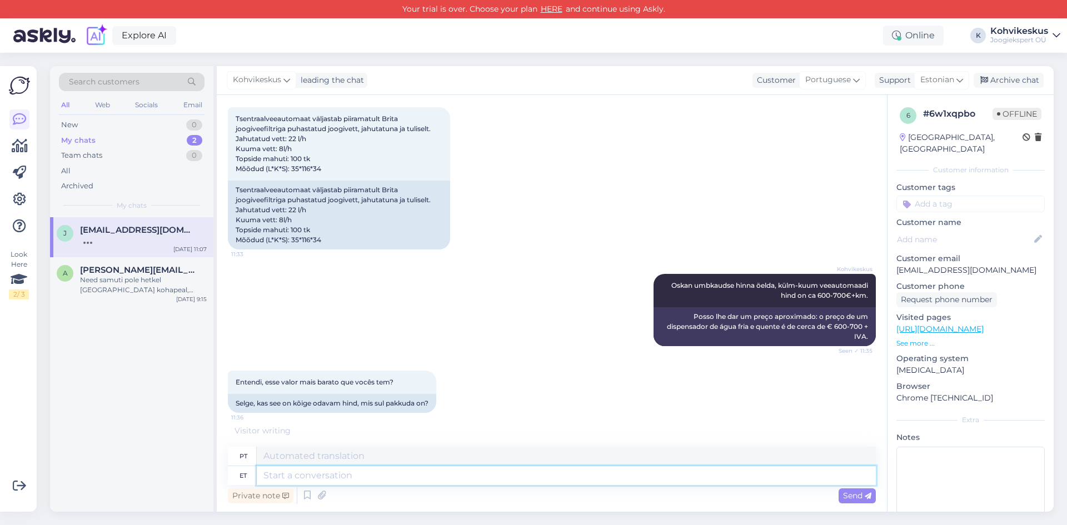
click at [408, 468] on textarea at bounding box center [566, 475] width 619 height 19
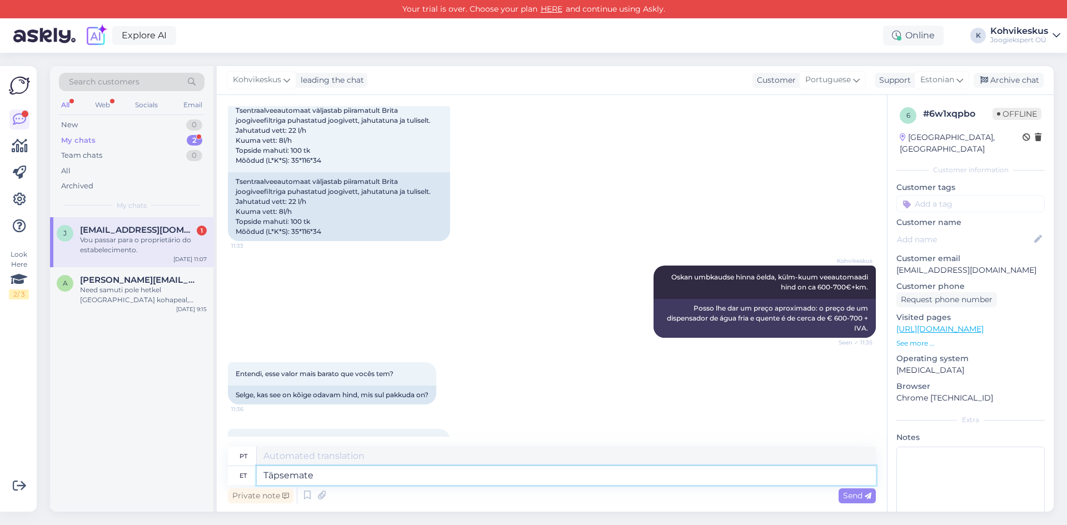
scroll to position [1937, 0]
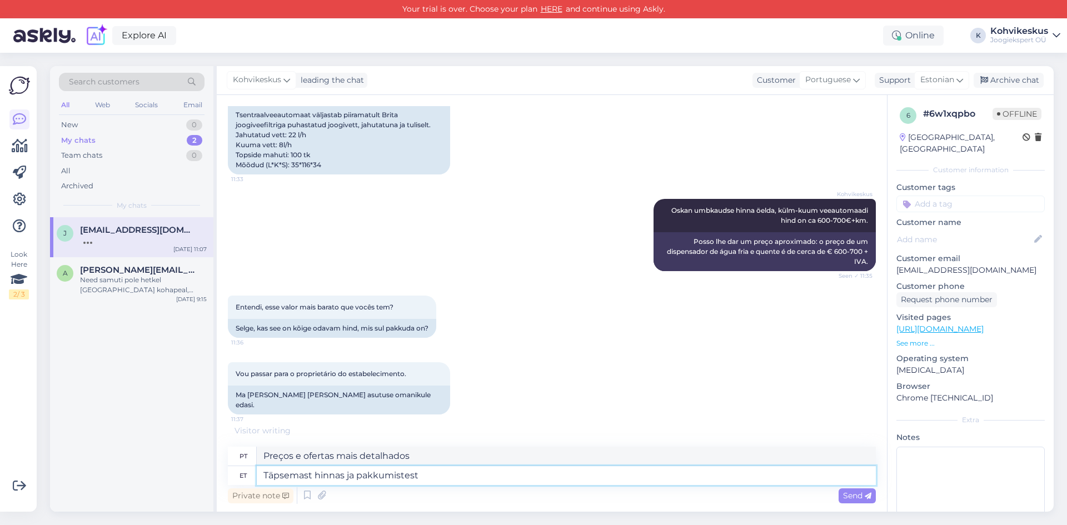
click at [345, 477] on textarea "Täpsemast hinnas ja pakkumistest" at bounding box center [566, 475] width 619 height 19
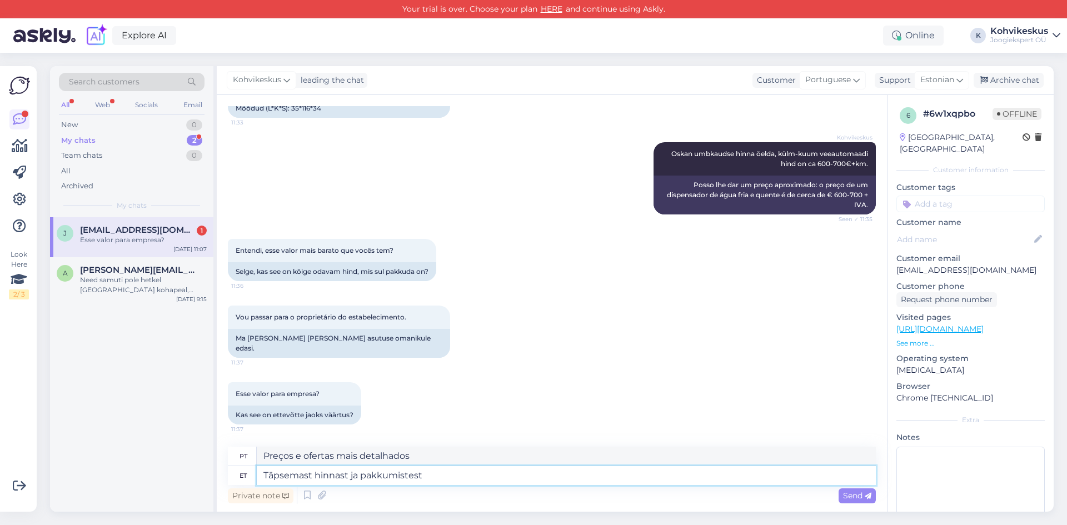
click at [442, 475] on textarea "Täpsemast hinnast ja pakkumistest" at bounding box center [566, 475] width 619 height 19
click at [401, 475] on textarea "Täpsemast hinnast ja pakkumistest peaks juba meie müügijuhiga vestlema." at bounding box center [566, 475] width 619 height 19
click at [615, 478] on textarea "Täpsemast hinnast ja pakkumisest peaks juba meie müügijuhiga vestlema." at bounding box center [566, 475] width 619 height 19
click at [859, 497] on span "Send" at bounding box center [857, 496] width 28 height 10
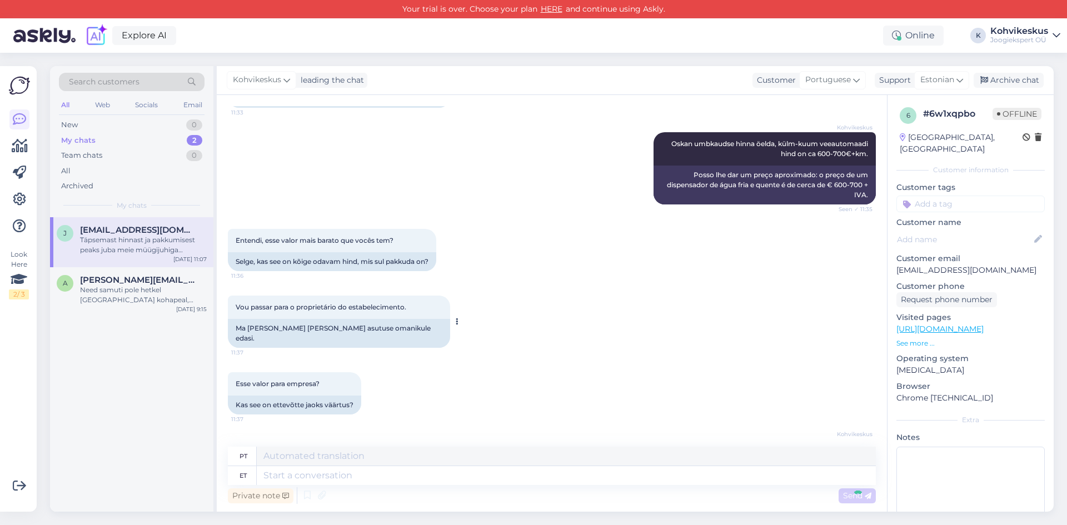
scroll to position [2090, 0]
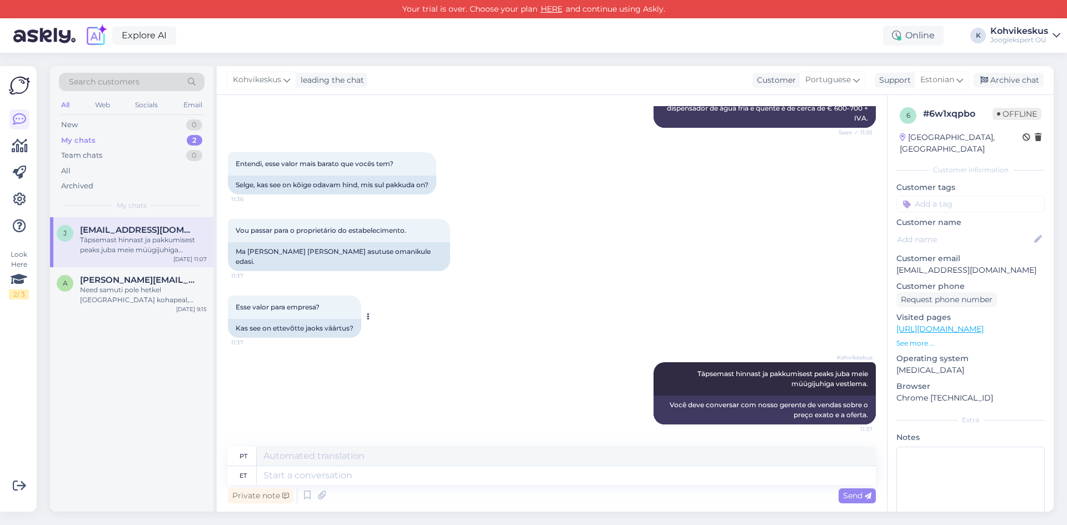
click at [234, 307] on div "Esse valor para empresa? 11:37" at bounding box center [294, 307] width 133 height 23
drag, startPoint x: 236, startPoint y: 307, endPoint x: 321, endPoint y: 307, distance: 84.5
click at [320, 307] on span "Esse valor para empresa?" at bounding box center [278, 307] width 84 height 8
copy span "Esse valor para empresa?"
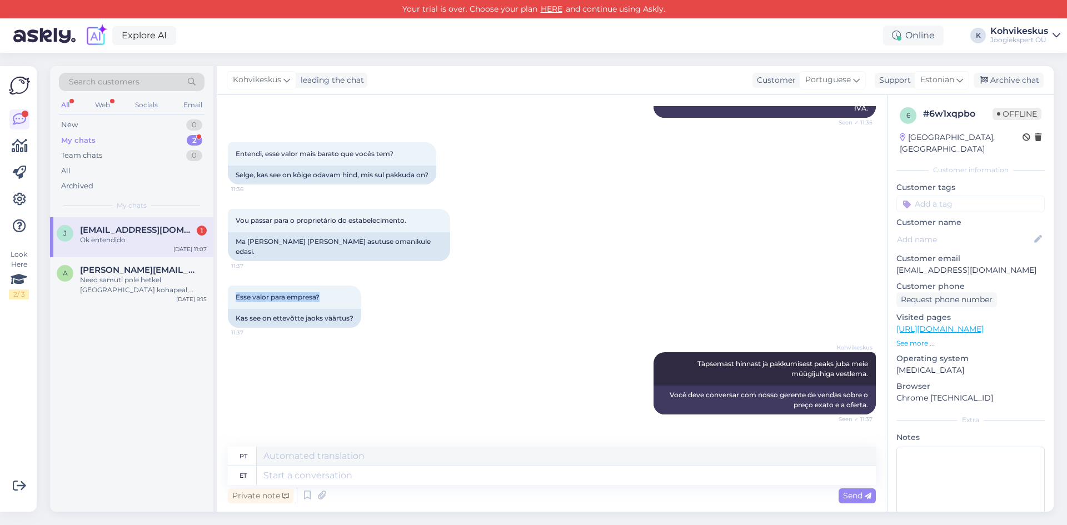
scroll to position [2157, 0]
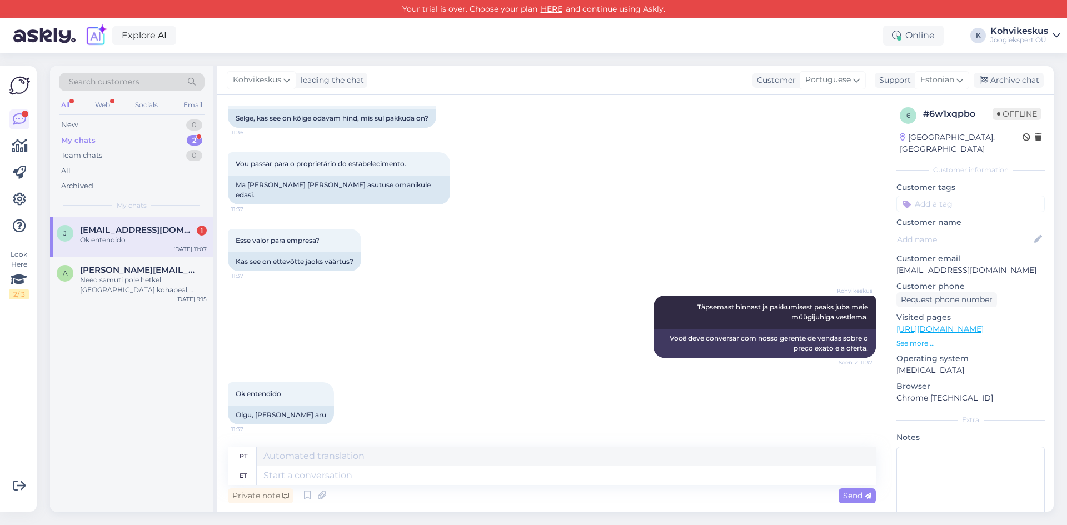
click at [144, 239] on div "Ok entendido" at bounding box center [143, 240] width 127 height 10
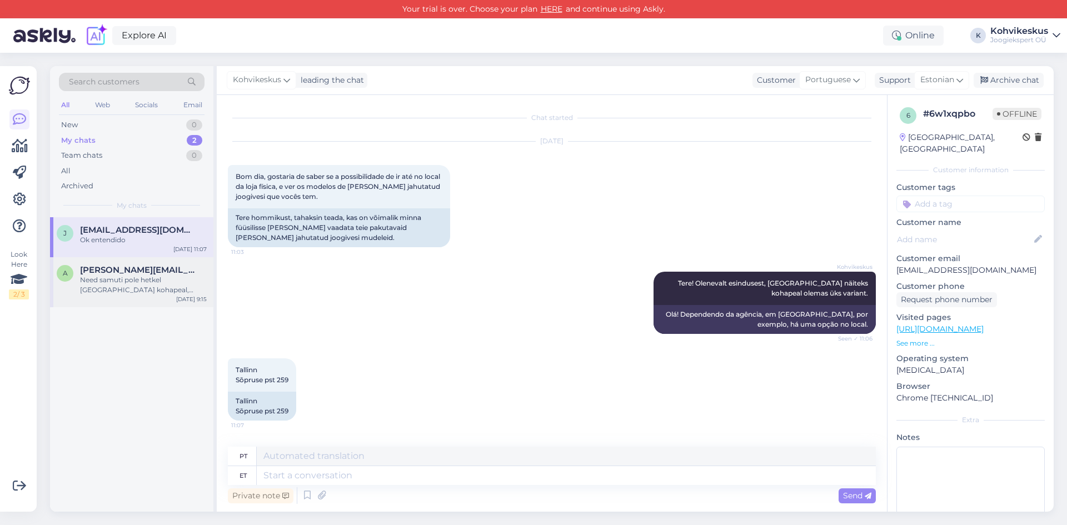
click at [144, 285] on div "Need samuti pole hetkel [GEOGRAPHIC_DATA] kohapeal, saaksime teile soovikorral …" at bounding box center [143, 285] width 127 height 20
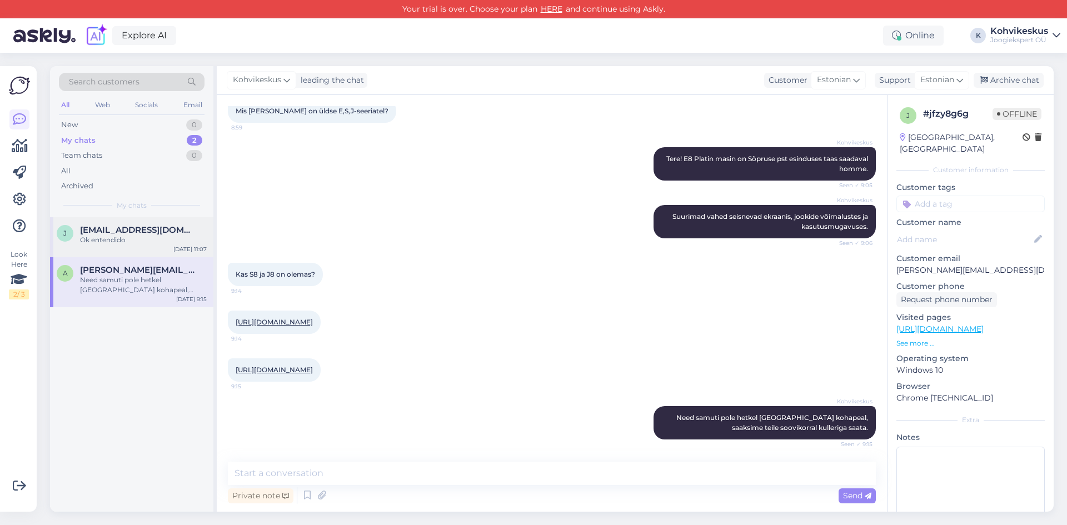
click at [138, 235] on div "Ok entendido" at bounding box center [143, 240] width 127 height 10
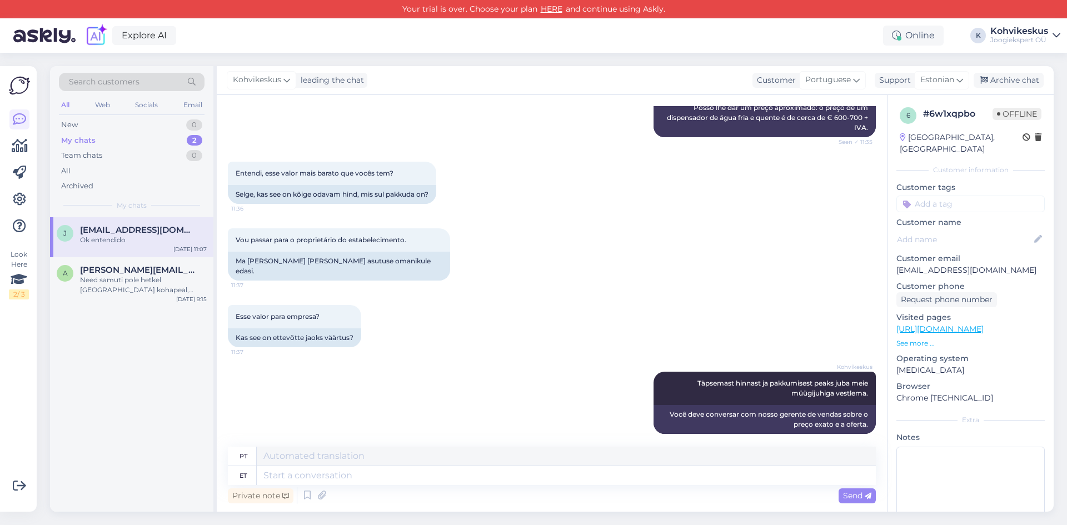
scroll to position [2157, 0]
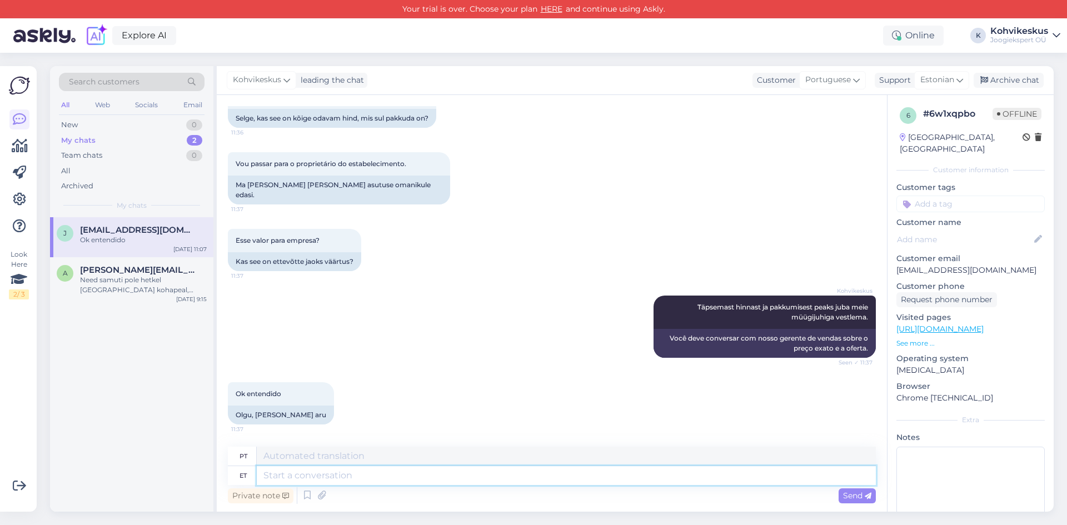
click at [395, 478] on textarea at bounding box center [566, 475] width 619 height 19
click at [460, 53] on div "Search customers All Web Socials Email New 0 My chats 2 Team chats 0 All Archiv…" at bounding box center [555, 289] width 1024 height 472
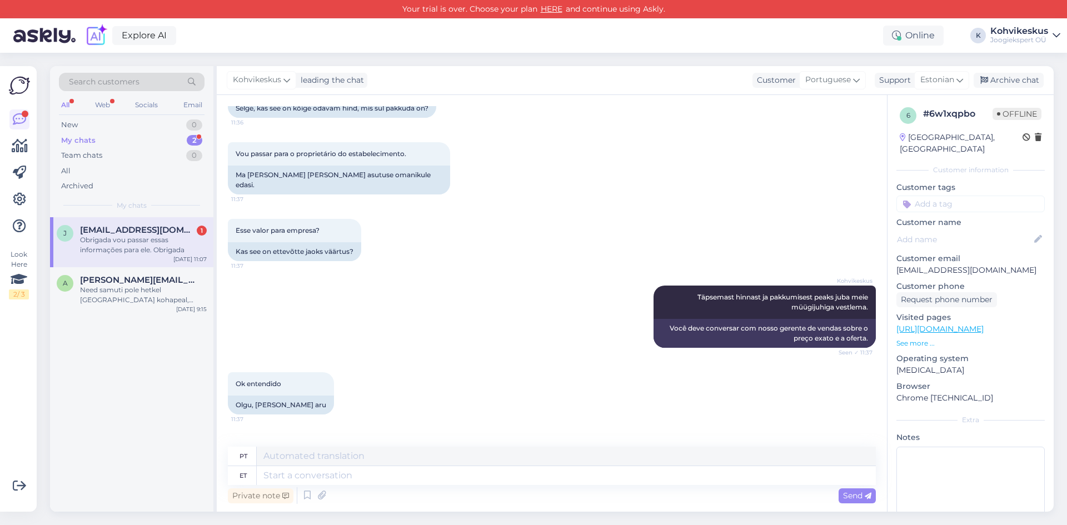
scroll to position [2223, 0]
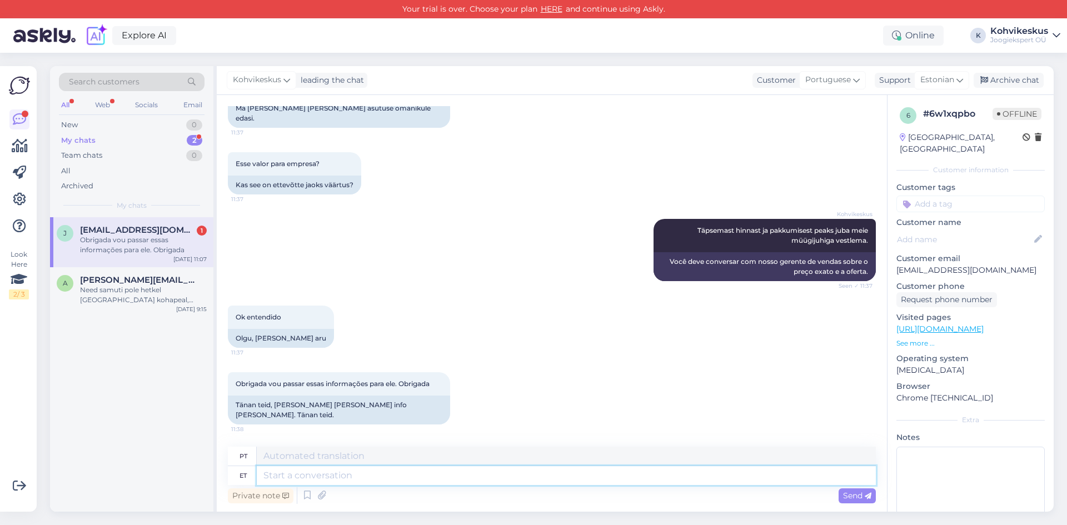
click at [351, 468] on textarea at bounding box center [566, 475] width 619 height 19
drag, startPoint x: 127, startPoint y: 285, endPoint x: 136, endPoint y: 251, distance: 34.9
click at [128, 285] on div "Need samuti pole hetkel [GEOGRAPHIC_DATA] kohapeal, saaksime teile soovikorral …" at bounding box center [143, 295] width 127 height 20
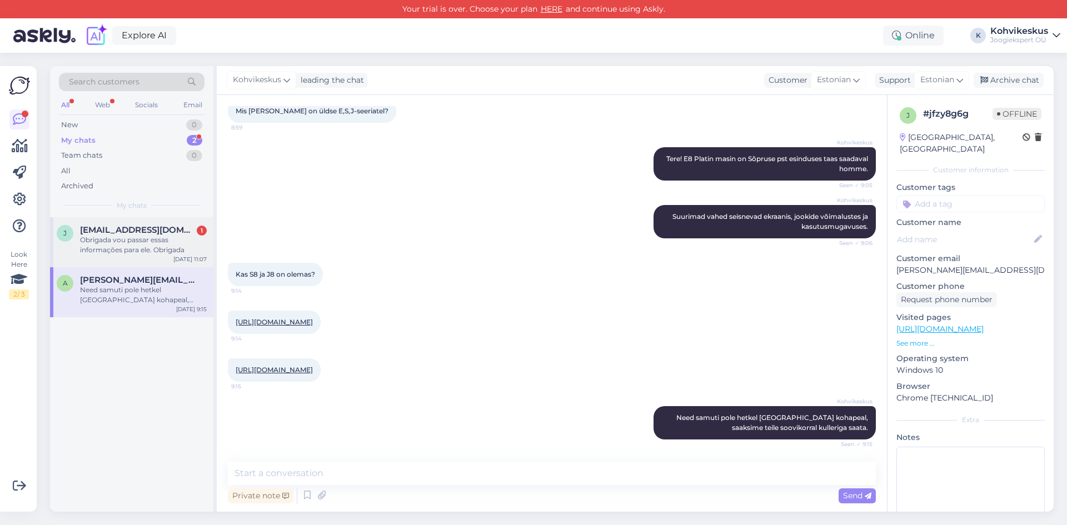
click at [142, 234] on span "[EMAIL_ADDRESS][DOMAIN_NAME]" at bounding box center [138, 230] width 116 height 10
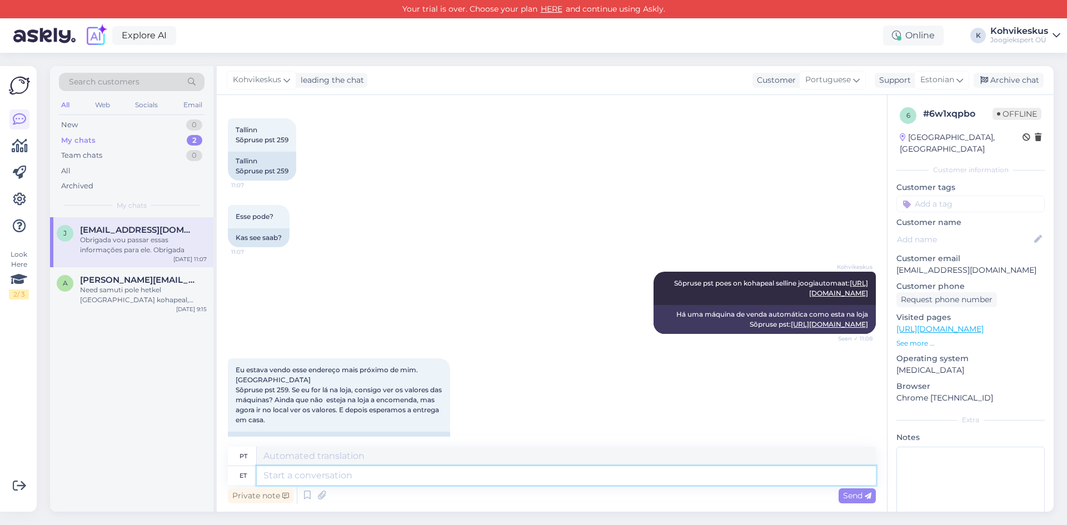
click at [328, 469] on textarea at bounding box center [566, 475] width 619 height 19
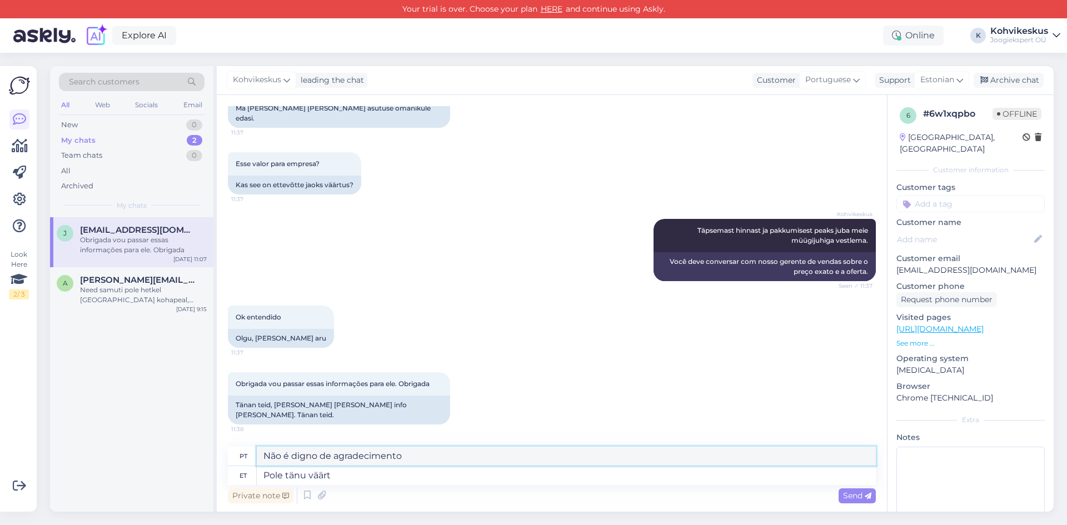
drag, startPoint x: 405, startPoint y: 456, endPoint x: 258, endPoint y: 455, distance: 147.3
click at [258, 455] on textarea "Não é digno de agradecimento" at bounding box center [566, 456] width 619 height 19
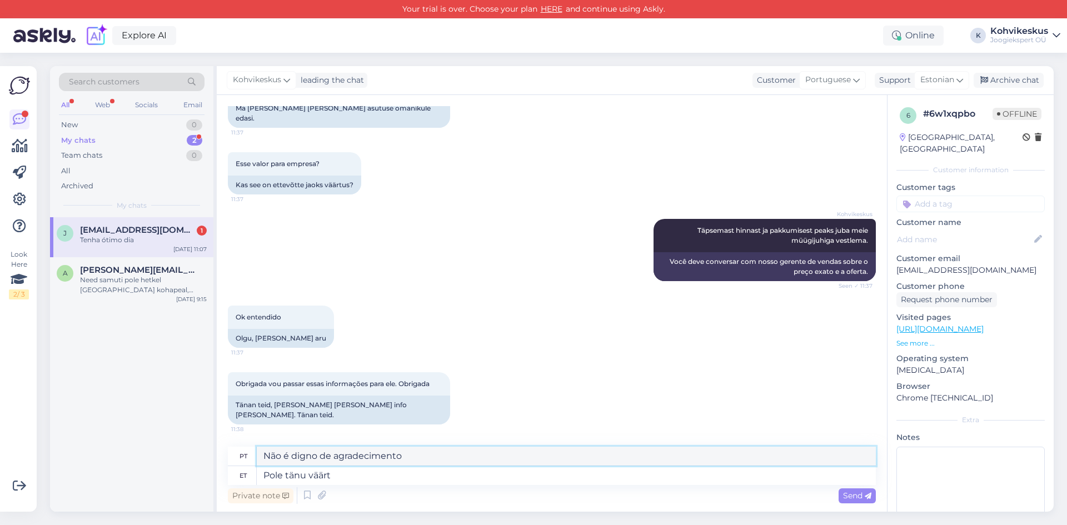
scroll to position [2290, 0]
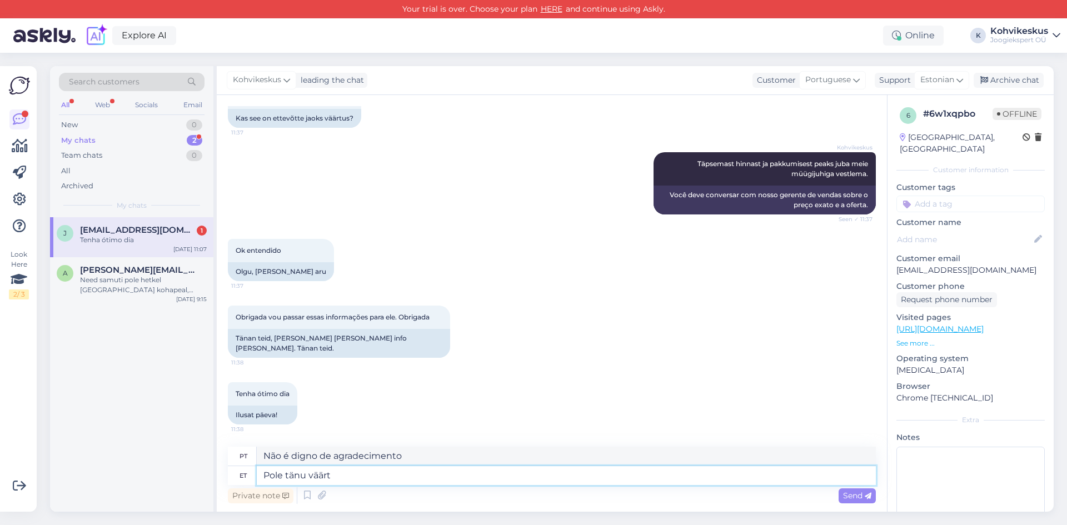
drag, startPoint x: 331, startPoint y: 478, endPoint x: 226, endPoint y: 474, distance: 105.1
click at [226, 474] on div "Chat started [DATE] Bom dia, gostaria de saber se a possibilidade de ir até no …" at bounding box center [552, 303] width 670 height 417
click at [858, 498] on span "Send" at bounding box center [857, 496] width 28 height 10
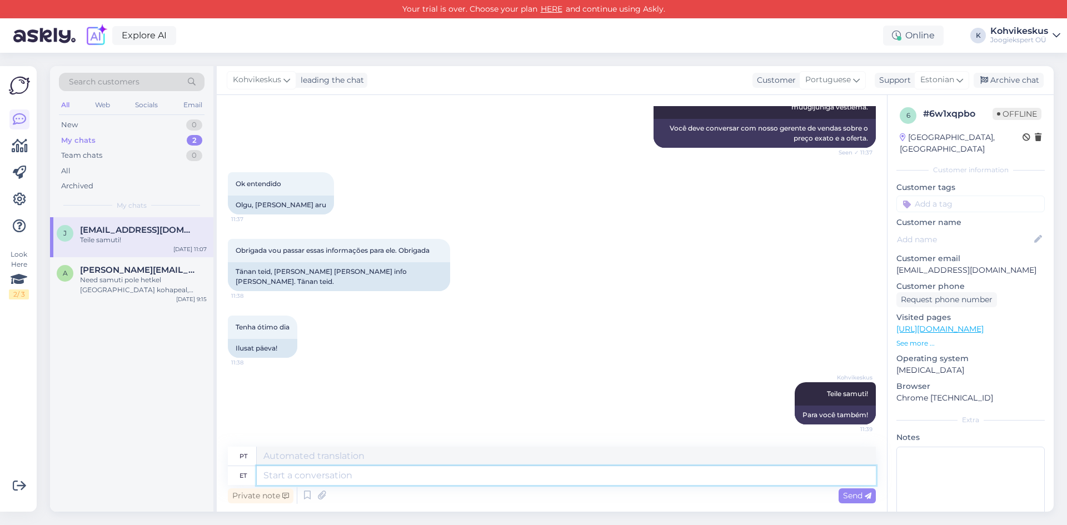
click at [552, 477] on textarea at bounding box center [566, 475] width 619 height 19
click at [788, 31] on div "Explore AI Online K Kohvikeskus Joogiekspert OÜ" at bounding box center [533, 35] width 1067 height 34
drag, startPoint x: 795, startPoint y: 415, endPoint x: 860, endPoint y: 413, distance: 65.6
click at [860, 413] on div "Para você também!" at bounding box center [835, 415] width 81 height 19
copy div "Para você também!"
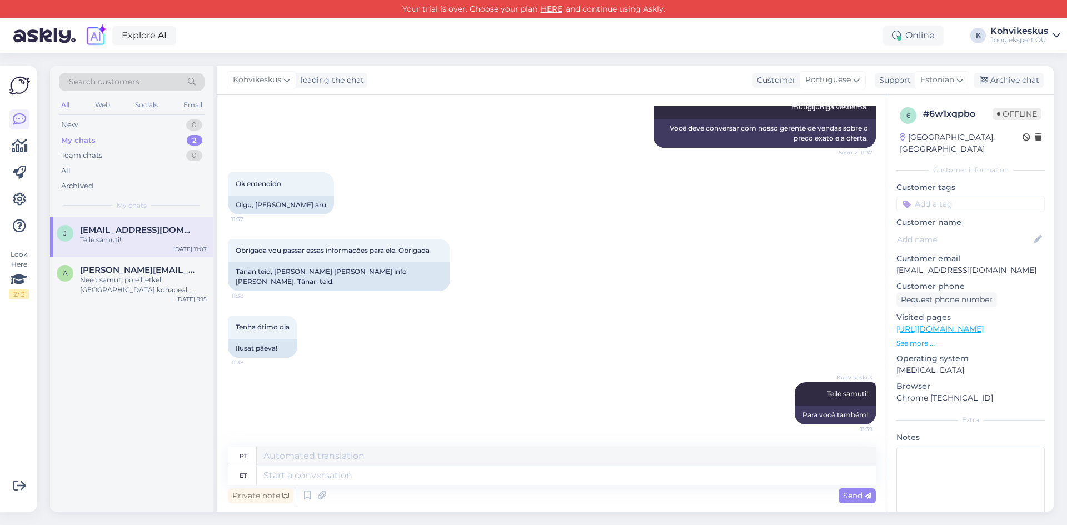
click at [525, 350] on div "Tenha ótimo dia 11:38 Ilusat päeva!" at bounding box center [552, 336] width 648 height 67
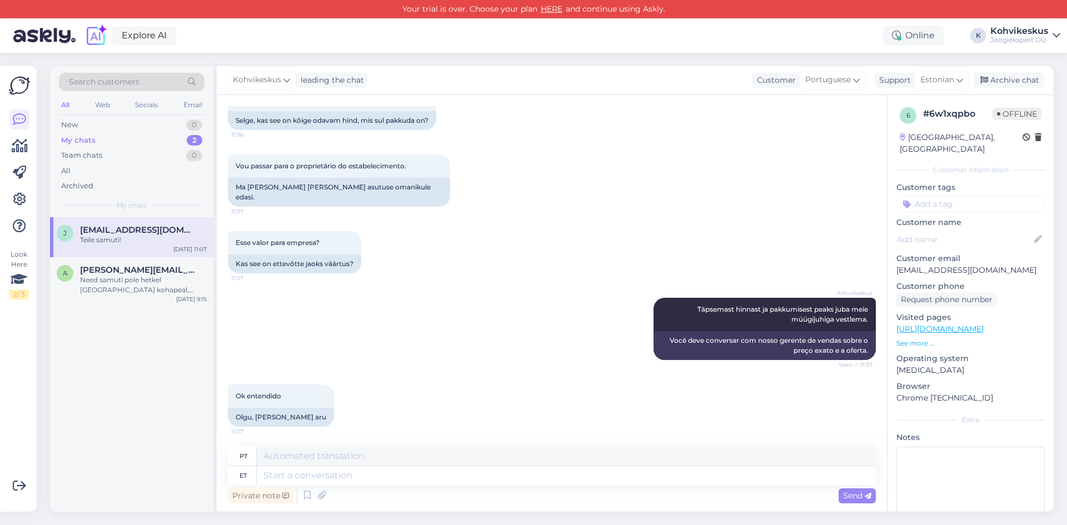
scroll to position [2135, 0]
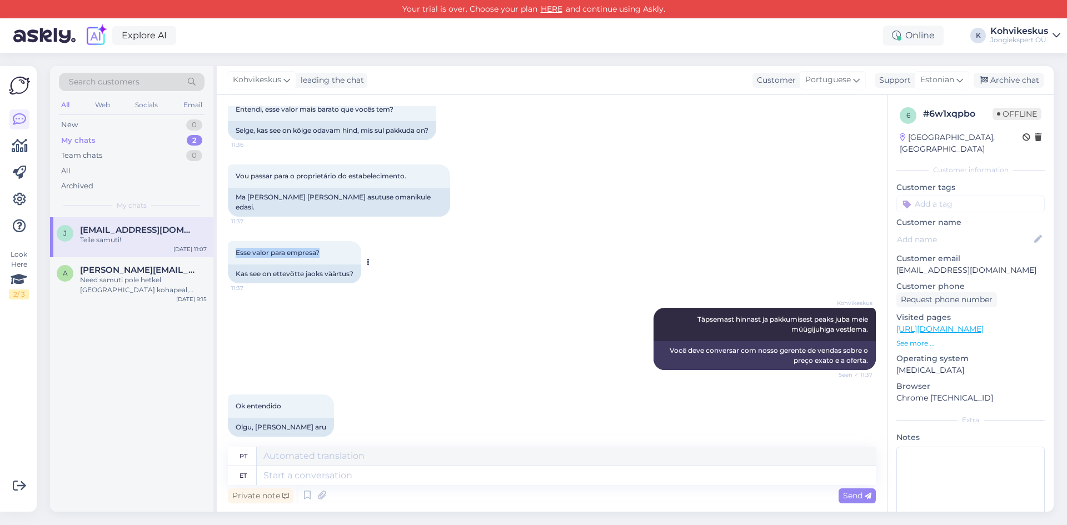
drag, startPoint x: 236, startPoint y: 262, endPoint x: 331, endPoint y: 263, distance: 95.6
click at [331, 263] on div "Esse valor para empresa? 11:37" at bounding box center [294, 252] width 133 height 23
copy span "Esse valor para empresa?"
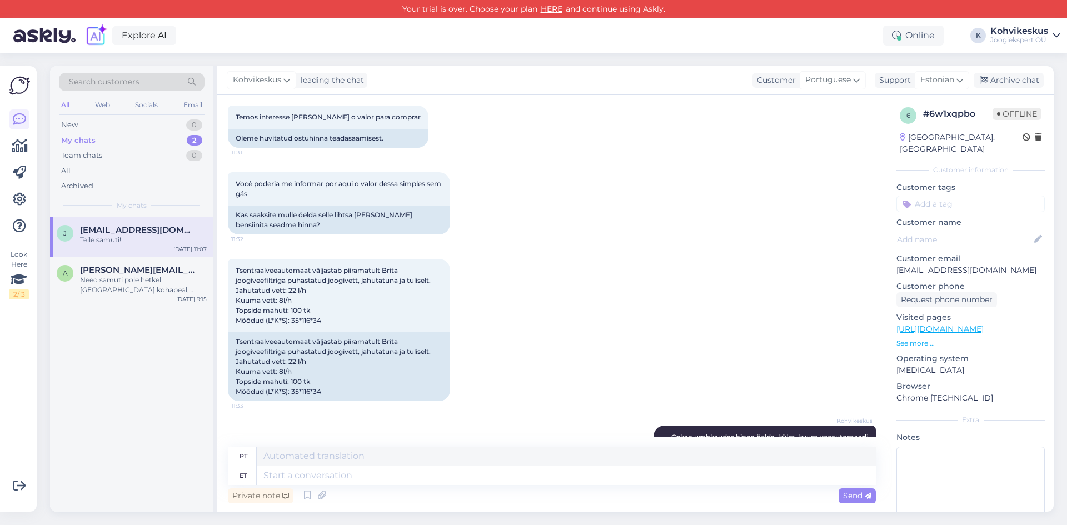
scroll to position [1690, 0]
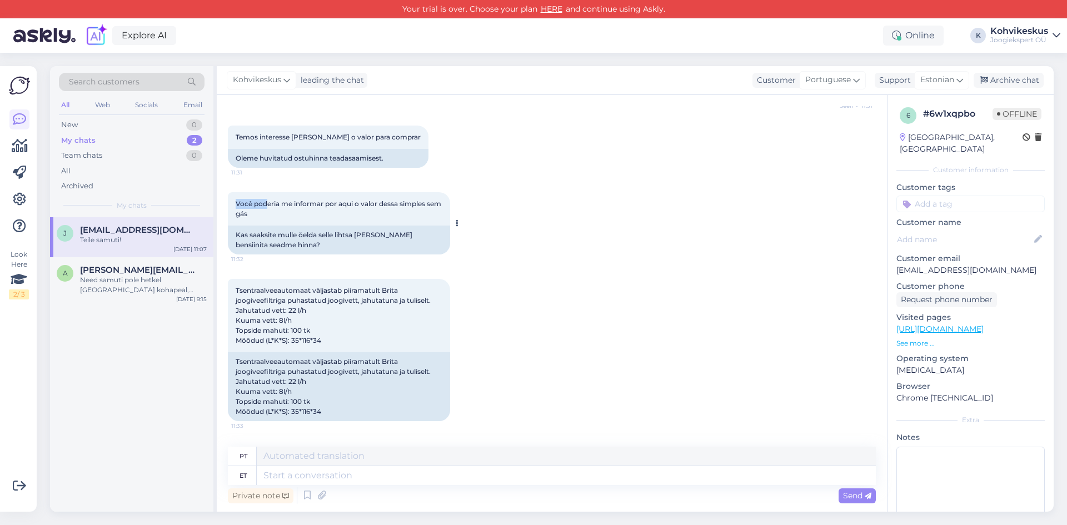
drag, startPoint x: 268, startPoint y: 226, endPoint x: 231, endPoint y: 220, distance: 37.7
click at [230, 218] on div "Você poderia me informar por aqui o valor dessa simples sem gás 11:32" at bounding box center [339, 208] width 222 height 33
drag, startPoint x: 285, startPoint y: 241, endPoint x: 278, endPoint y: 238, distance: 6.5
click at [283, 226] on div "Você poderia me informar por aqui o valor dessa simples sem gás 11:32" at bounding box center [339, 208] width 222 height 33
drag, startPoint x: 255, startPoint y: 235, endPoint x: 227, endPoint y: 223, distance: 29.6
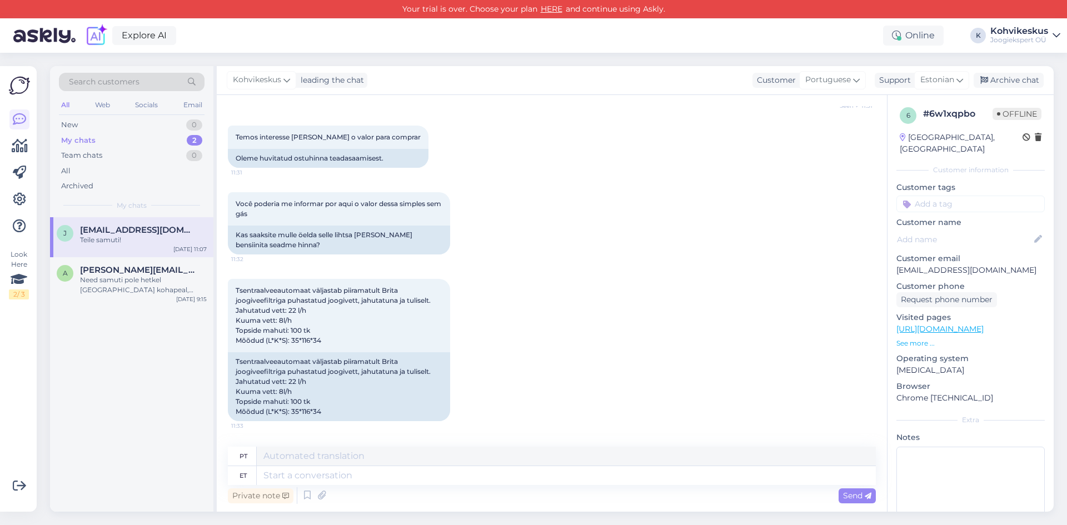
click at [227, 223] on div "Chat started [DATE] Bom dia, gostaria de saber se a possibilidade de ir até no …" at bounding box center [552, 303] width 670 height 417
copy span "Você poderia me informar por aqui o valor dessa simples sem gás"
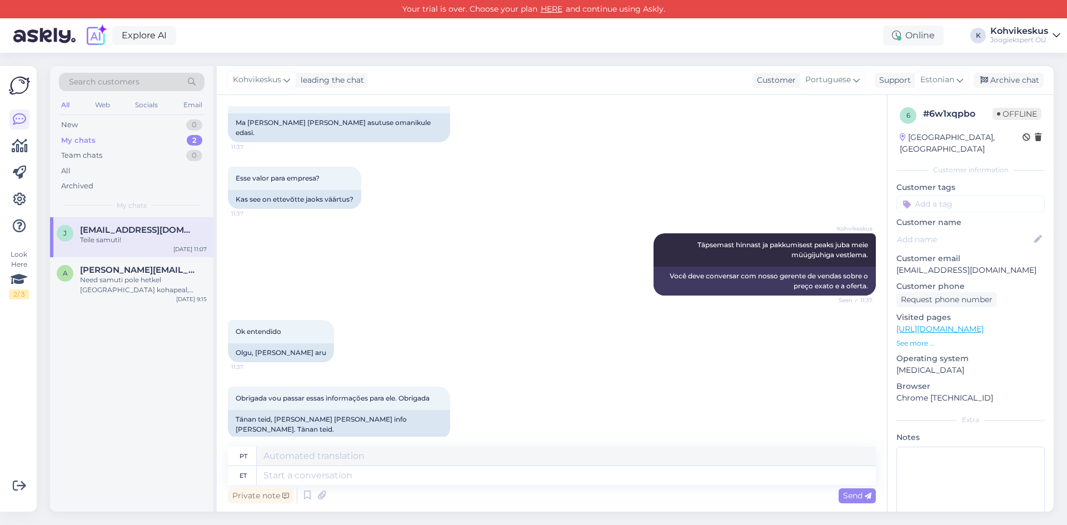
scroll to position [2357, 0]
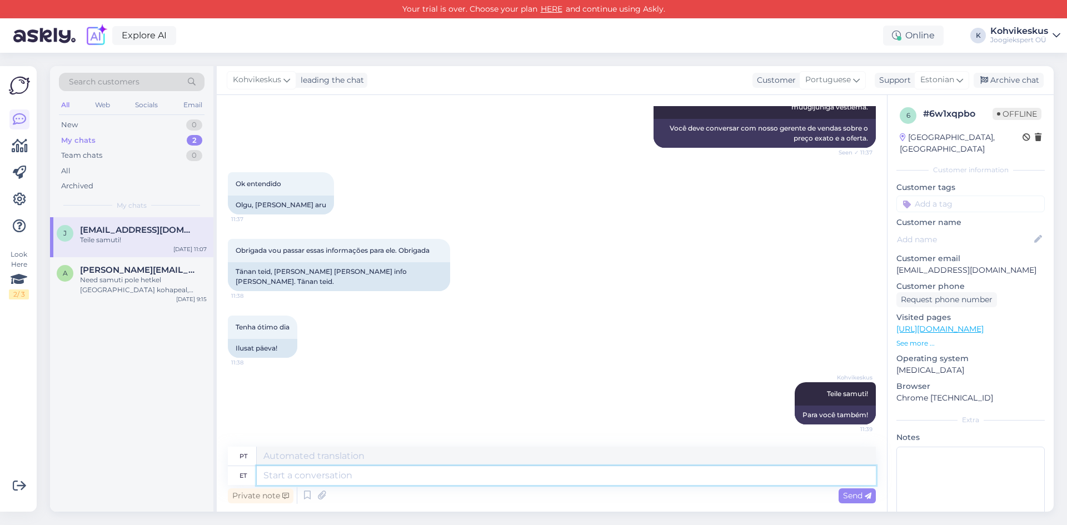
click at [387, 474] on textarea at bounding box center [566, 475] width 619 height 19
